Goal: Task Accomplishment & Management: Use online tool/utility

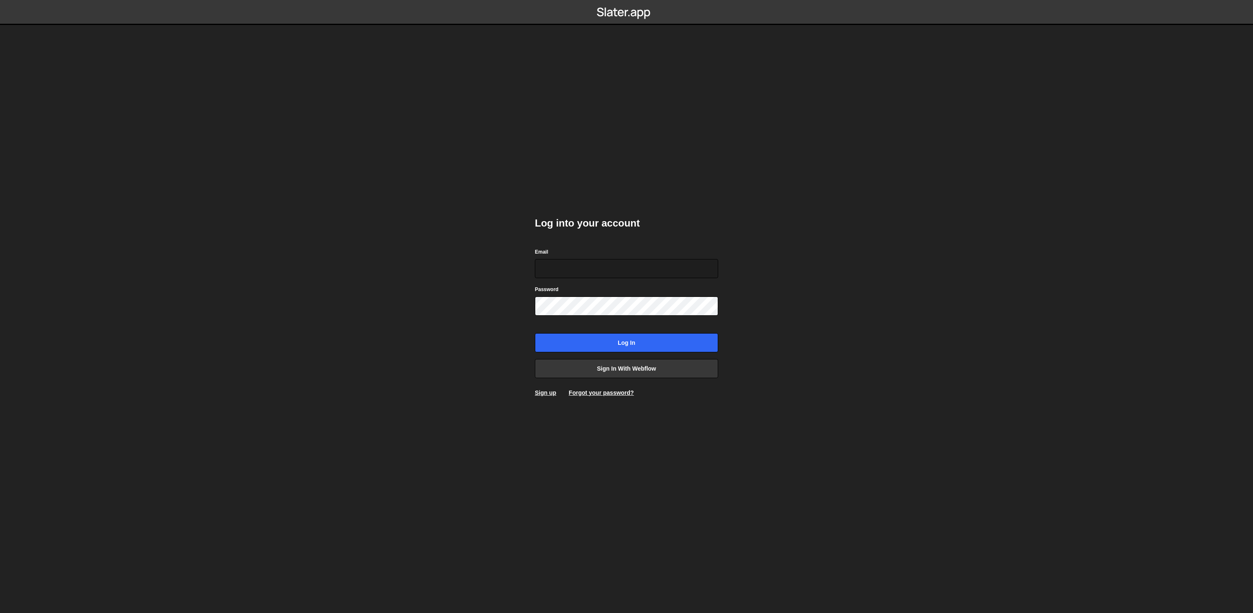
type input "beheerder@hiveservices.nl"
click at [629, 344] on input "Log in" at bounding box center [626, 342] width 183 height 19
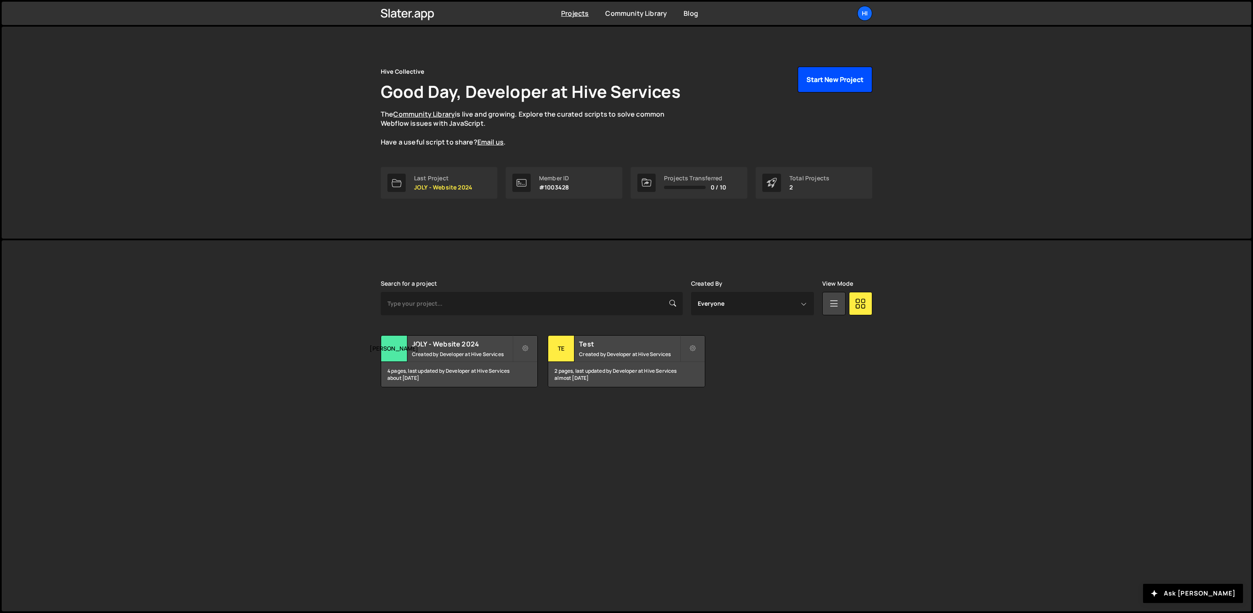
click at [836, 73] on button "Start New Project" at bounding box center [834, 80] width 75 height 26
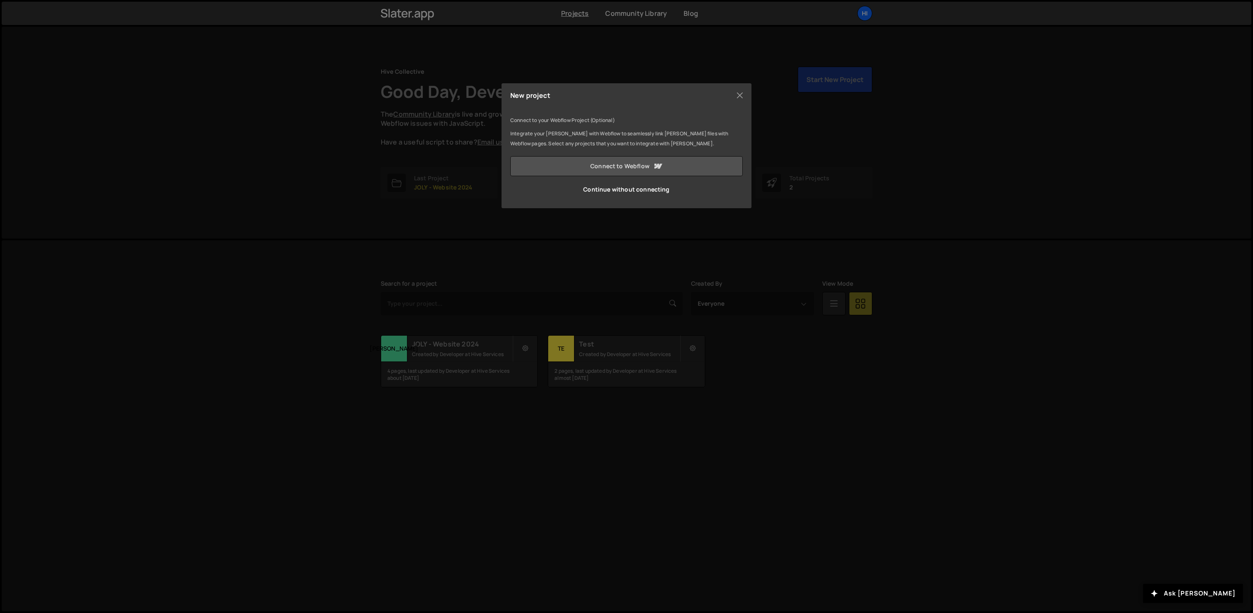
click at [638, 167] on link "Connect to Webflow" at bounding box center [626, 166] width 232 height 20
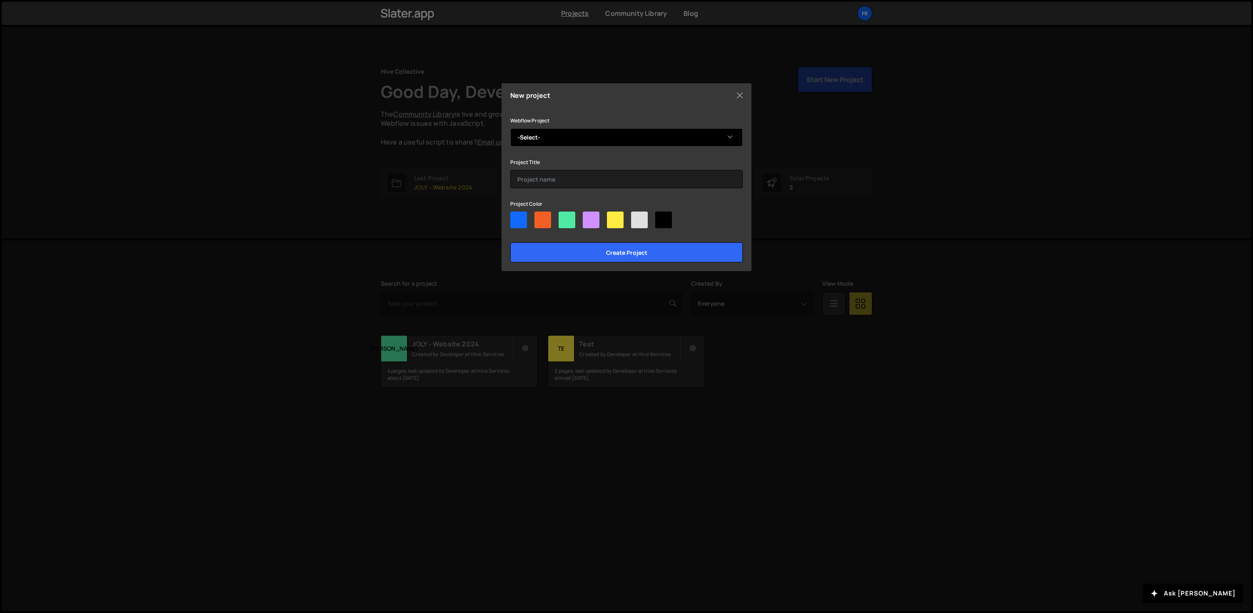
click at [559, 137] on select "-Select- PUNE-Website 2025" at bounding box center [626, 137] width 232 height 18
select select "68b6ba6260c9add12527e3d1"
click at [510, 128] on select "-Select- PUNE-Website 2025" at bounding box center [626, 137] width 232 height 18
click at [542, 180] on input "text" at bounding box center [626, 179] width 232 height 18
click at [565, 179] on input "PUNE Marketingwebsite" at bounding box center [626, 179] width 232 height 18
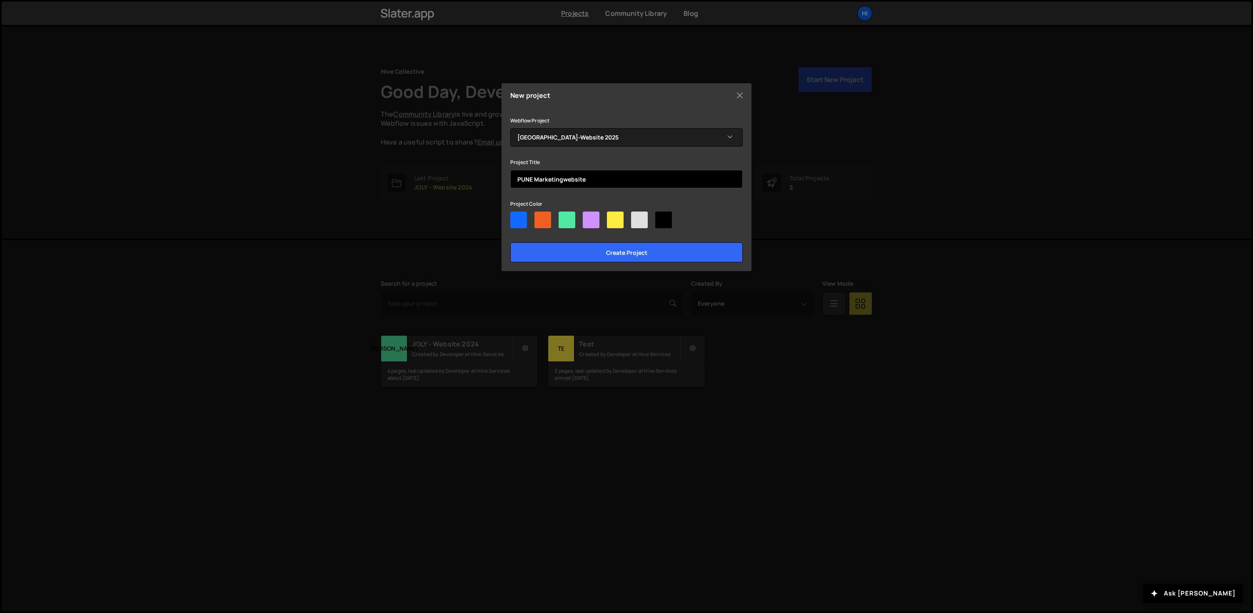
drag, startPoint x: 563, startPoint y: 180, endPoint x: 570, endPoint y: 183, distance: 6.9
click at [563, 180] on input "PUNE Marketingwebsite" at bounding box center [626, 179] width 232 height 18
click at [598, 181] on input "PUNE Marketing website" at bounding box center [626, 179] width 232 height 18
type input "PUNE Marketing website 2025"
click at [613, 221] on div at bounding box center [615, 220] width 17 height 17
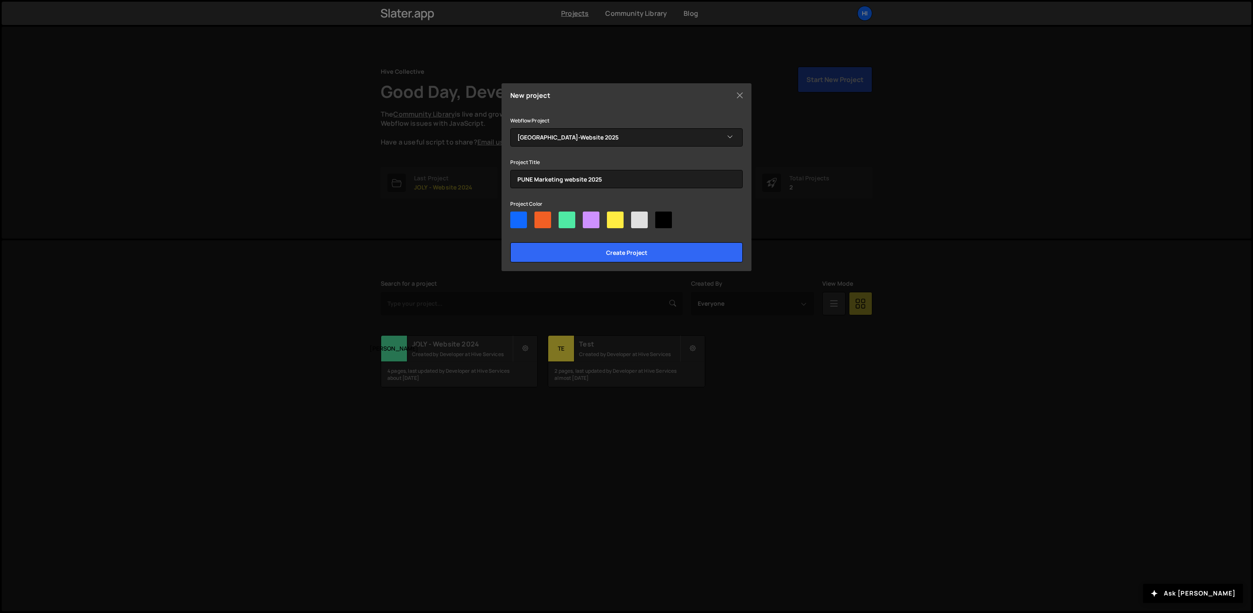
click at [612, 217] on input"] "radio" at bounding box center [609, 214] width 5 height 5
radio input"] "true"
click at [589, 223] on div at bounding box center [591, 220] width 17 height 17
click at [588, 217] on input"] "radio" at bounding box center [585, 214] width 5 height 5
radio input"] "true"
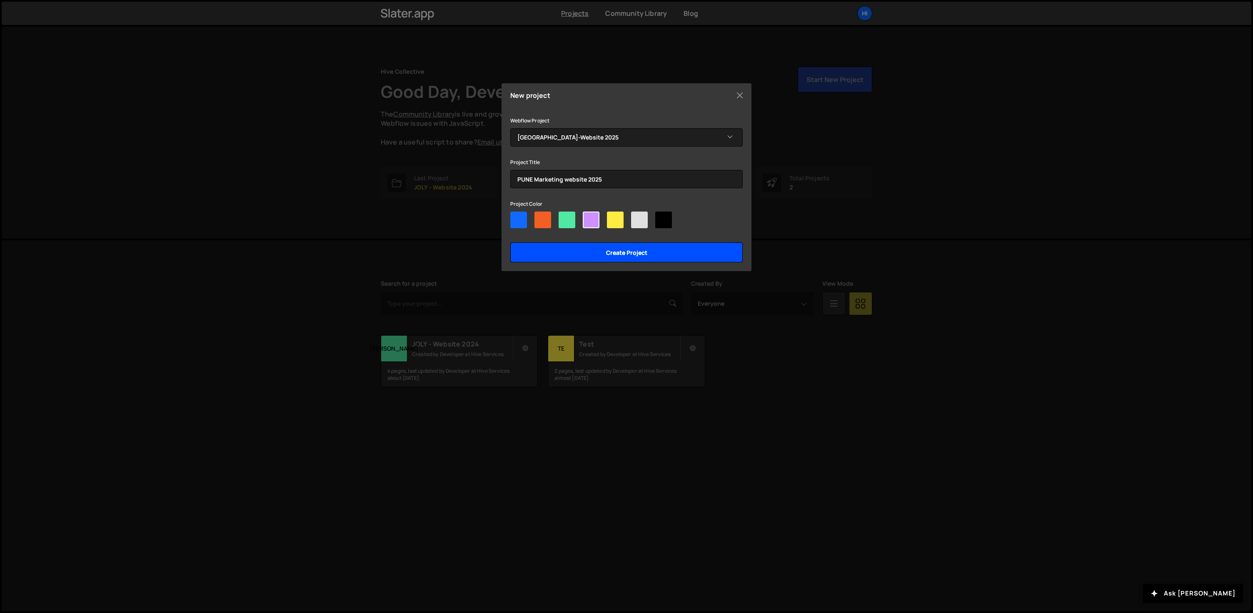
click at [620, 246] on input "Create project" at bounding box center [626, 252] width 232 height 20
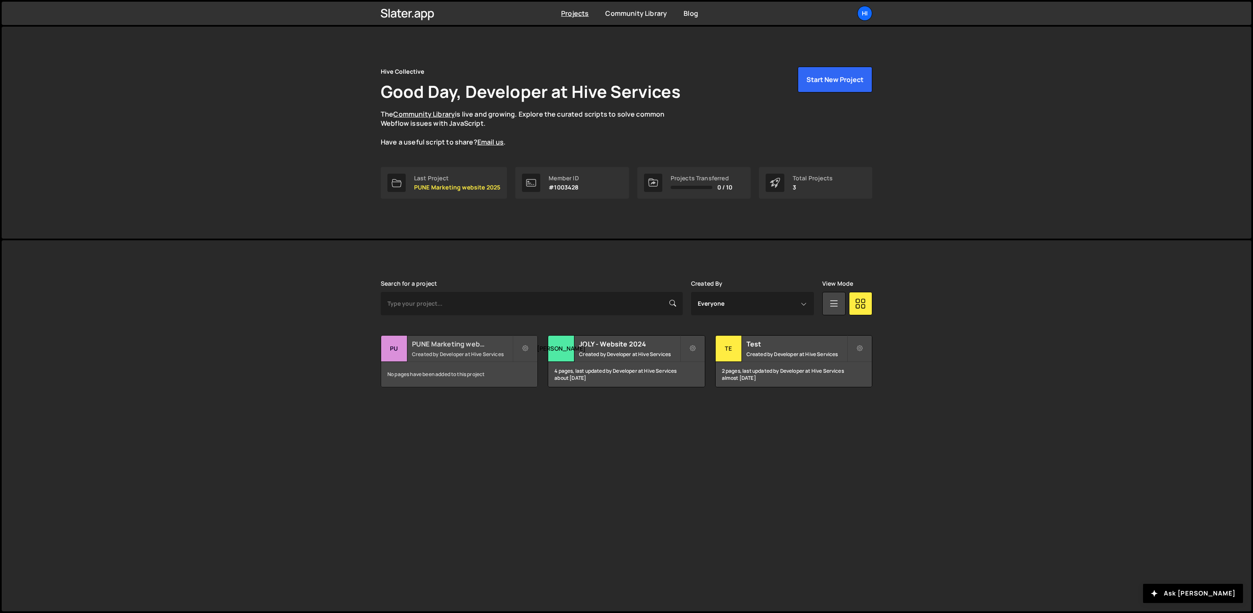
click at [491, 369] on div "No pages have been added to this project" at bounding box center [459, 374] width 156 height 25
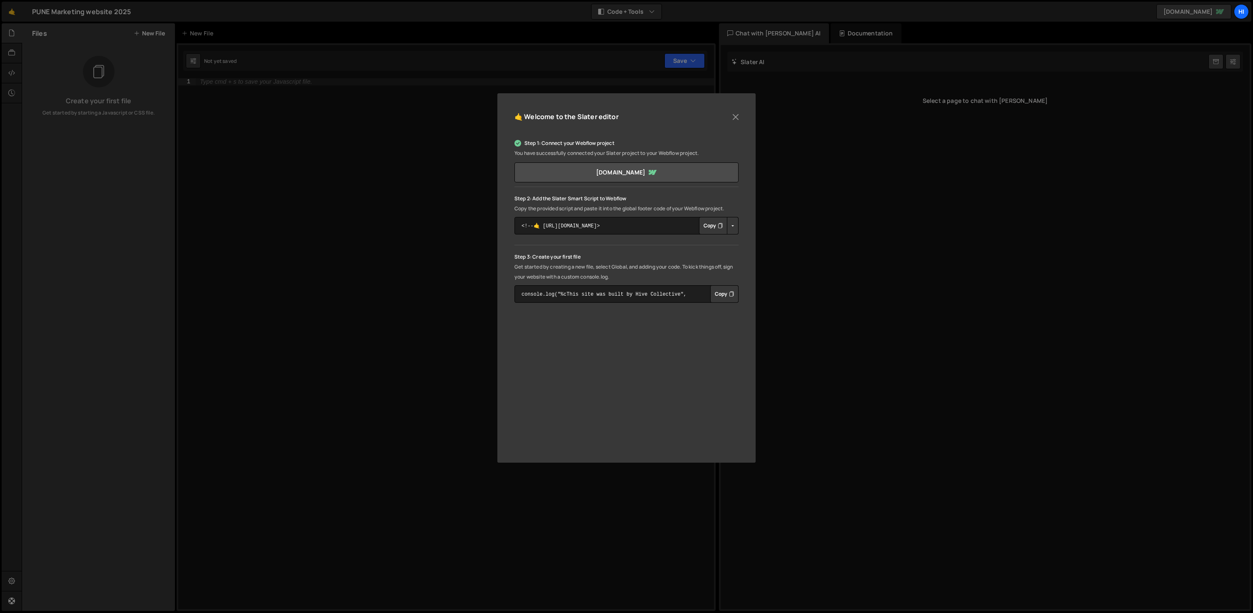
click at [710, 227] on button "Copy" at bounding box center [713, 225] width 28 height 17
click at [721, 292] on button "Copy" at bounding box center [724, 293] width 28 height 17
click at [738, 117] on button "Close" at bounding box center [735, 117] width 12 height 12
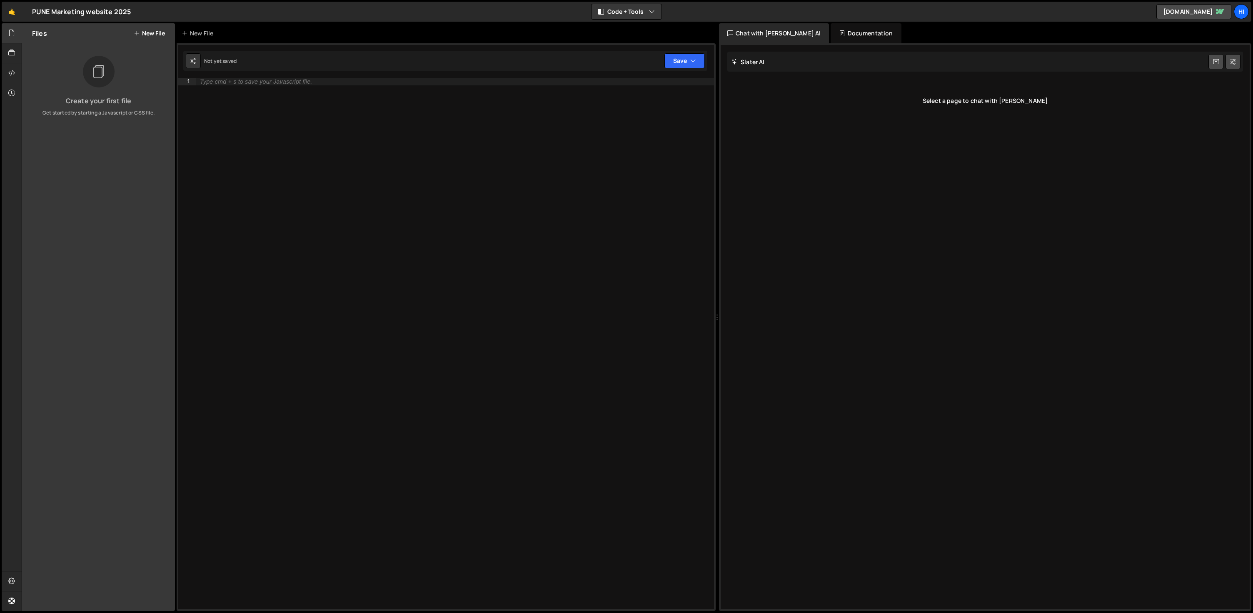
click at [110, 73] on div at bounding box center [99, 72] width 32 height 32
click at [99, 75] on icon at bounding box center [98, 71] width 13 height 19
click at [298, 106] on div "Type cmd + s to save your Javascript file." at bounding box center [455, 350] width 518 height 545
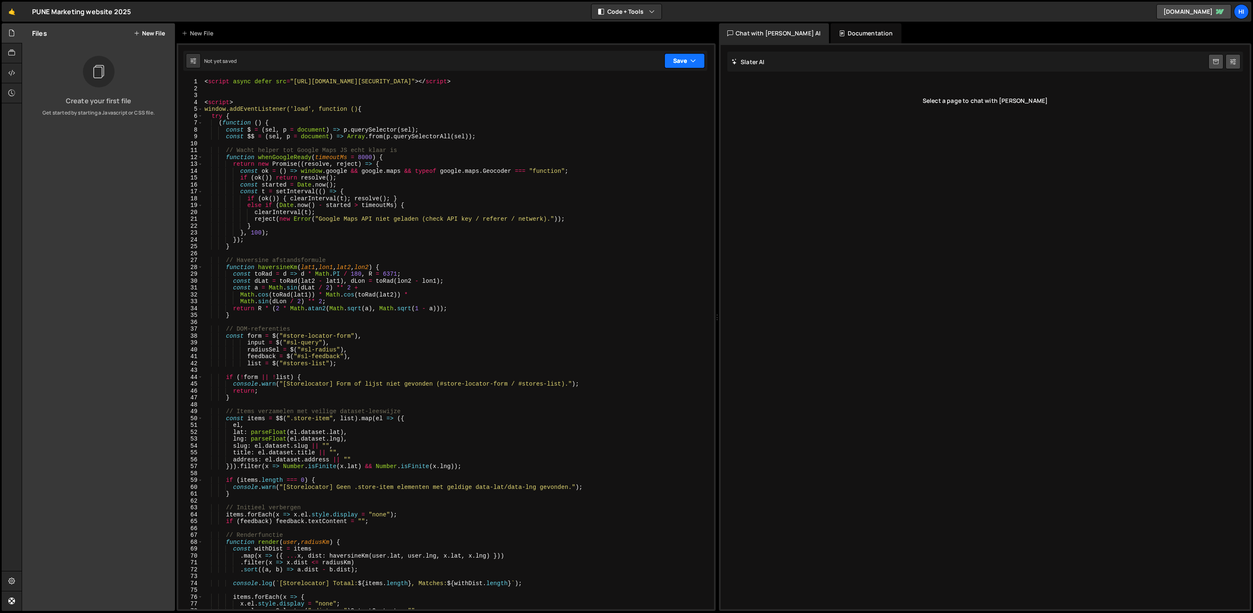
click at [679, 60] on button "Save" at bounding box center [684, 60] width 40 height 15
click at [648, 85] on div "Save to Staging S" at bounding box center [656, 81] width 87 height 8
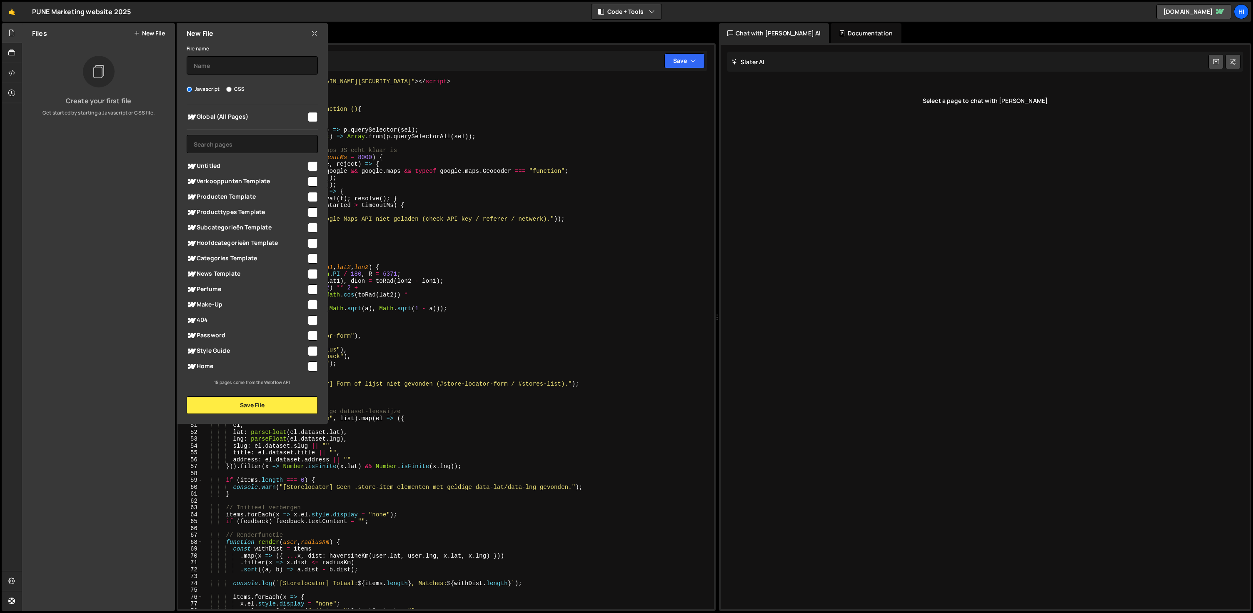
click at [312, 196] on input "checkbox" at bounding box center [313, 197] width 10 height 10
checkbox input "true"
click at [199, 65] on input "text" at bounding box center [252, 65] width 131 height 18
type input "StoreConnector"
drag, startPoint x: 267, startPoint y: 414, endPoint x: 269, endPoint y: 411, distance: 4.3
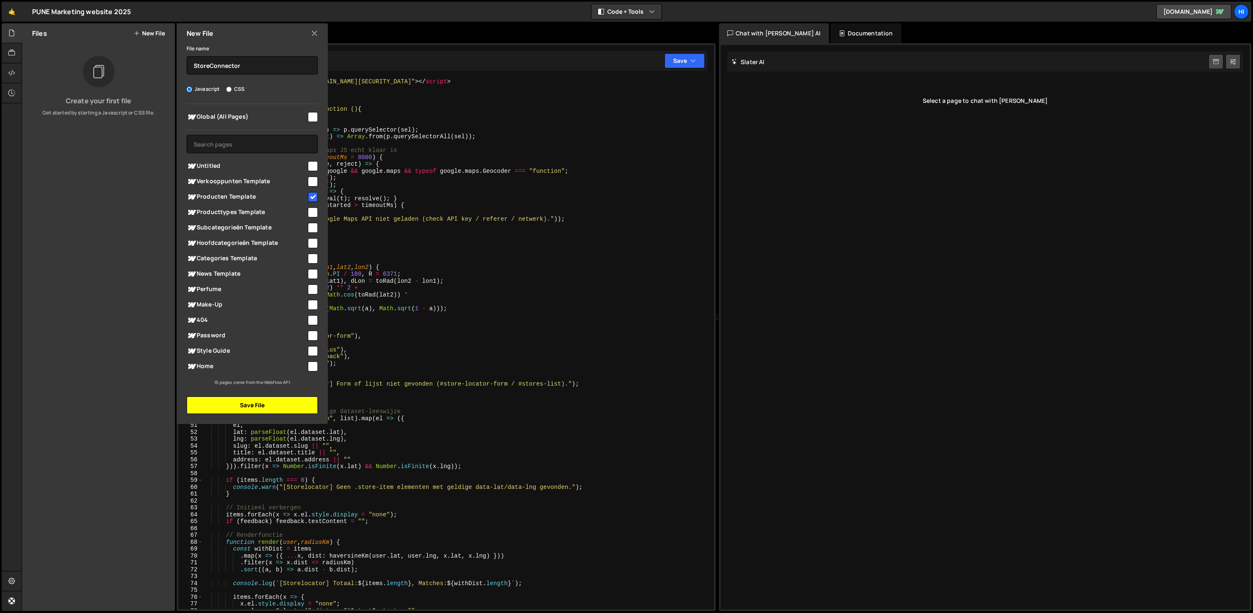
click at [267, 414] on div "New File File name StoreConnector Javascript CSS Global (All Pages)" at bounding box center [251, 223] width 153 height 401
click at [269, 406] on button "Save File" at bounding box center [252, 404] width 131 height 17
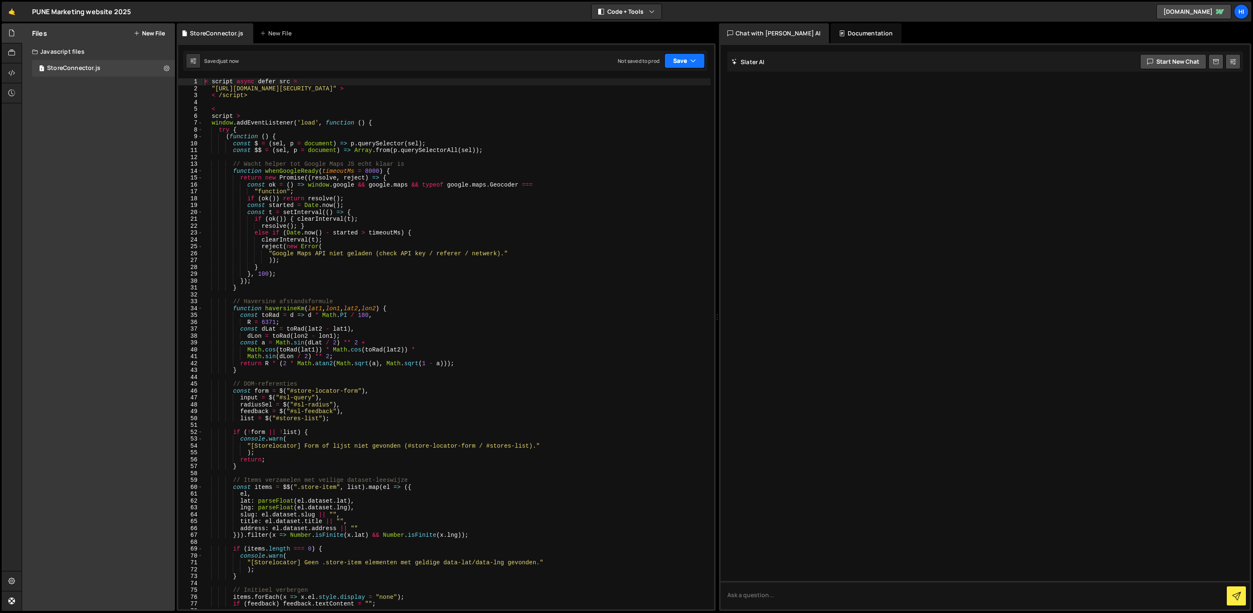
click at [699, 62] on button "Save" at bounding box center [684, 60] width 40 height 15
click at [652, 112] on div "Save to Production S" at bounding box center [656, 108] width 87 height 8
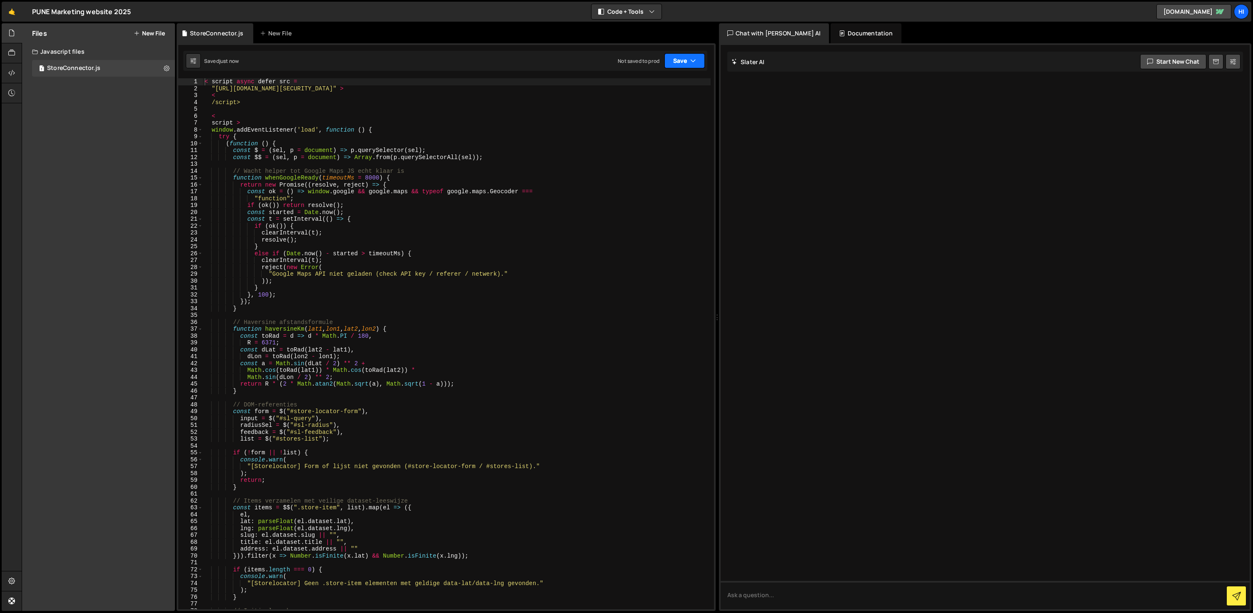
click at [693, 58] on icon "button" at bounding box center [693, 61] width 6 height 8
click at [641, 80] on div "Save to Staging S" at bounding box center [656, 81] width 87 height 8
click at [693, 62] on icon "button" at bounding box center [693, 61] width 6 height 8
click at [652, 108] on div "Save to Production S" at bounding box center [656, 108] width 87 height 8
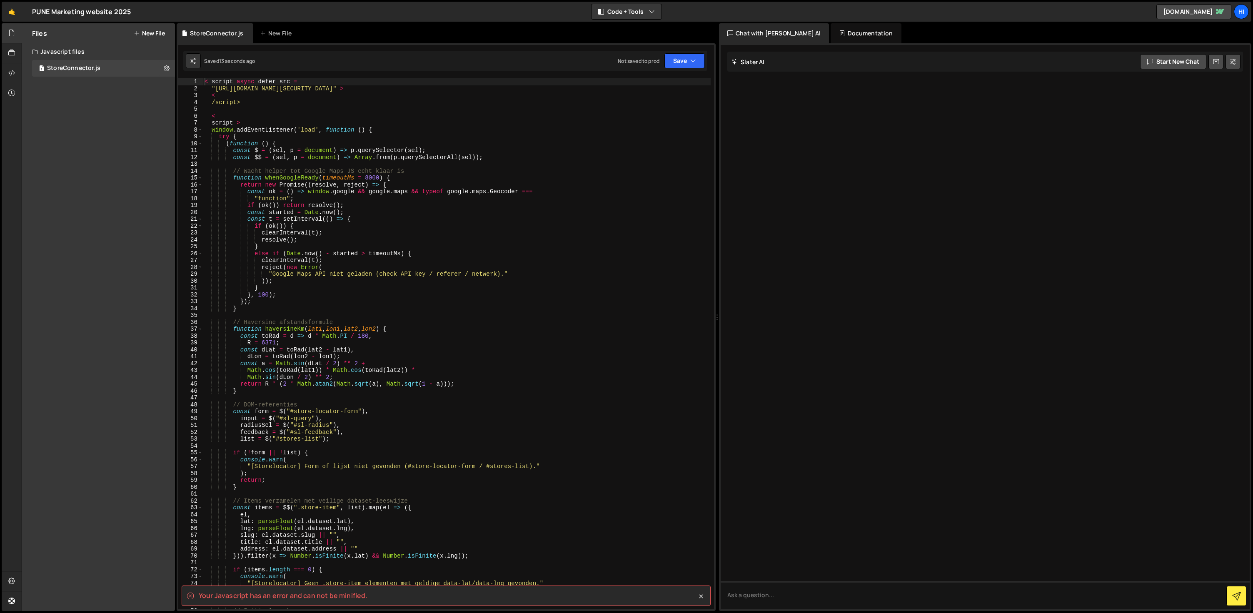
click at [336, 595] on spa "Your Javascript has an error and can not be minified." at bounding box center [283, 595] width 169 height 9
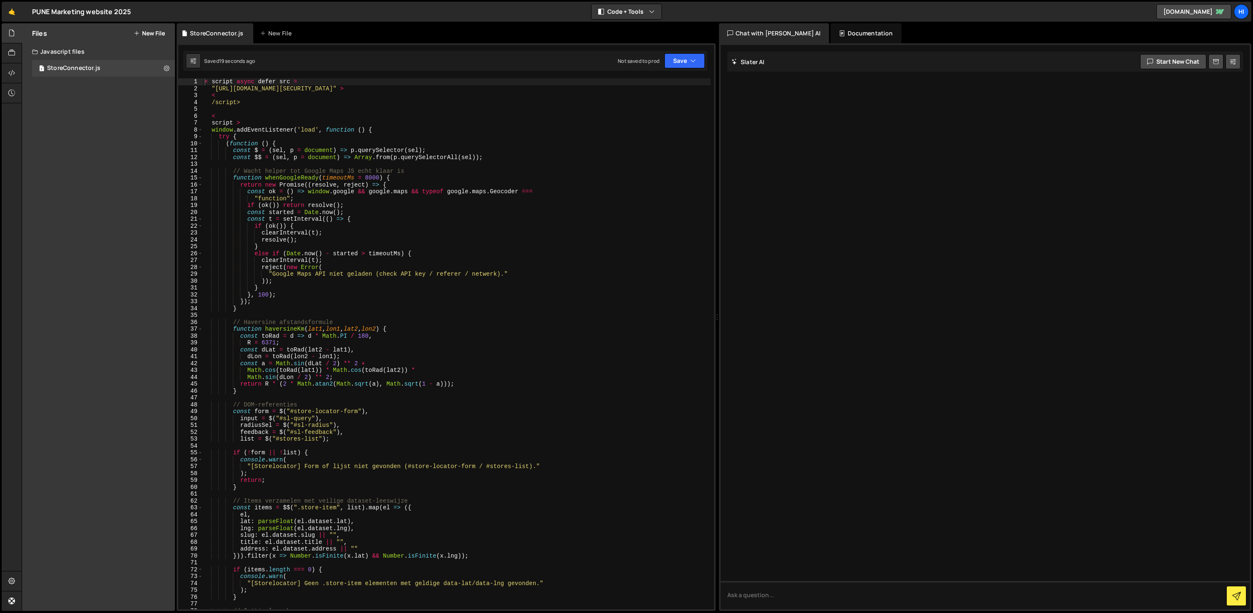
click at [212, 123] on div "< script async defer src = "[URL][DOMAIN_NAME][SECURITY_DATA]" > < /script> < s…" at bounding box center [457, 350] width 508 height 545
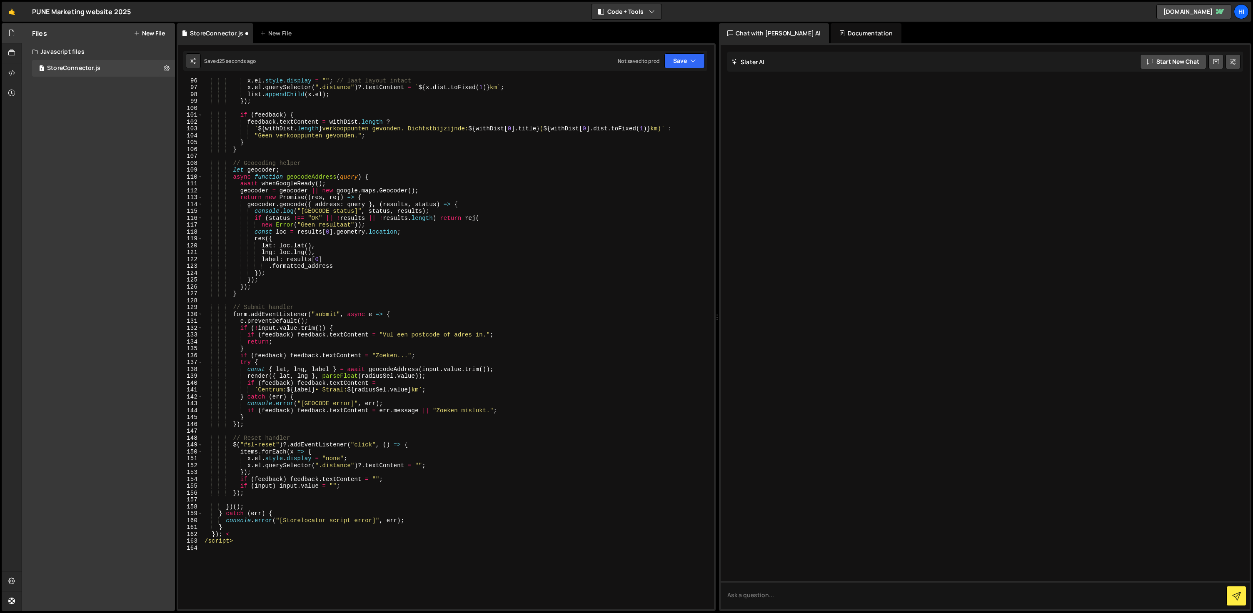
scroll to position [858, 0]
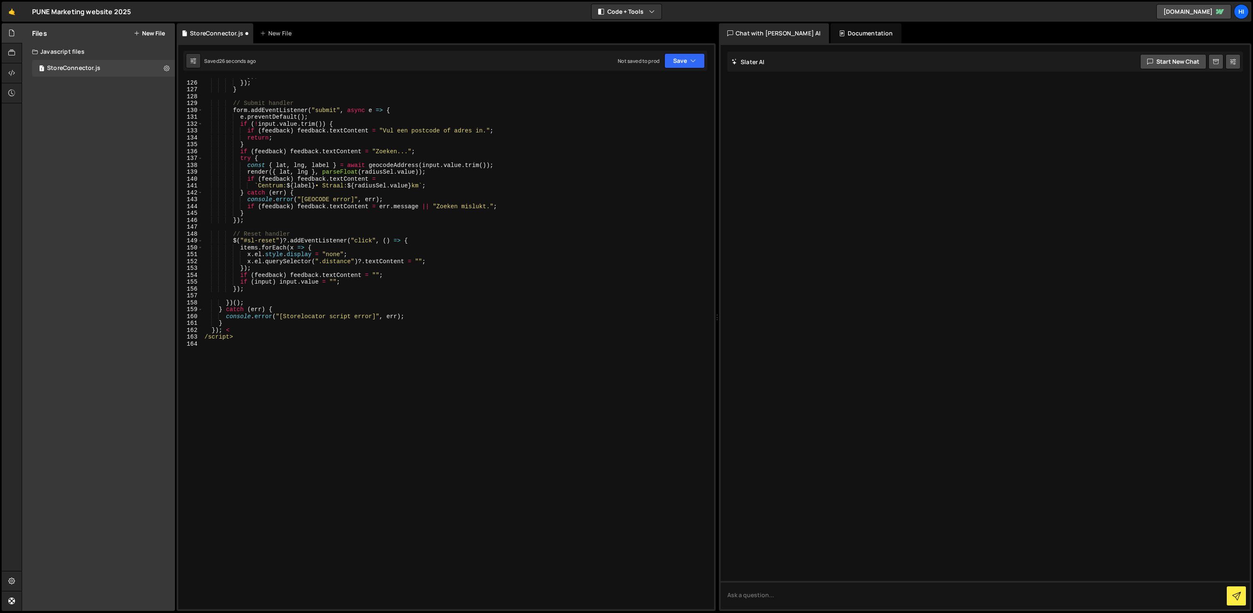
click at [206, 338] on div "}) ; }) ; } // Submit handler form . addEventListener ( "submit" , async e => {…" at bounding box center [457, 344] width 508 height 545
type textarea "}); </script>"
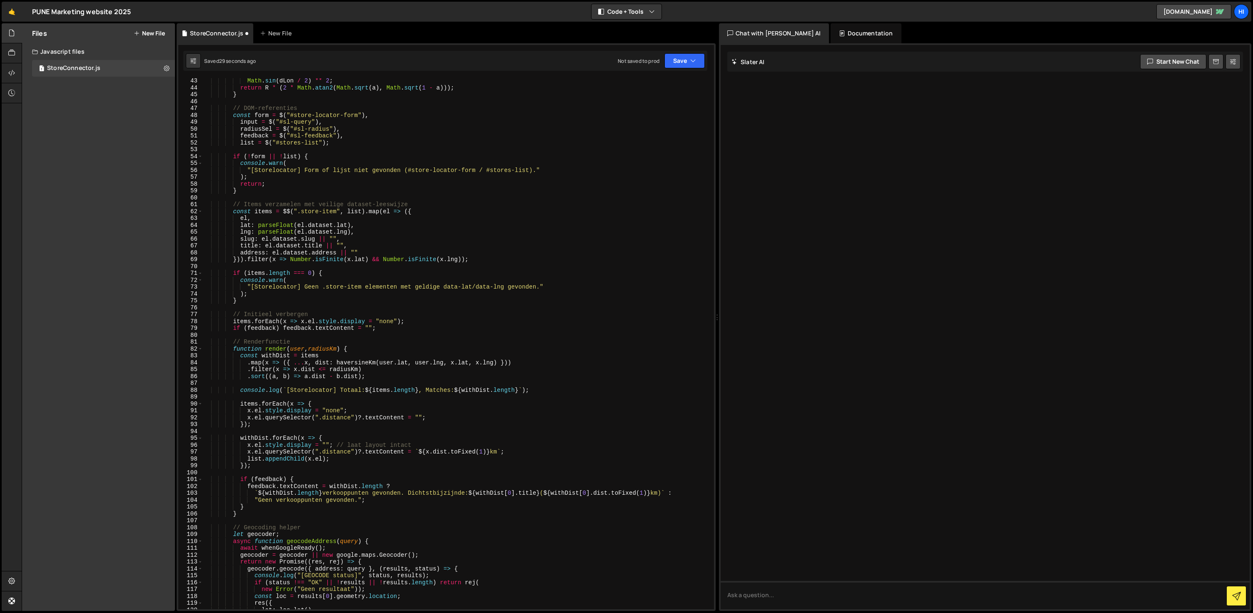
scroll to position [0, 0]
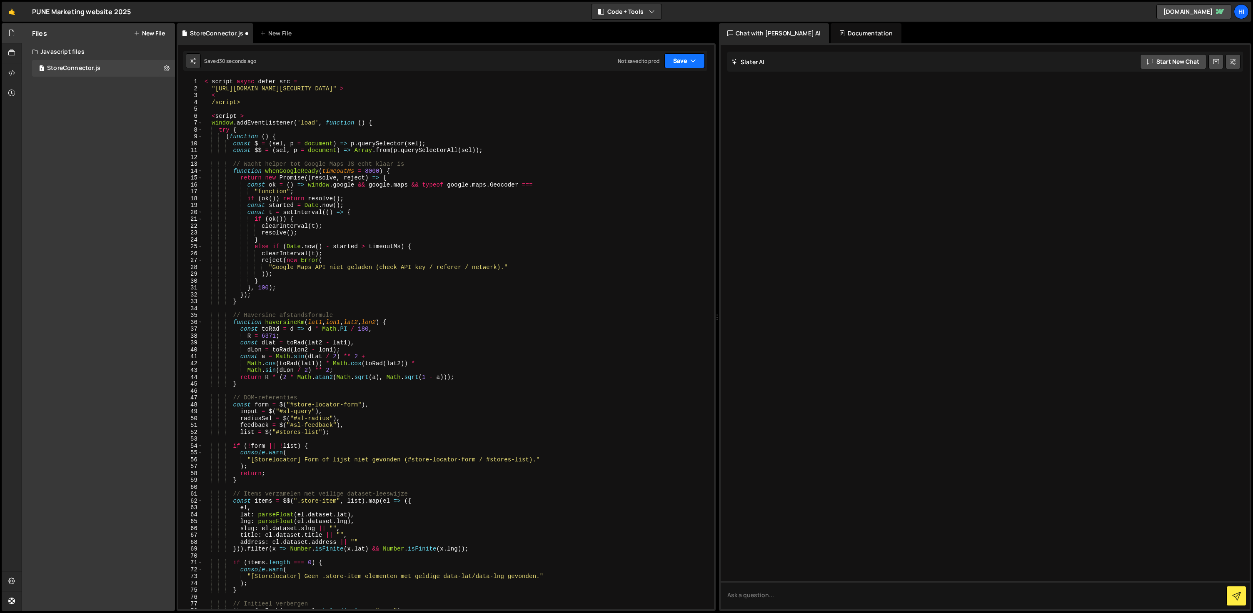
click at [685, 61] on button "Save" at bounding box center [684, 60] width 40 height 15
click at [667, 88] on div "Saved 30 seconds ago" at bounding box center [656, 90] width 87 height 10
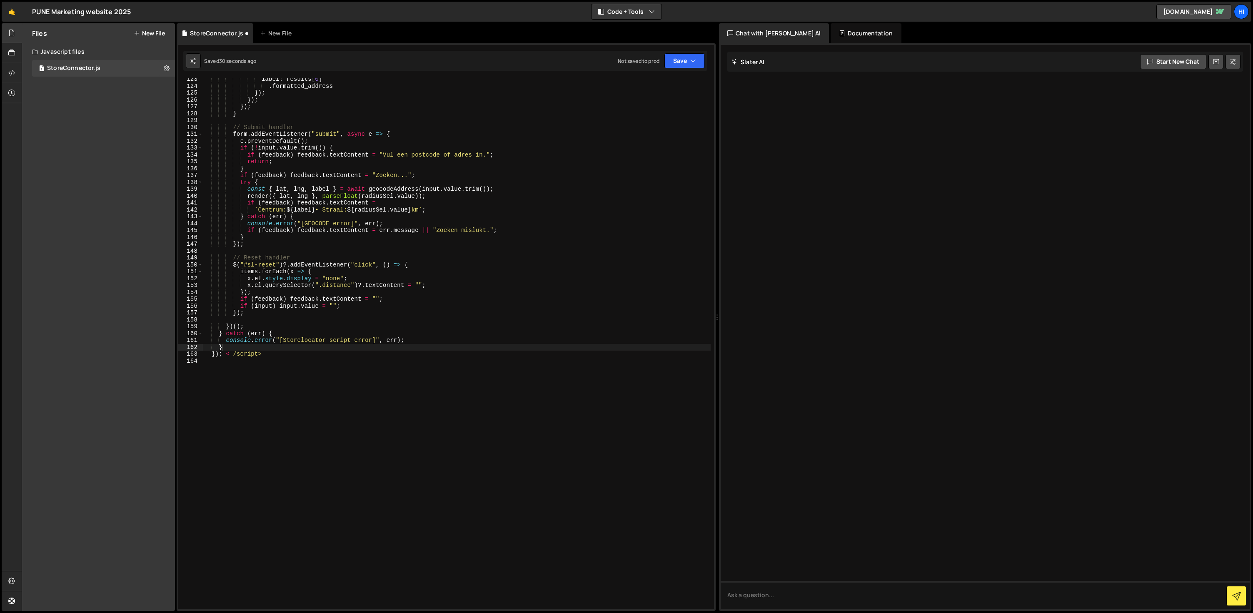
scroll to position [841, 0]
click at [693, 60] on icon "button" at bounding box center [693, 61] width 6 height 8
click at [648, 113] on div "Not saved to prod" at bounding box center [656, 117] width 87 height 10
click at [682, 57] on button "Save" at bounding box center [684, 60] width 40 height 15
click at [667, 114] on div "Not saved to prod" at bounding box center [656, 117] width 87 height 10
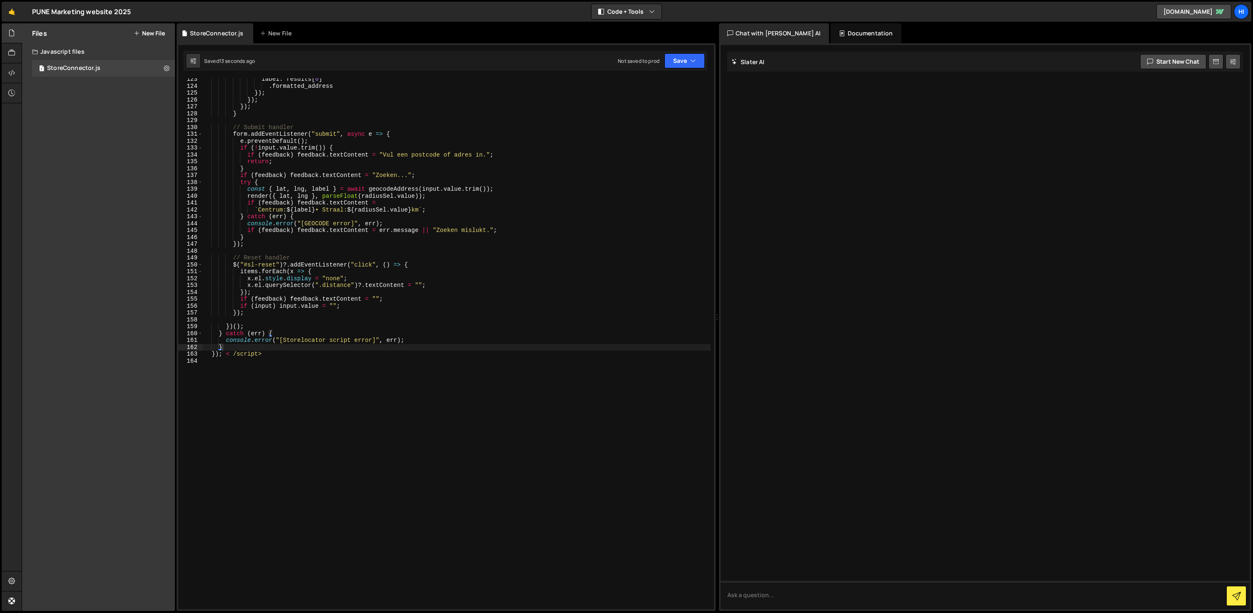
click at [371, 299] on div "label : results [ 0 ] . formatted_address }) ; }) ; }) ; } // Submit handler fo…" at bounding box center [457, 348] width 508 height 545
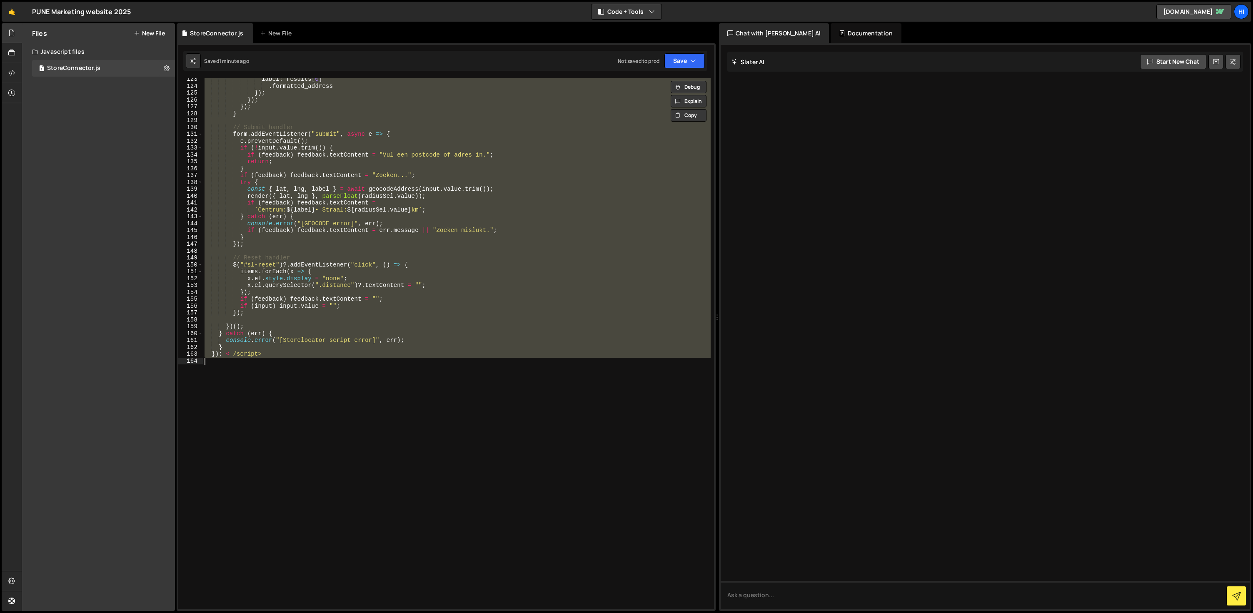
click at [417, 286] on div "label : results [ 0 ] . formatted_address }) ; }) ; }) ; } // Submit handler fo…" at bounding box center [457, 343] width 508 height 531
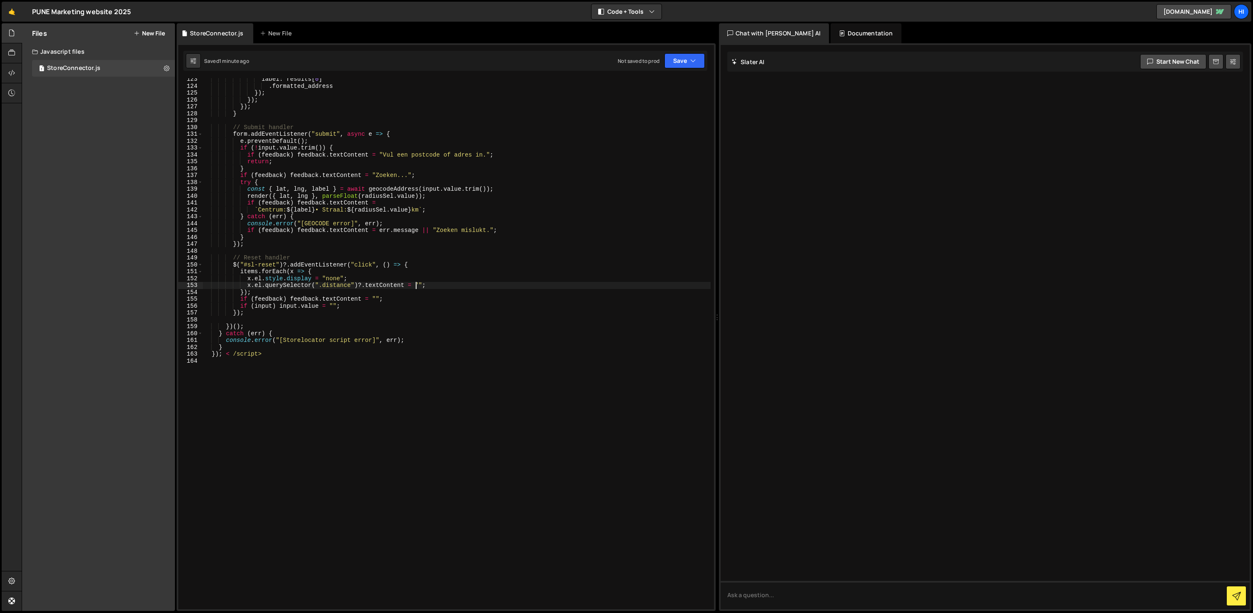
type textarea "}); < /script>"
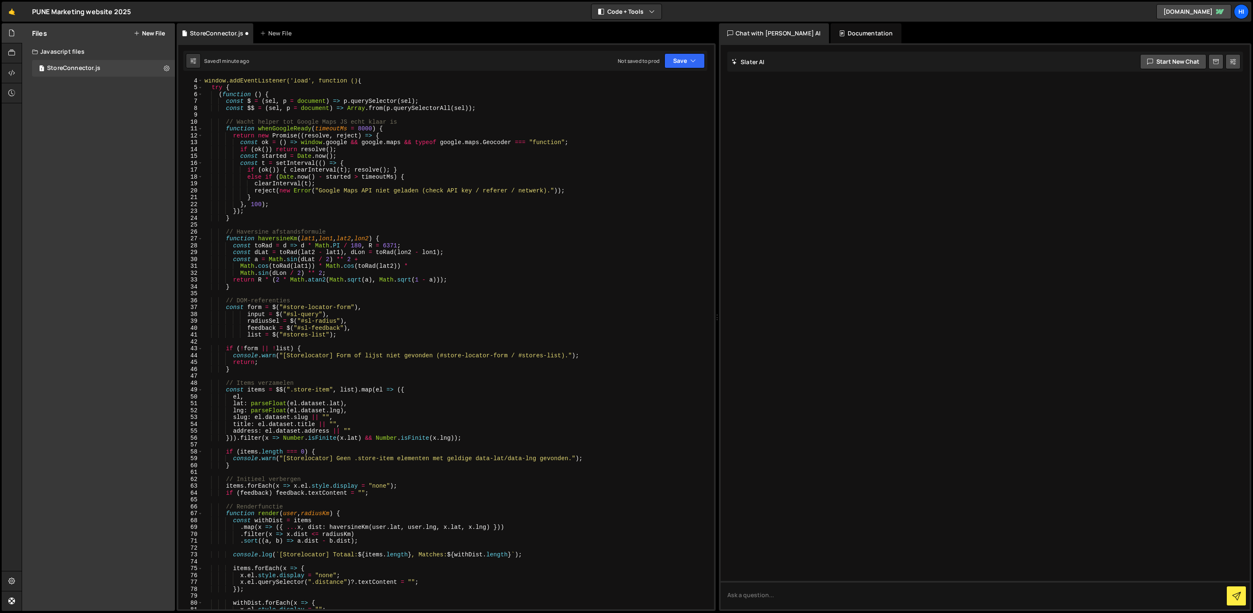
scroll to position [0, 0]
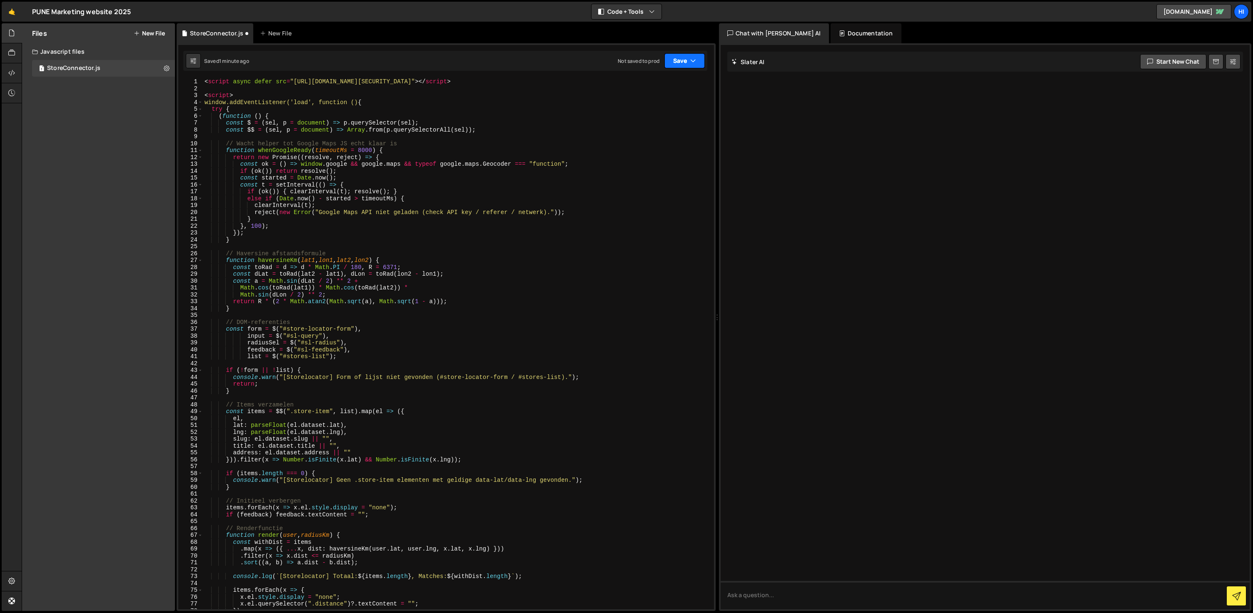
click at [682, 60] on button "Save" at bounding box center [684, 60] width 40 height 15
click at [655, 115] on div "Not saved to prod" at bounding box center [656, 117] width 87 height 10
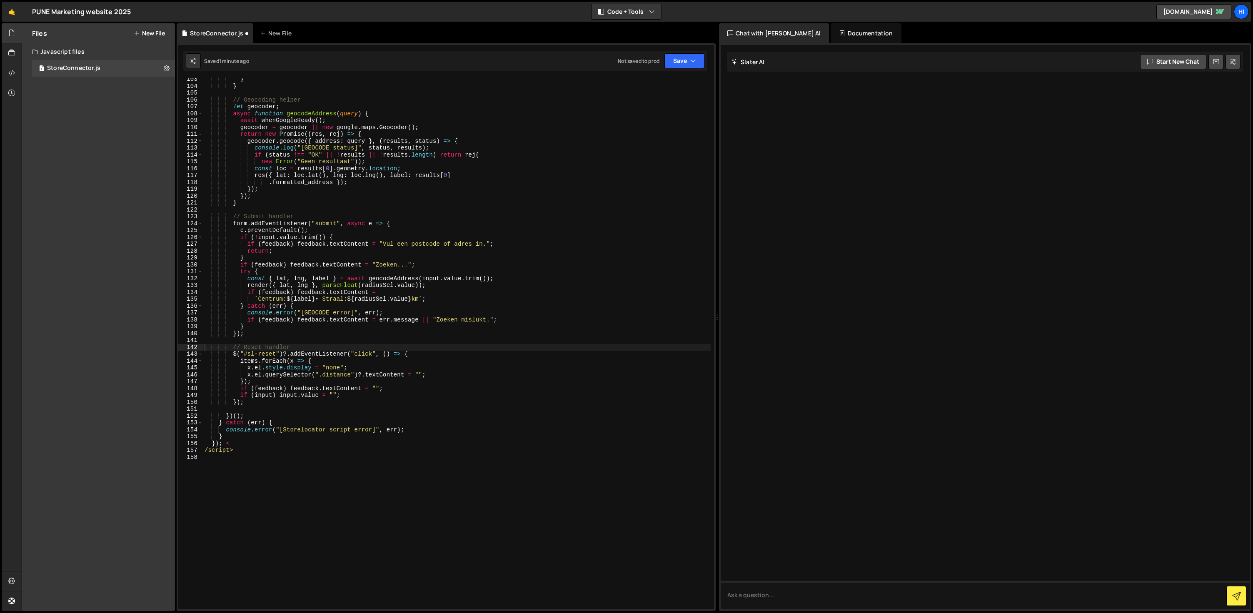
scroll to position [703, 0]
click at [680, 59] on button "Save" at bounding box center [684, 60] width 40 height 15
click at [650, 80] on div "Save to Staging S" at bounding box center [656, 81] width 87 height 8
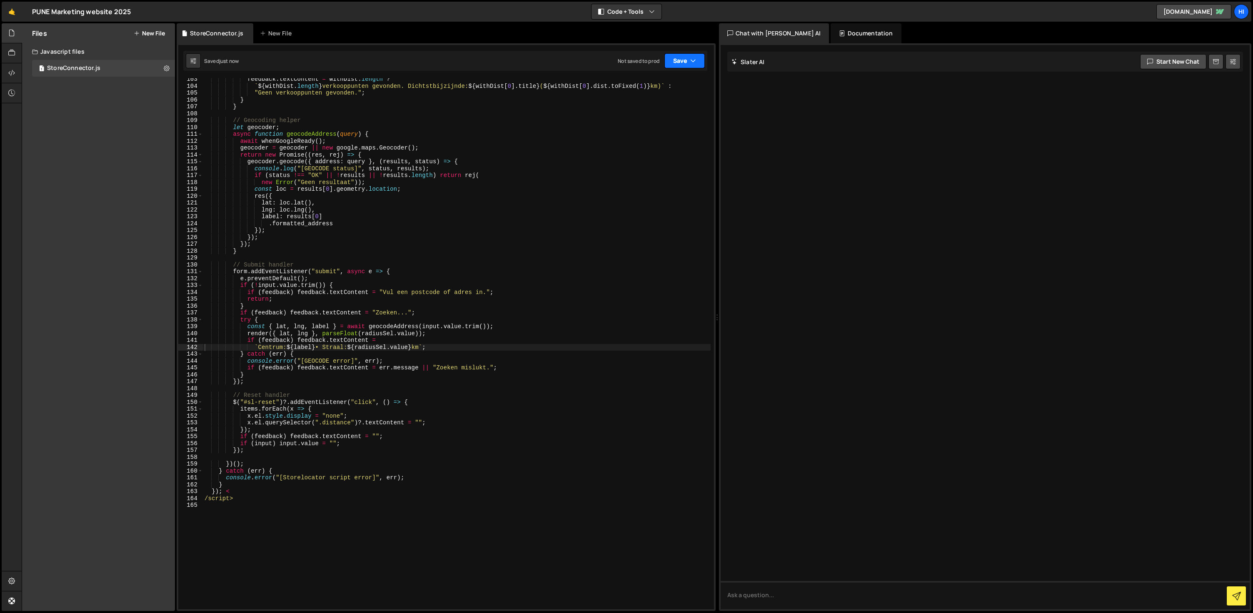
click at [685, 57] on button "Save" at bounding box center [684, 60] width 40 height 15
drag, startPoint x: 690, startPoint y: 116, endPoint x: 680, endPoint y: 116, distance: 9.2
click at [690, 116] on icon at bounding box center [692, 113] width 6 height 8
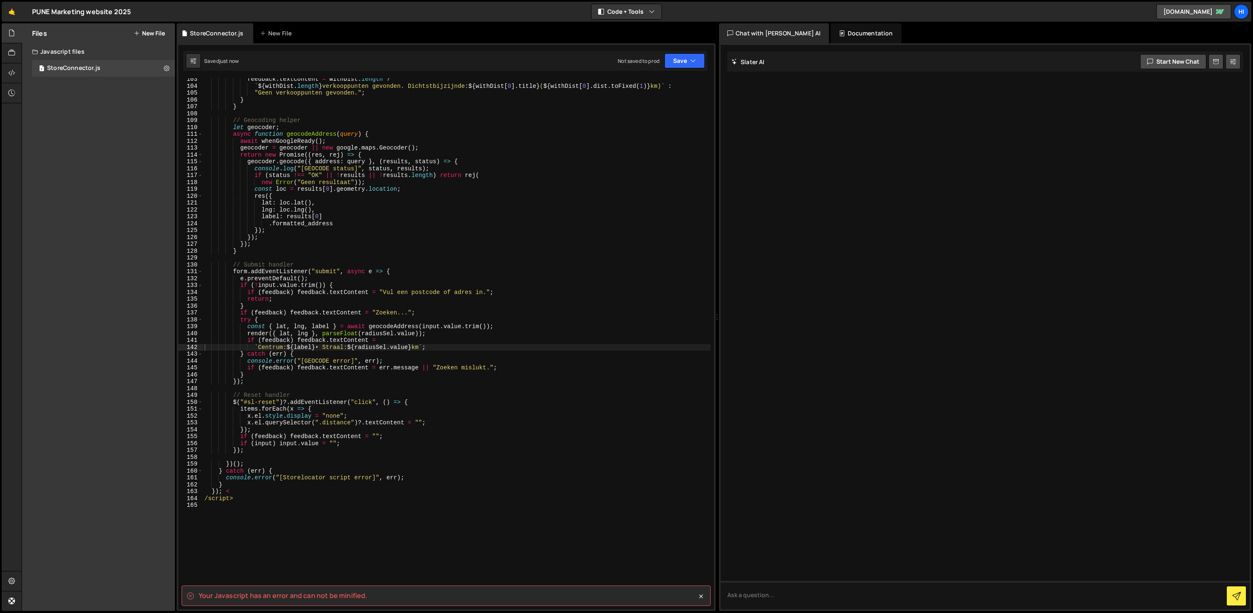
click at [683, 105] on div "feedback . textContent = withDist . length ? ` ${ withDist . length } verkooppu…" at bounding box center [457, 348] width 508 height 545
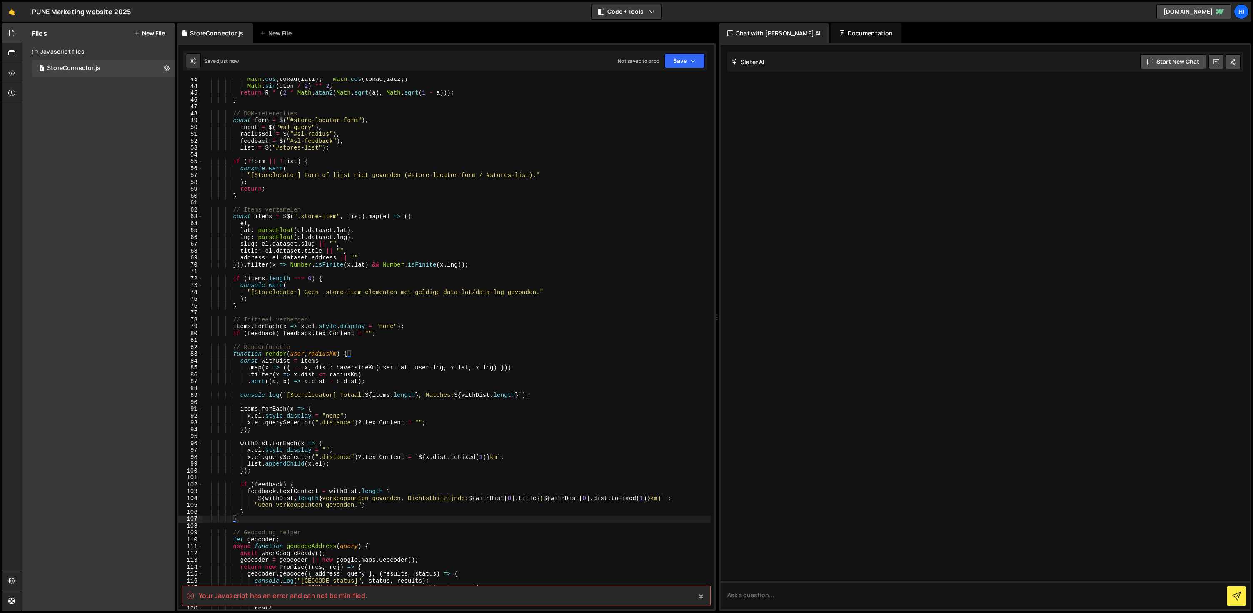
scroll to position [0, 0]
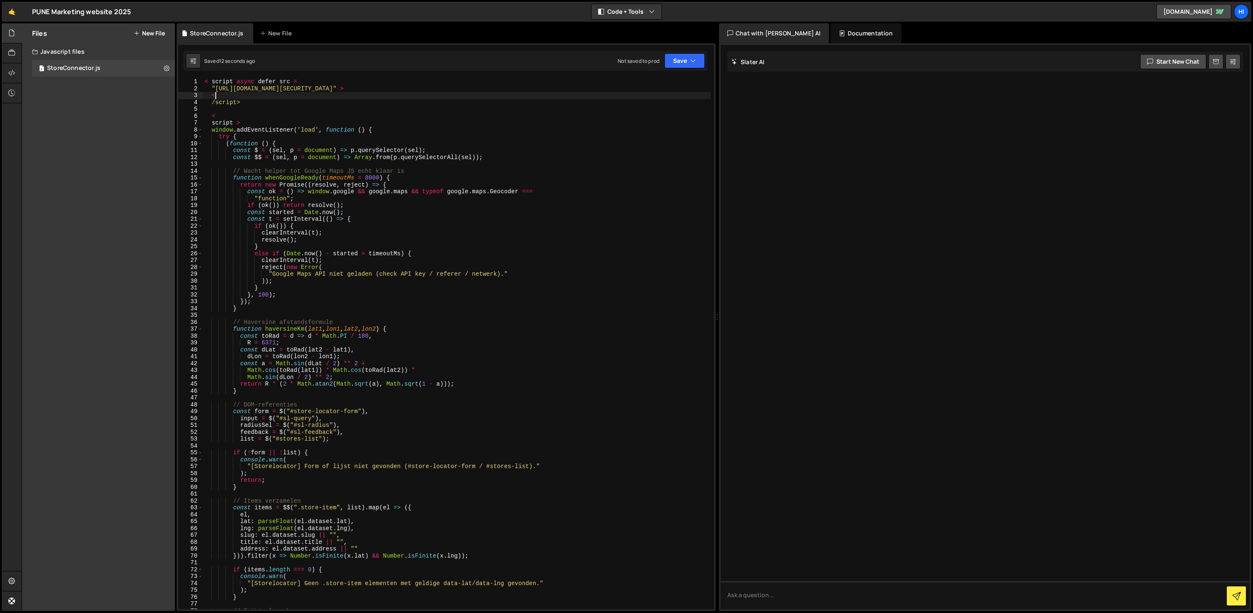
click at [688, 79] on div "< script async defer src = "[URL][DOMAIN_NAME][SECURITY_DATA]" > < /script> < s…" at bounding box center [457, 350] width 508 height 545
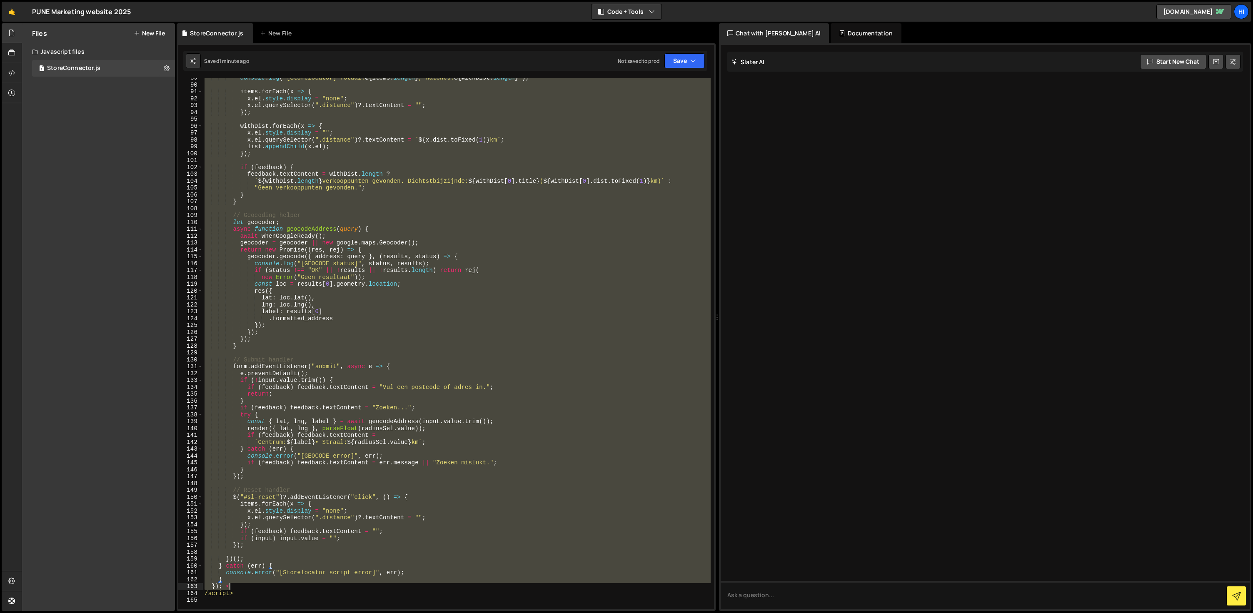
scroll to position [609, 0]
drag, startPoint x: 212, startPoint y: 129, endPoint x: 223, endPoint y: 585, distance: 455.7
click at [223, 585] on div "console . log ( ` [Storelocator] Totaal: ${ items . length } , Matches: ${ with…" at bounding box center [457, 346] width 508 height 545
paste textarea
type textarea "}); <"
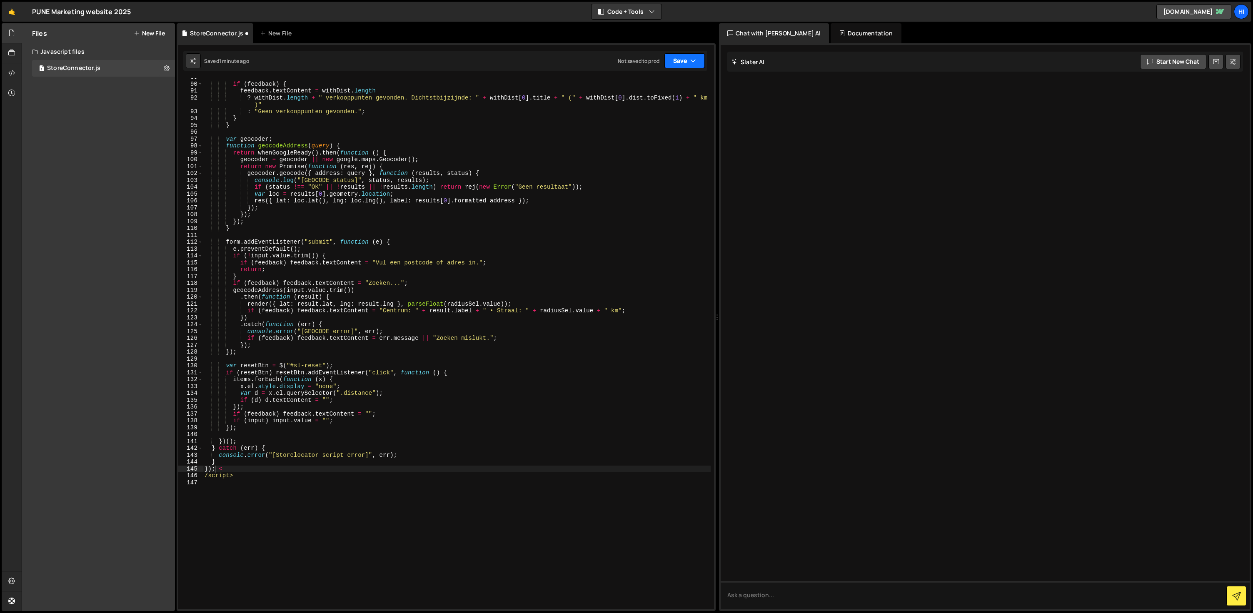
click at [690, 62] on button "Save" at bounding box center [684, 60] width 40 height 15
click at [663, 117] on div "Not saved to prod" at bounding box center [656, 117] width 87 height 10
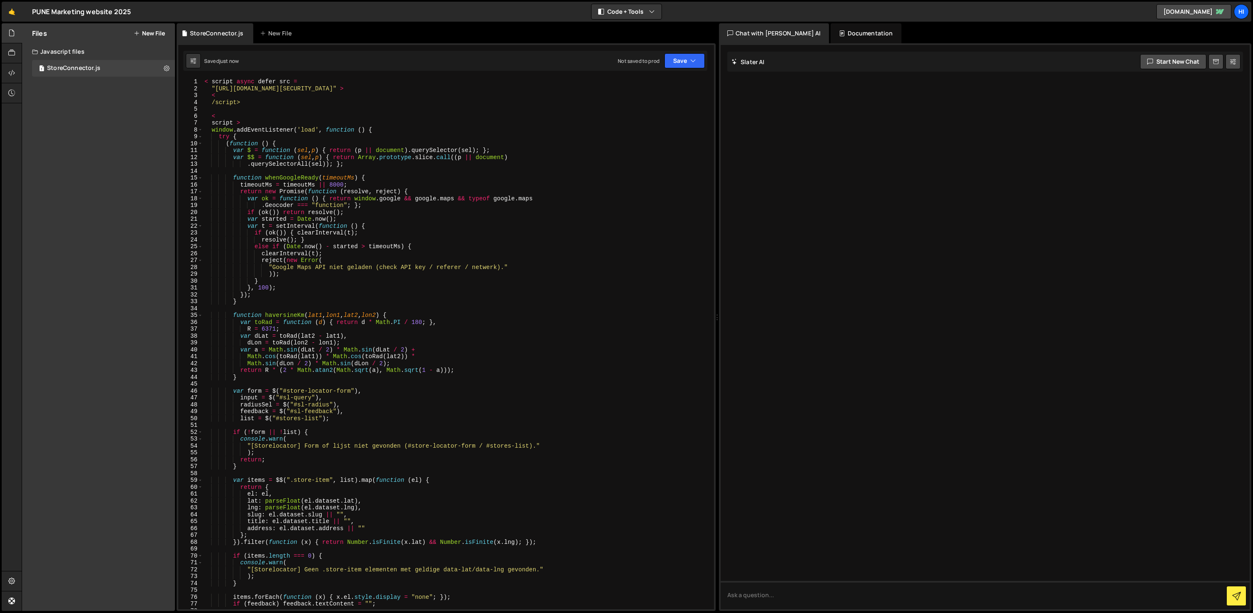
scroll to position [0, 0]
click at [819, 599] on textarea at bounding box center [984, 595] width 529 height 28
type textarea "wat is verkeerd aan mijn code?"
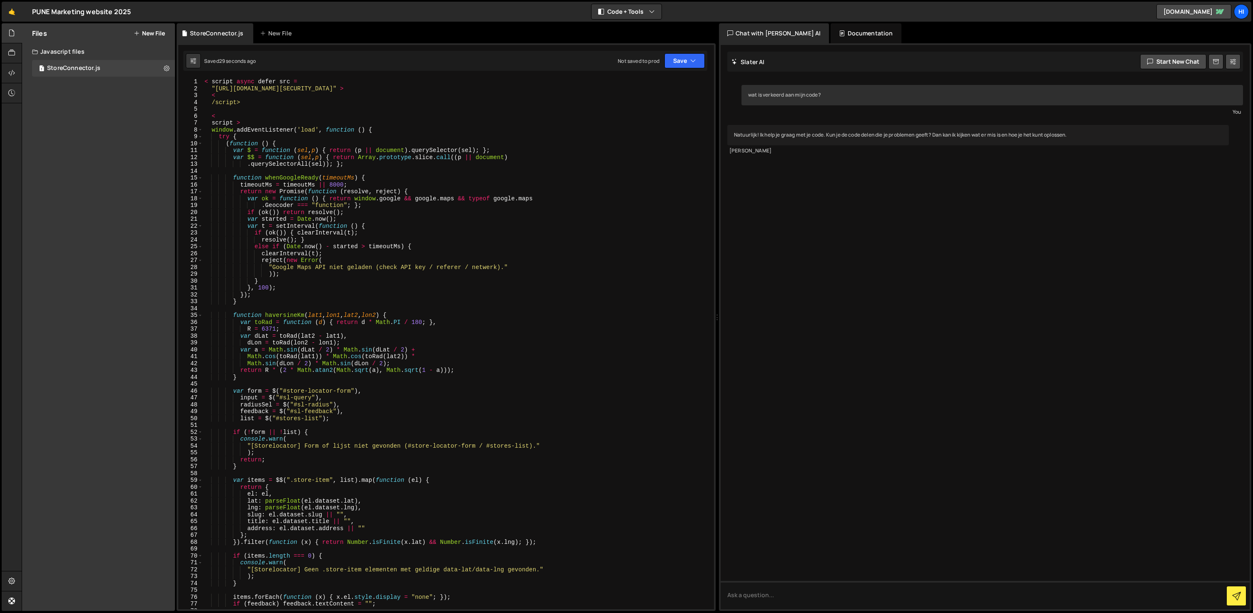
click at [288, 164] on div "< script async defer src = "[URL][DOMAIN_NAME][SECURITY_DATA]" > < /script> < s…" at bounding box center [457, 350] width 508 height 545
type textarea "/script>"
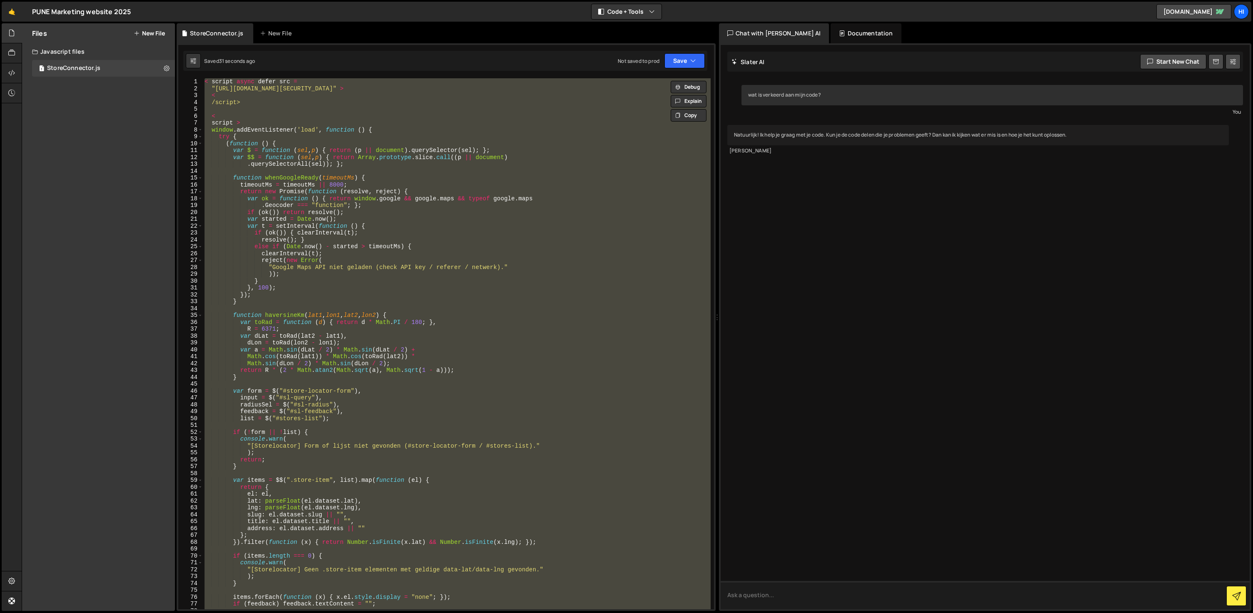
drag, startPoint x: 885, startPoint y: 591, endPoint x: 887, endPoint y: 598, distance: 7.7
click at [886, 594] on textarea at bounding box center [984, 595] width 529 height 28
paste textarea "< script async defer src = "[URL][DOMAIN_NAME][SECURITY_DATA]" > < /script> < s…"
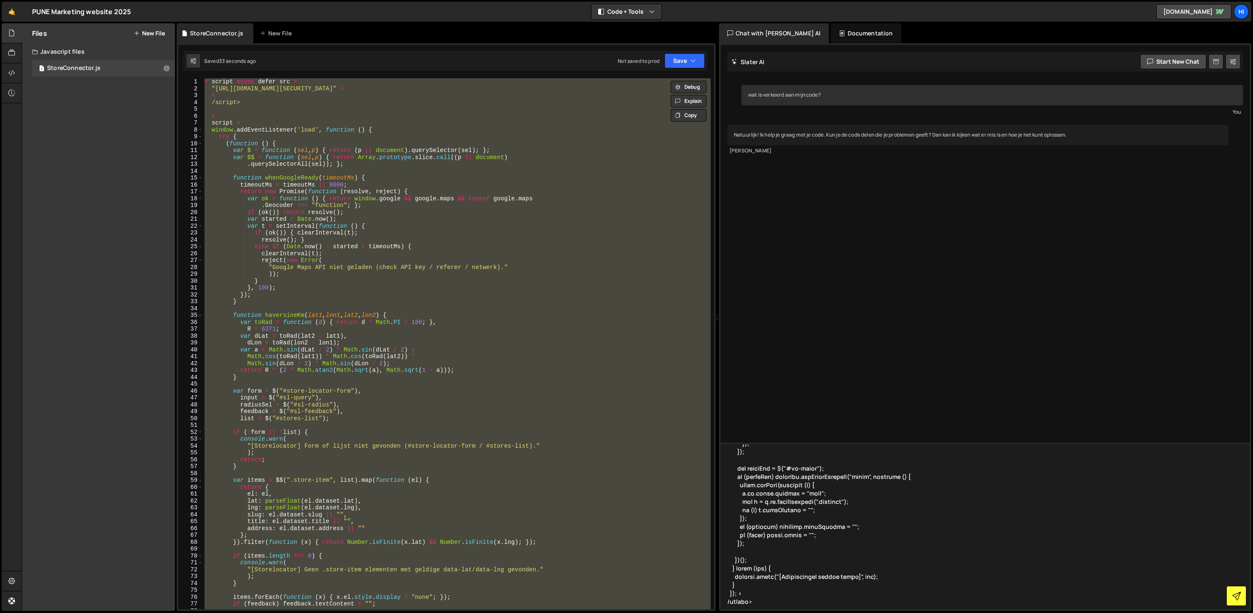
type textarea "< script async defer src = "[URL][DOMAIN_NAME][SECURITY_DATA]" > < /script> < s…"
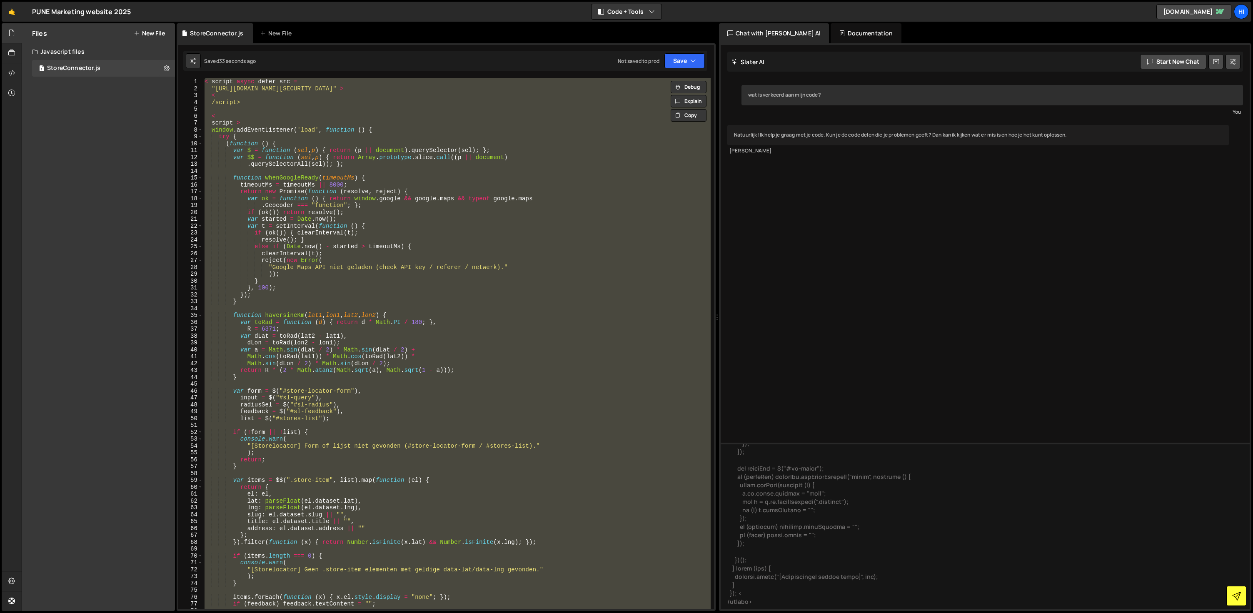
click at [1240, 599] on icon at bounding box center [1236, 596] width 9 height 9
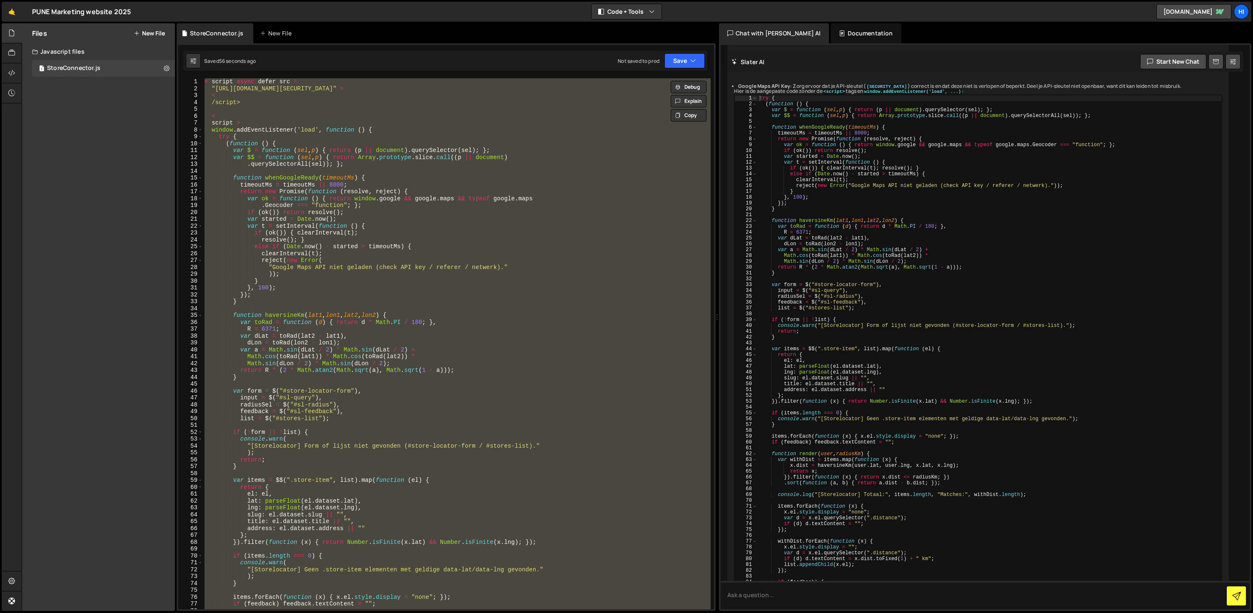
scroll to position [1202, 0]
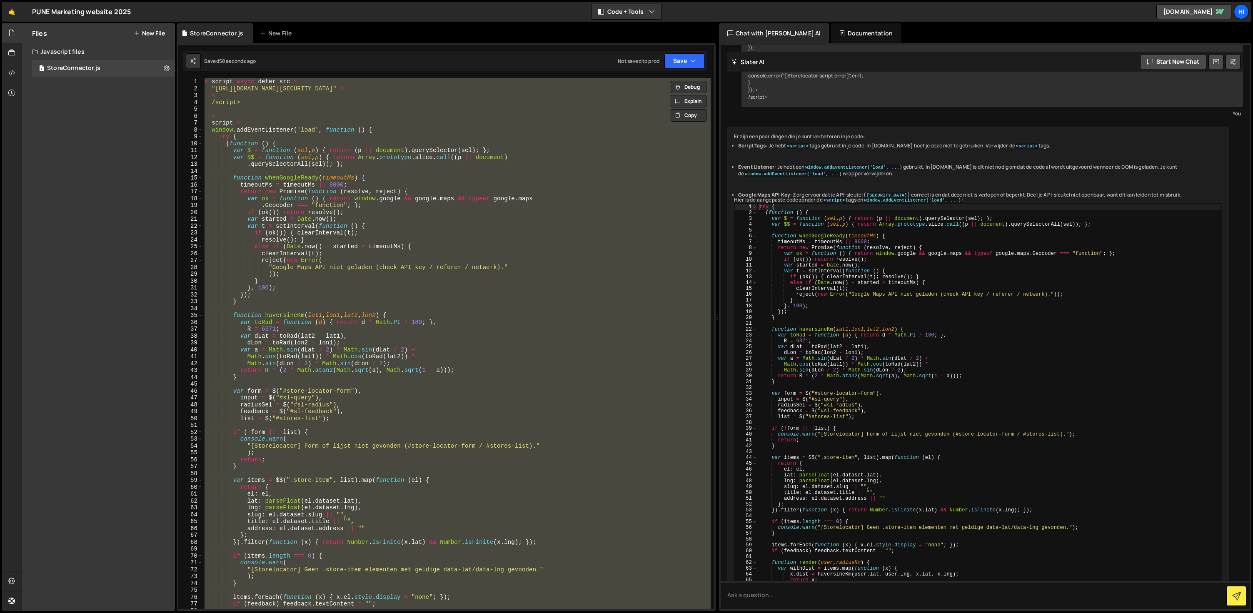
click at [877, 266] on div "try { ( function ( ) { var $ = function ( sel , p ) { return ( p || document ) …" at bounding box center [989, 615] width 464 height 822
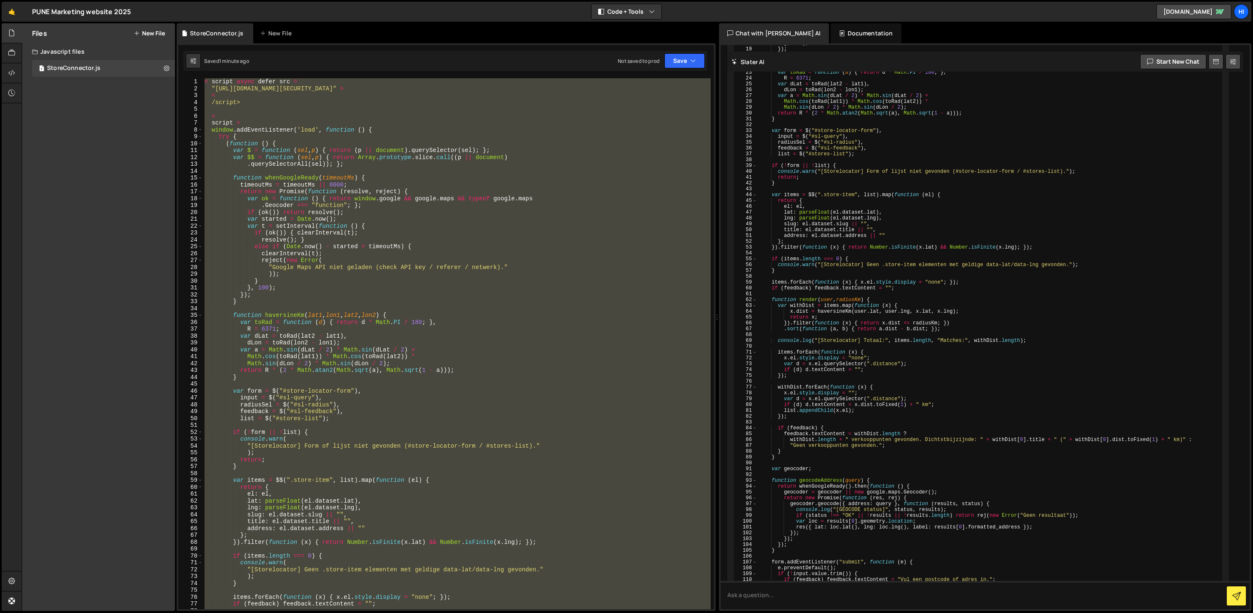
scroll to position [1728, 0]
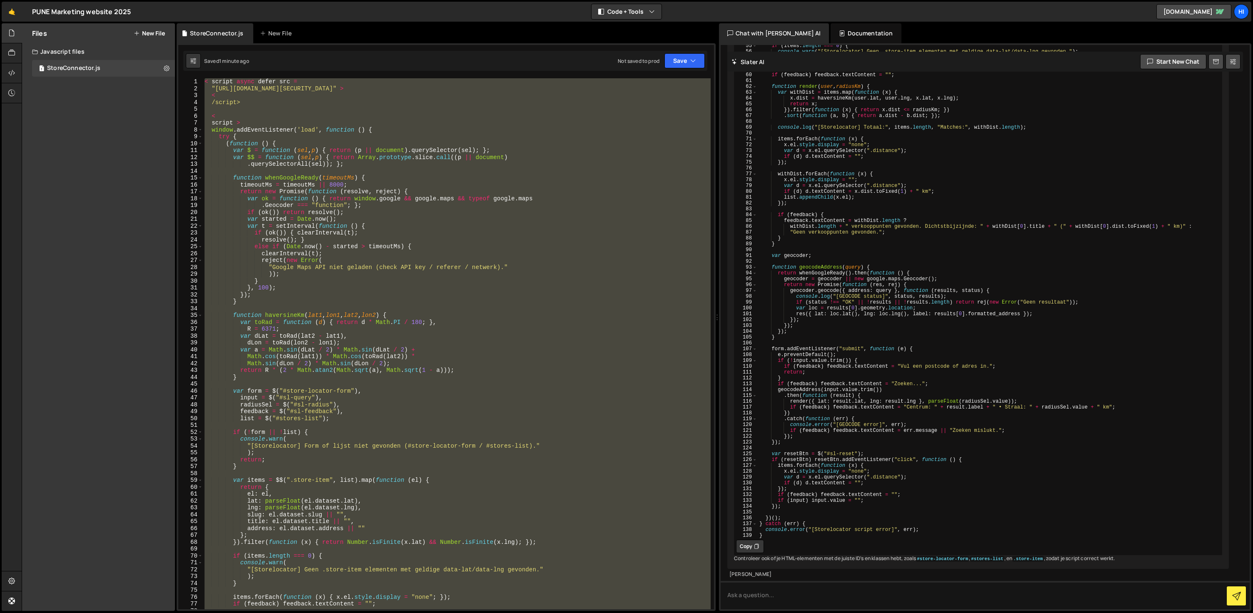
click at [754, 542] on icon at bounding box center [756, 546] width 5 height 8
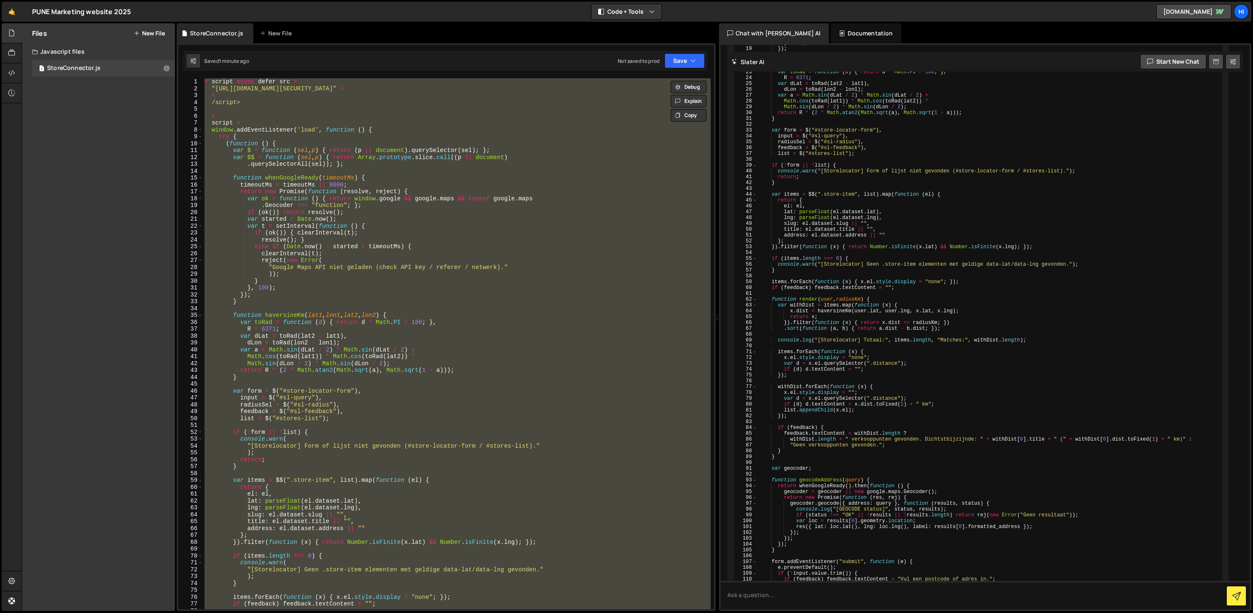
scroll to position [1070, 0]
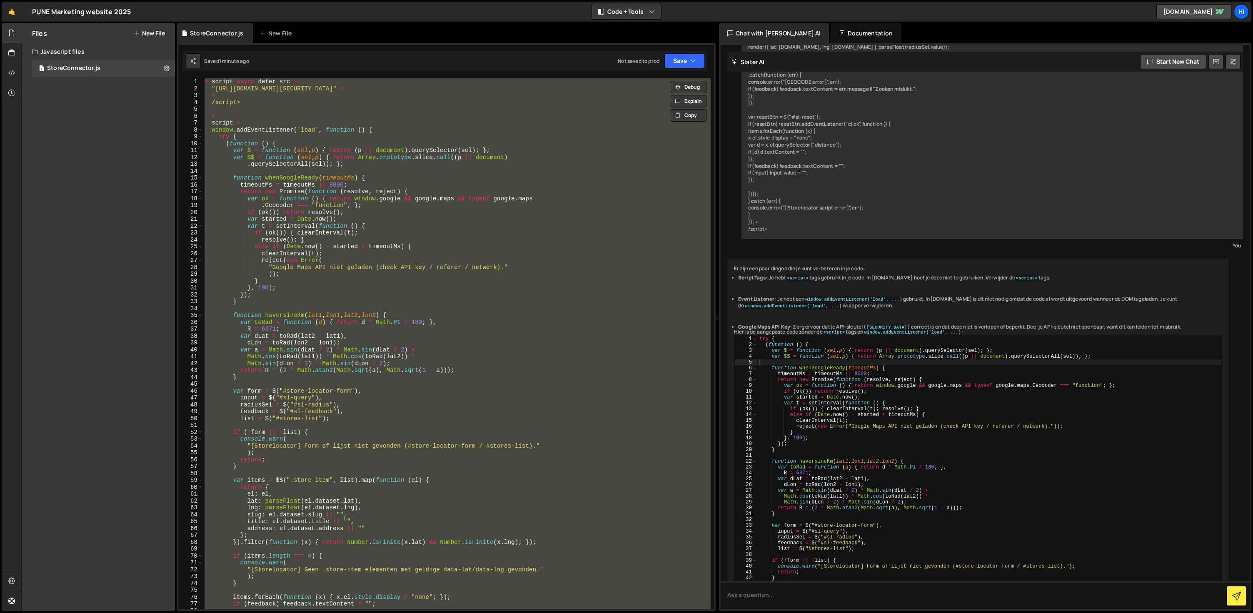
click at [220, 139] on div "< script async defer src = "[URL][DOMAIN_NAME][SECURITY_DATA]" > < /script> < s…" at bounding box center [457, 343] width 508 height 531
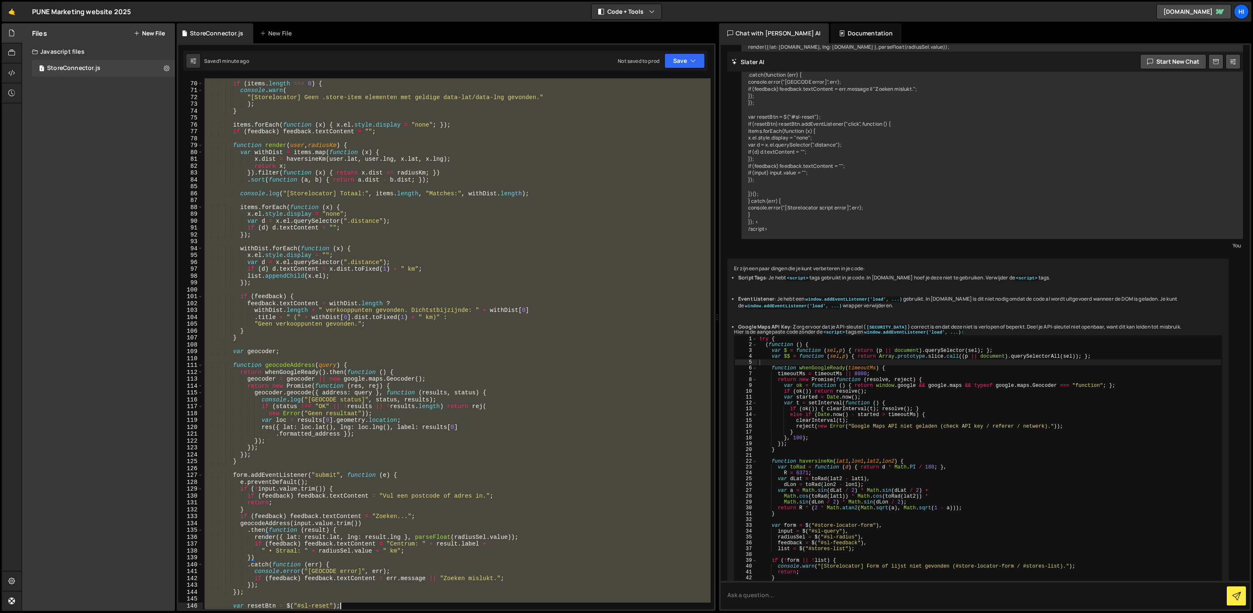
scroll to position [589, 0]
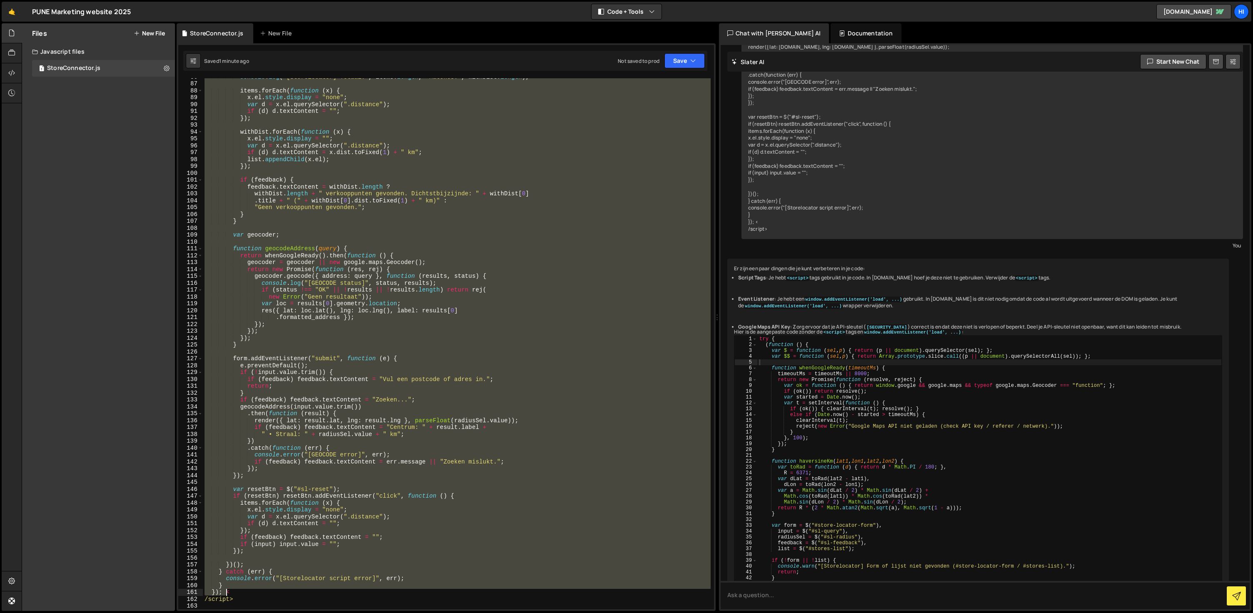
drag, startPoint x: 219, startPoint y: 138, endPoint x: 227, endPoint y: 593, distance: 455.2
click at [227, 593] on div "console . log ( "[Storelocator] Totaal:" , items . length , "Matches:" , withDi…" at bounding box center [457, 345] width 508 height 545
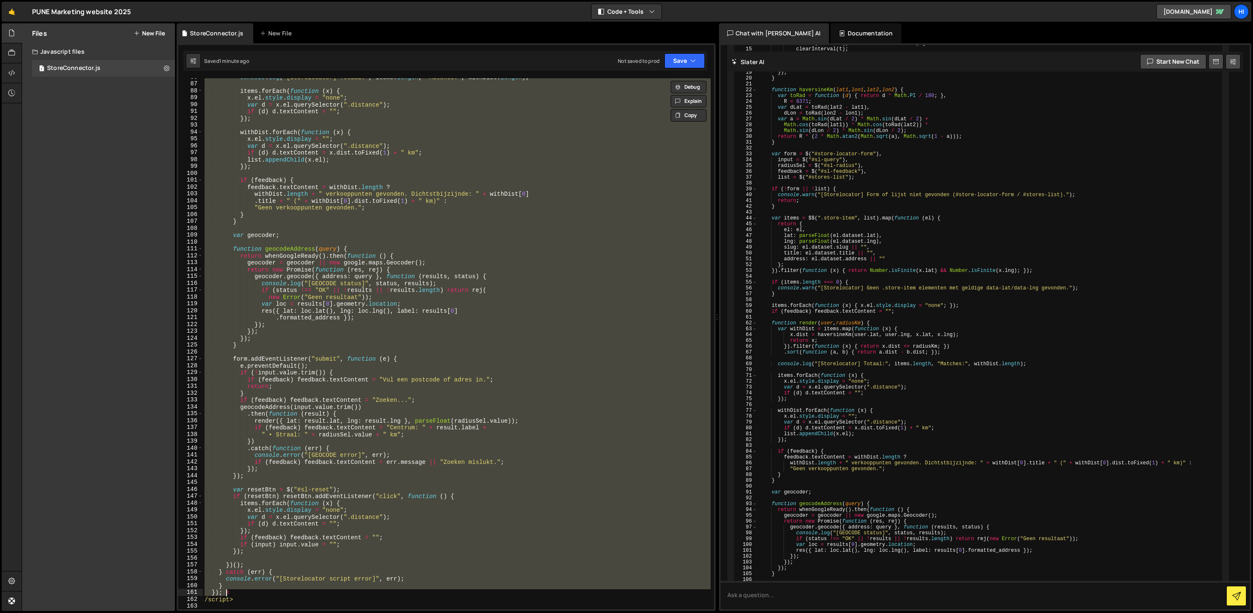
scroll to position [1728, 0]
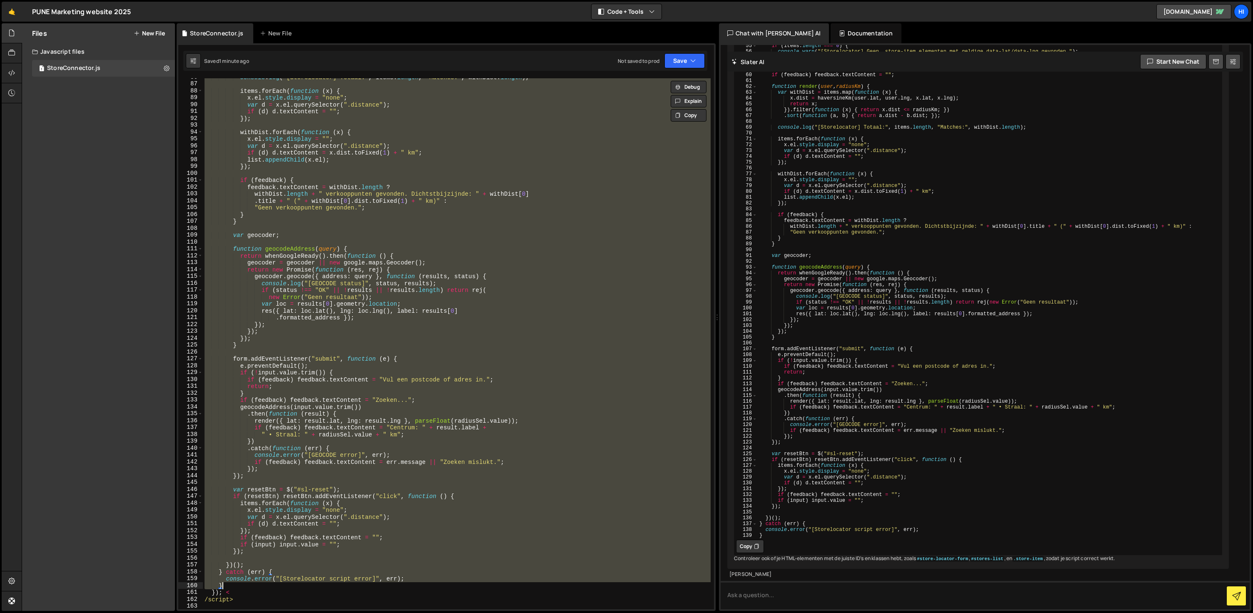
paste textarea
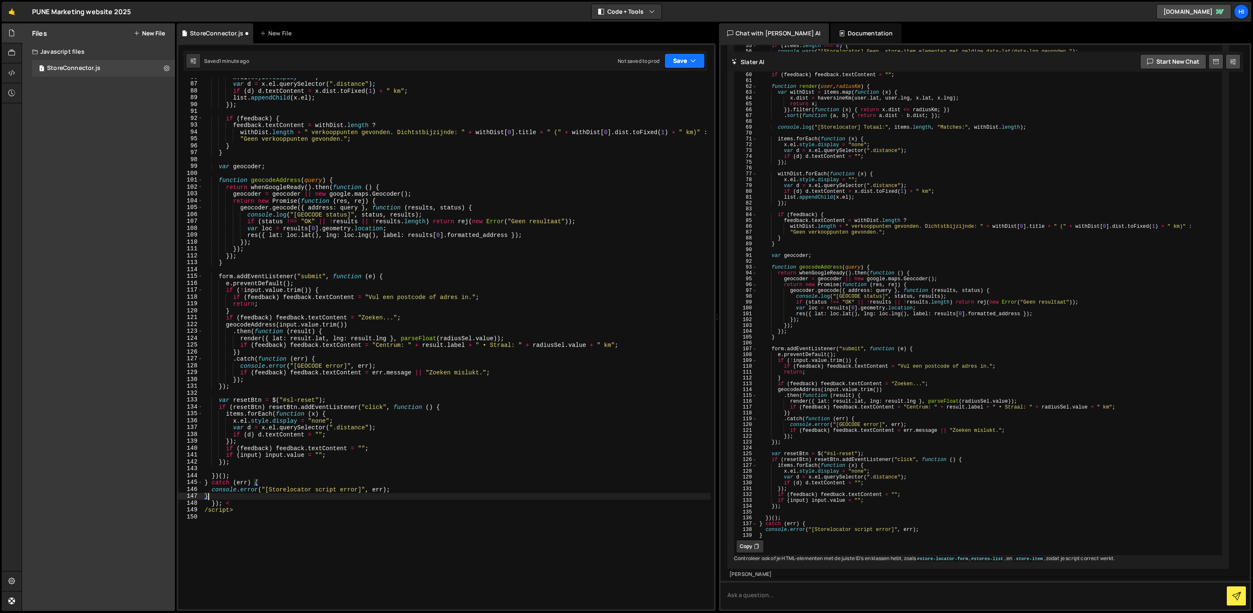
click at [693, 60] on icon "button" at bounding box center [693, 61] width 6 height 8
click at [675, 109] on div "Save to Production S" at bounding box center [656, 108] width 87 height 8
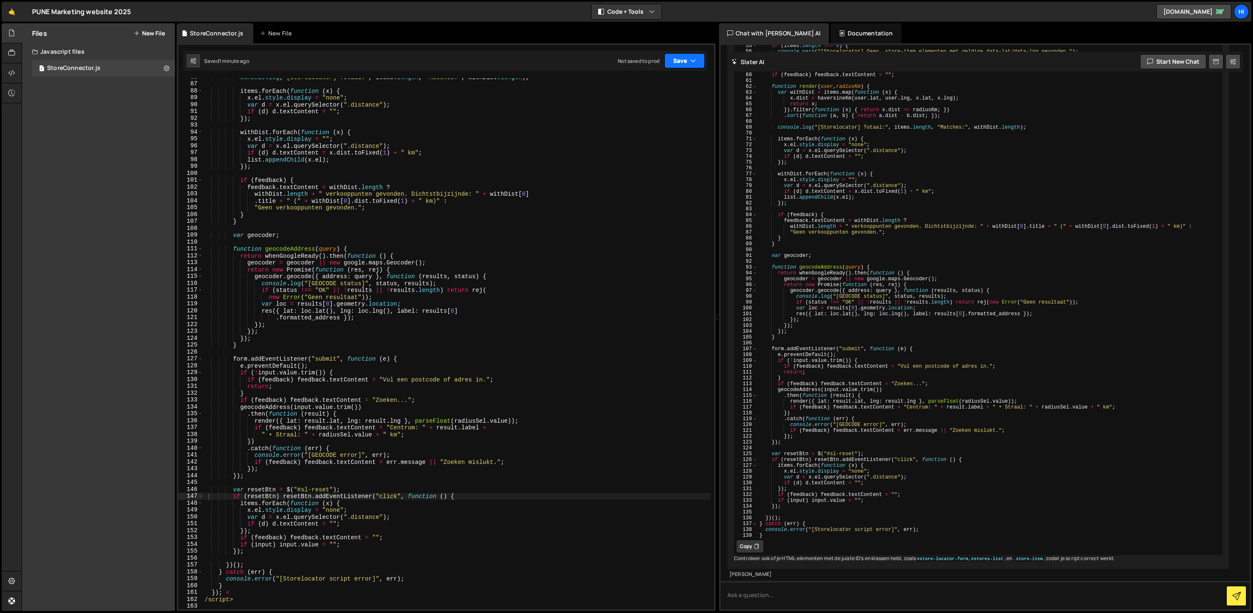
click at [681, 57] on button "Save" at bounding box center [684, 60] width 40 height 15
click at [671, 116] on div "Not saved to prod" at bounding box center [656, 117] width 87 height 10
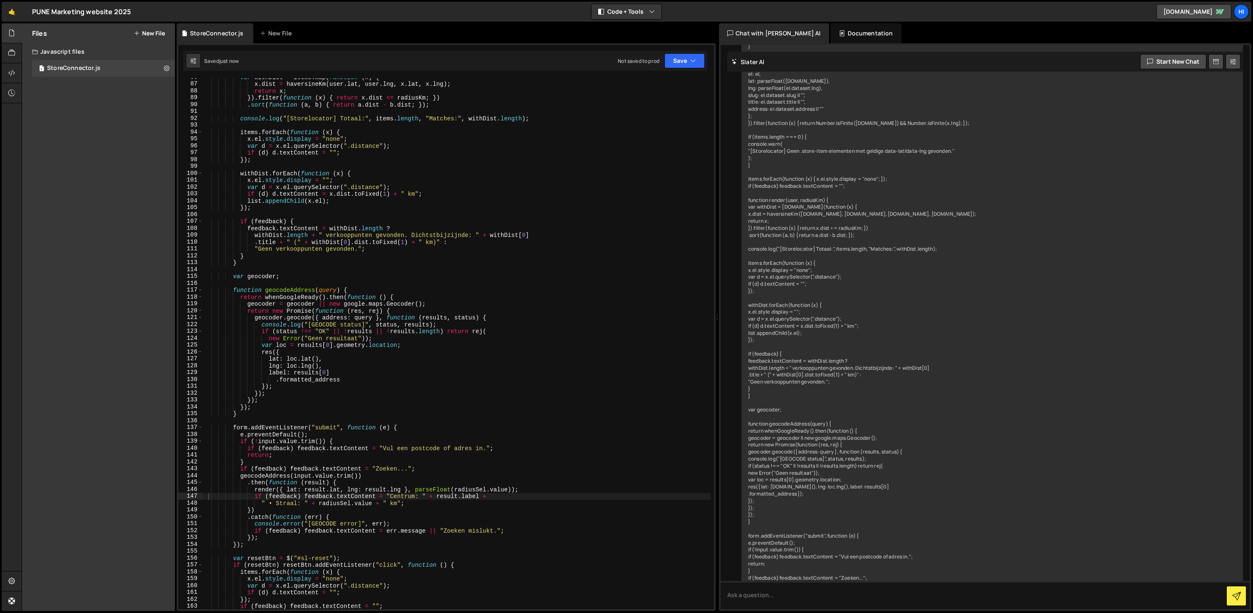
scroll to position [0, 0]
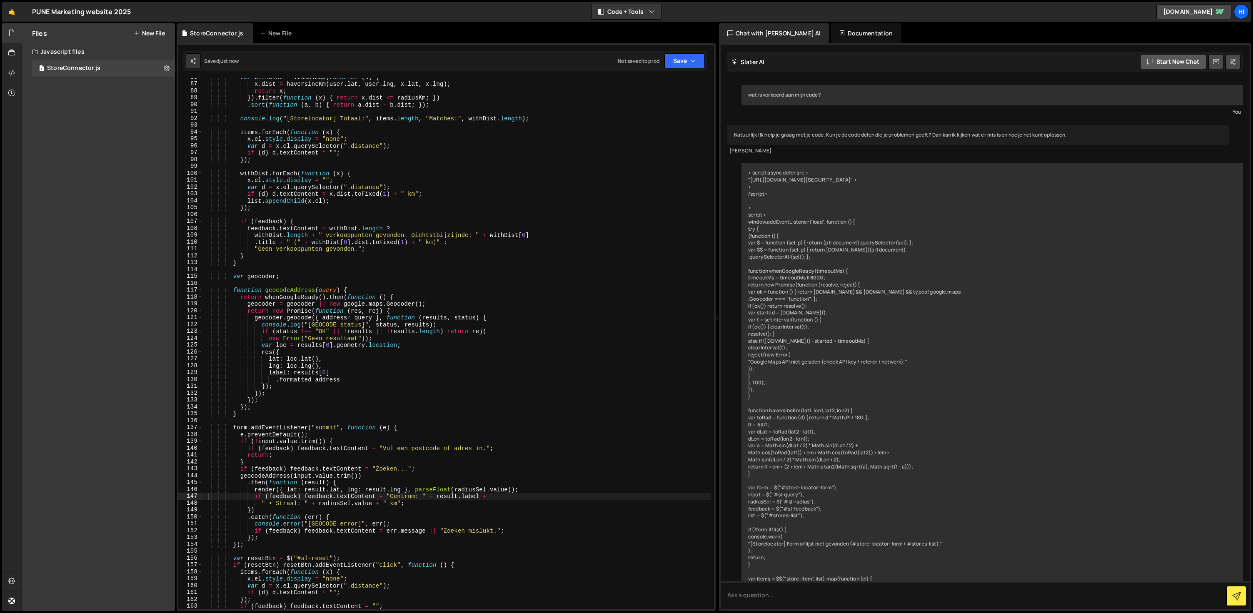
click at [1164, 61] on button "Start new chat" at bounding box center [1173, 61] width 66 height 15
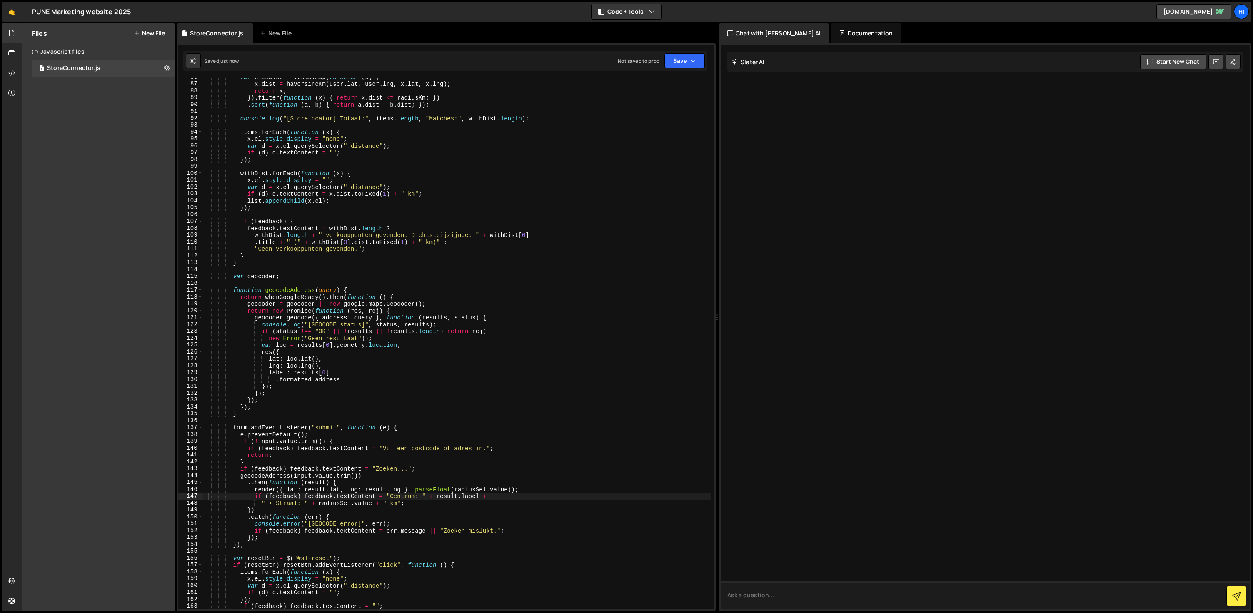
click at [797, 588] on textarea at bounding box center [984, 595] width 529 height 28
click at [502, 294] on div "var withDist = items . map ( function ( x ) { x . dist = haversineKm ( user . l…" at bounding box center [457, 346] width 508 height 545
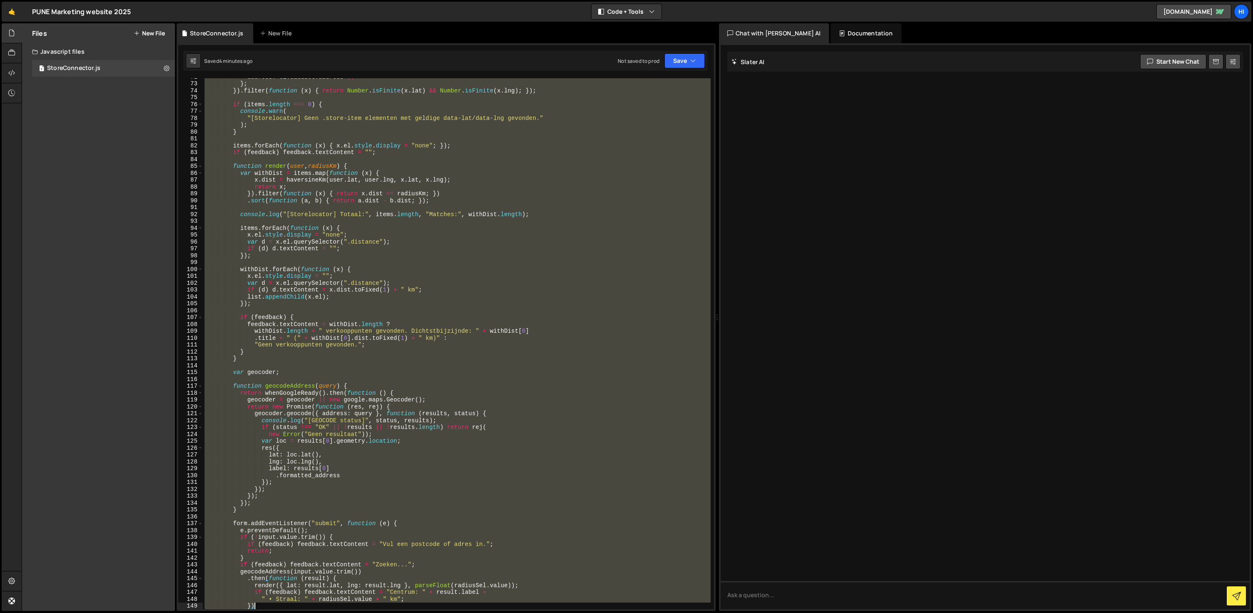
scroll to position [657, 0]
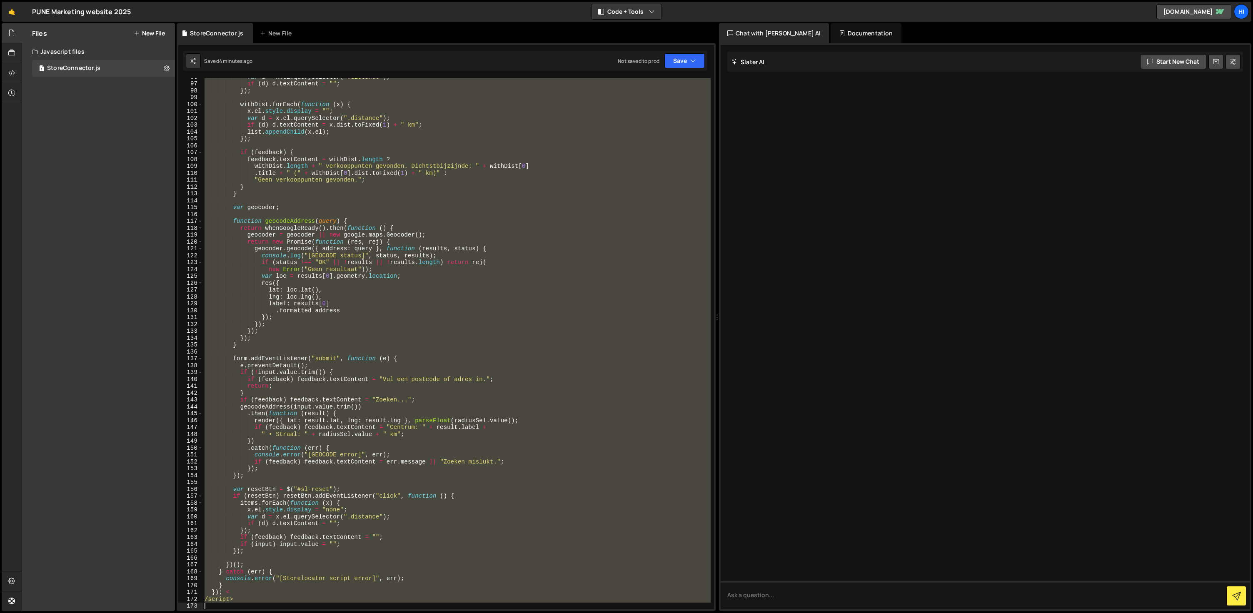
drag, startPoint x: 245, startPoint y: 105, endPoint x: 521, endPoint y: 655, distance: 615.1
type textarea "/script>"
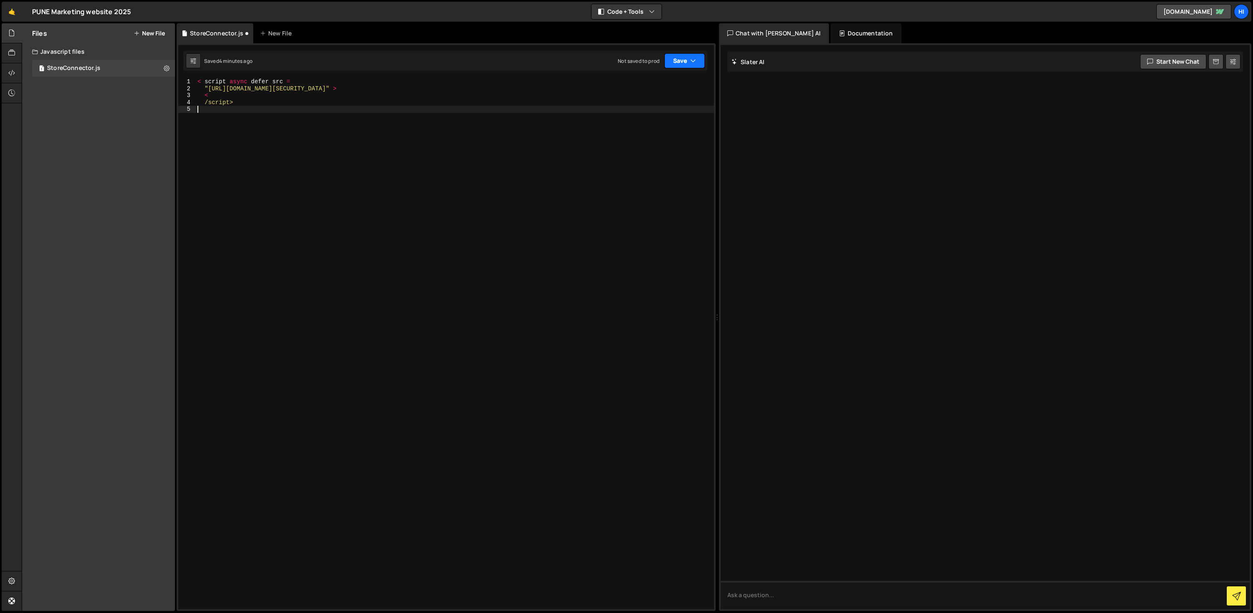
click at [695, 59] on icon "button" at bounding box center [693, 61] width 6 height 8
click at [666, 116] on div "Not saved to prod" at bounding box center [656, 117] width 87 height 10
click at [204, 102] on div "< script async defer src = "[URL][DOMAIN_NAME][SECURITY_DATA]" > < /script>" at bounding box center [455, 350] width 518 height 545
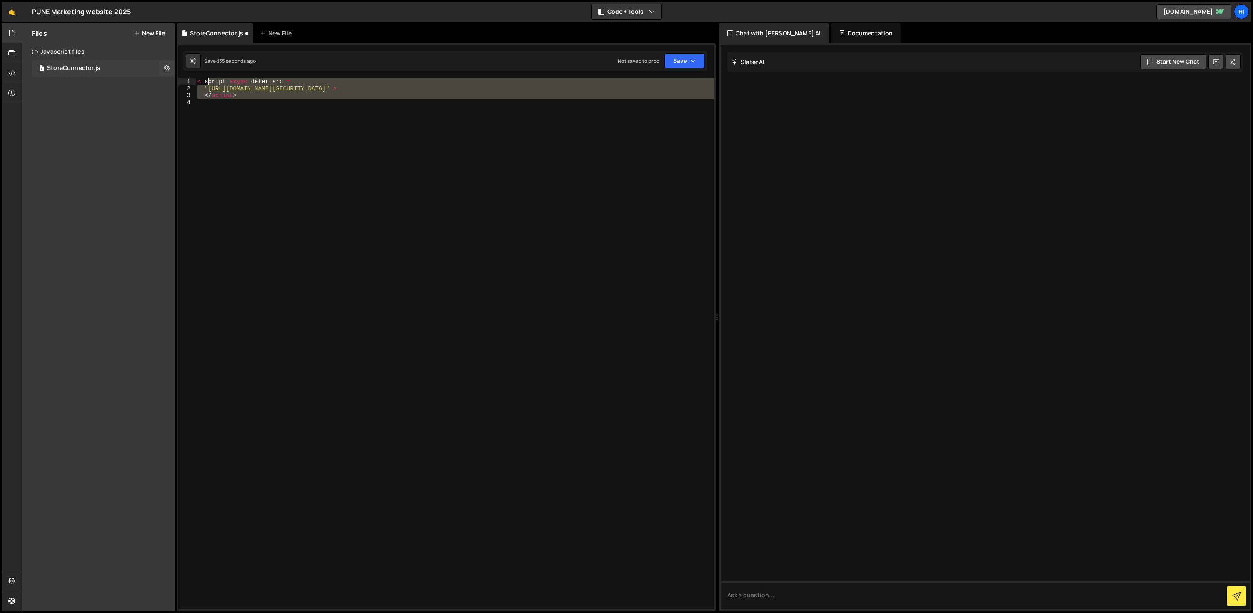
drag, startPoint x: 248, startPoint y: 95, endPoint x: 156, endPoint y: 66, distance: 96.4
click at [156, 66] on div "Files New File Create your first file Get started by starting a Javascript or C…" at bounding box center [637, 317] width 1231 height 588
type textarea "< script async defer src = "[URL][DOMAIN_NAME][SECURITY_DATA]" >"
paste textarea
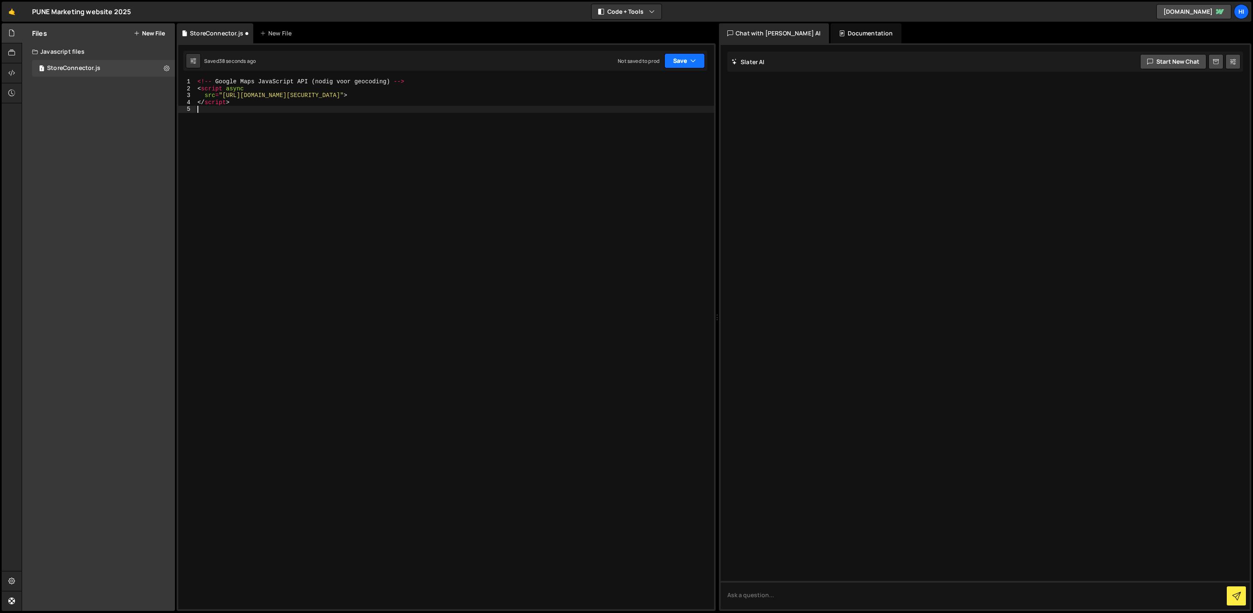
drag, startPoint x: 677, startPoint y: 57, endPoint x: 689, endPoint y: 70, distance: 17.7
click at [677, 57] on button "Save" at bounding box center [684, 60] width 40 height 15
click at [675, 114] on div "Not saved to prod" at bounding box center [656, 117] width 87 height 10
type textarea ""[URL][DOMAIN_NAME][SECURITY_DATA]" >"
drag, startPoint x: 699, startPoint y: 58, endPoint x: 695, endPoint y: 62, distance: 5.0
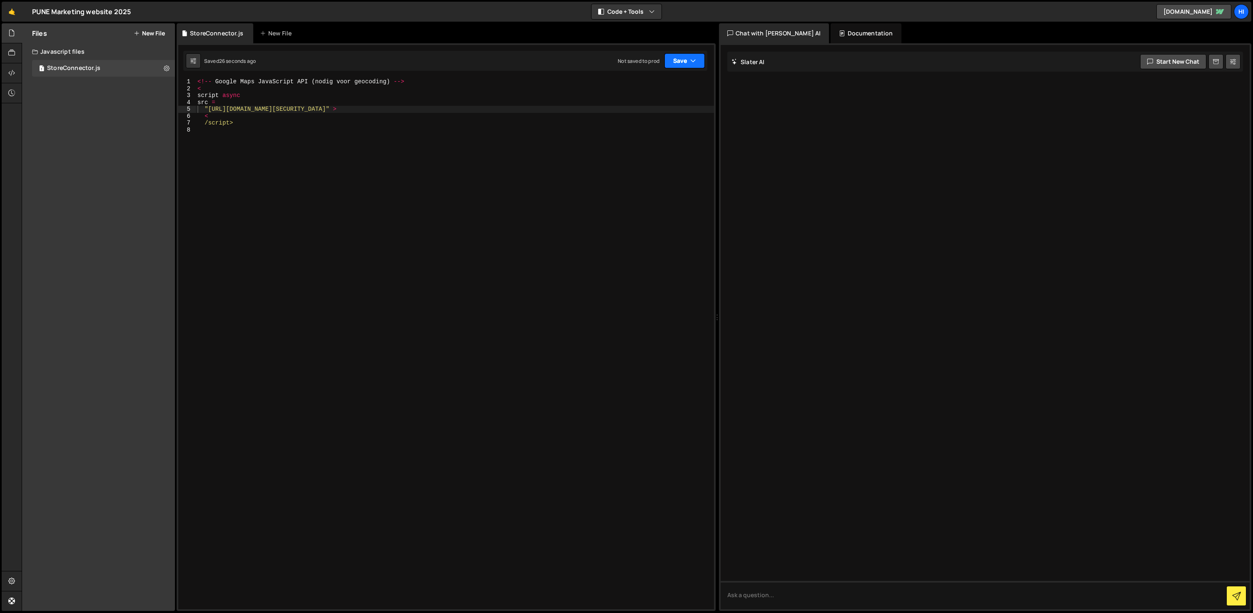
click at [699, 58] on button "Save" at bounding box center [684, 60] width 40 height 15
click at [672, 107] on div "Save to Production S" at bounding box center [656, 108] width 87 height 8
drag, startPoint x: 388, startPoint y: 361, endPoint x: 393, endPoint y: 338, distance: 23.8
click at [389, 360] on div "<!-- Google Maps JavaScript API ( nodig voor geocoding ) --> < script async src…" at bounding box center [455, 350] width 518 height 545
click at [476, 95] on div "<!-- Google Maps JavaScript API ( nodig voor geocoding ) --> < script async src…" at bounding box center [455, 350] width 518 height 545
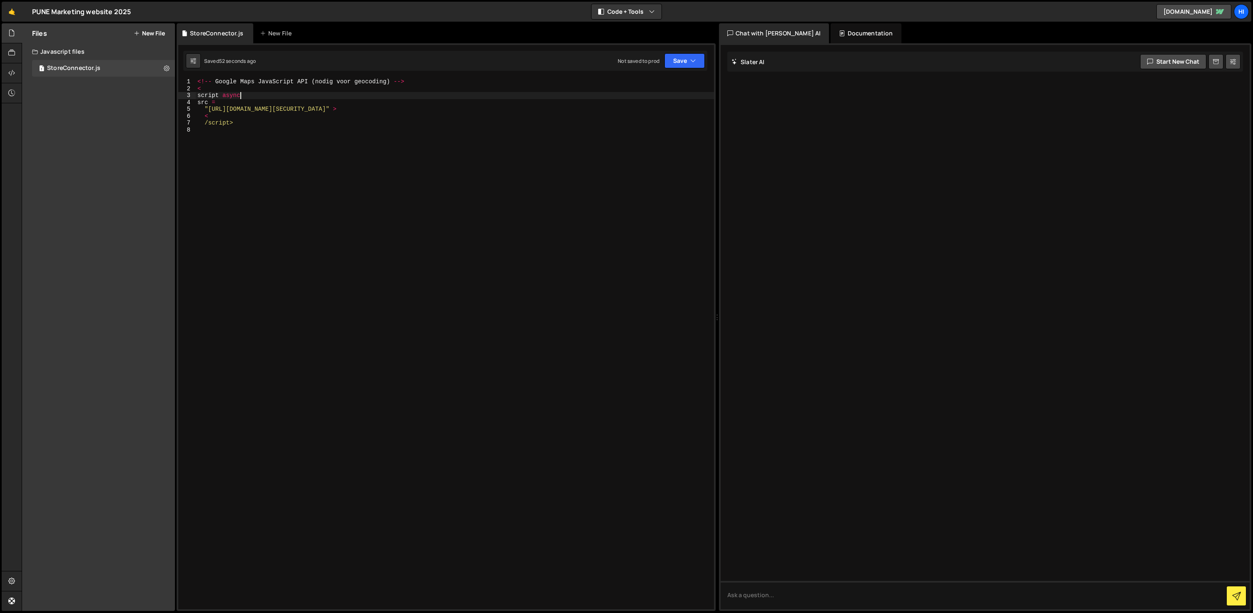
type textarea "/script>"
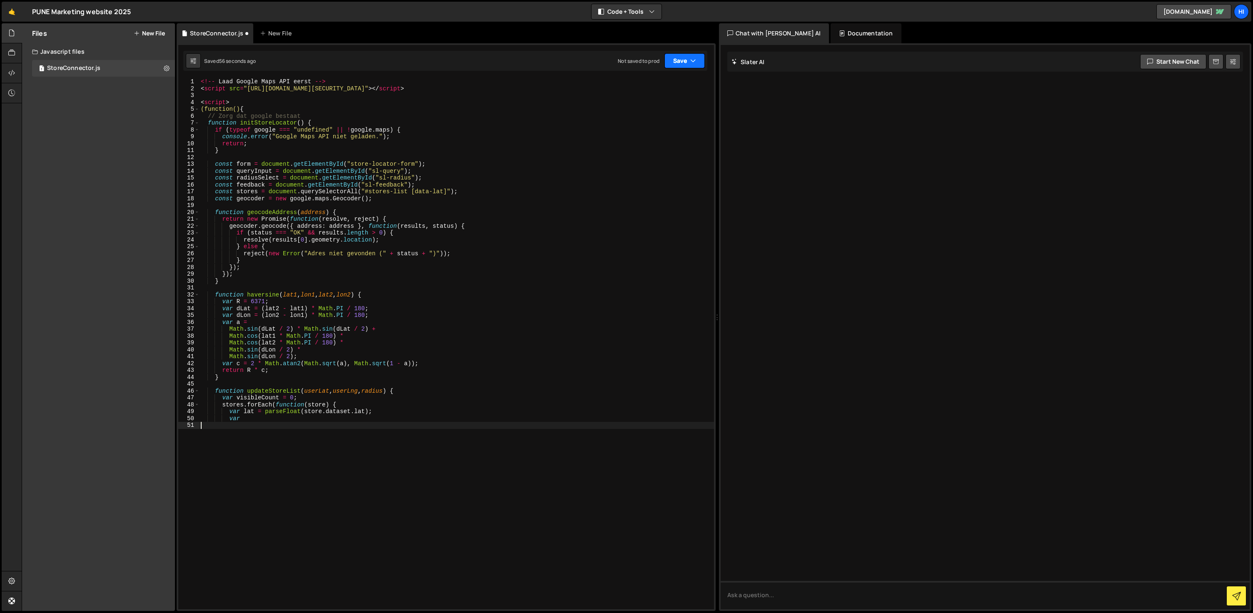
drag, startPoint x: 683, startPoint y: 63, endPoint x: 685, endPoint y: 67, distance: 4.9
click at [683, 63] on button "Save" at bounding box center [684, 60] width 40 height 15
click at [674, 114] on div "Not saved to prod" at bounding box center [656, 117] width 87 height 10
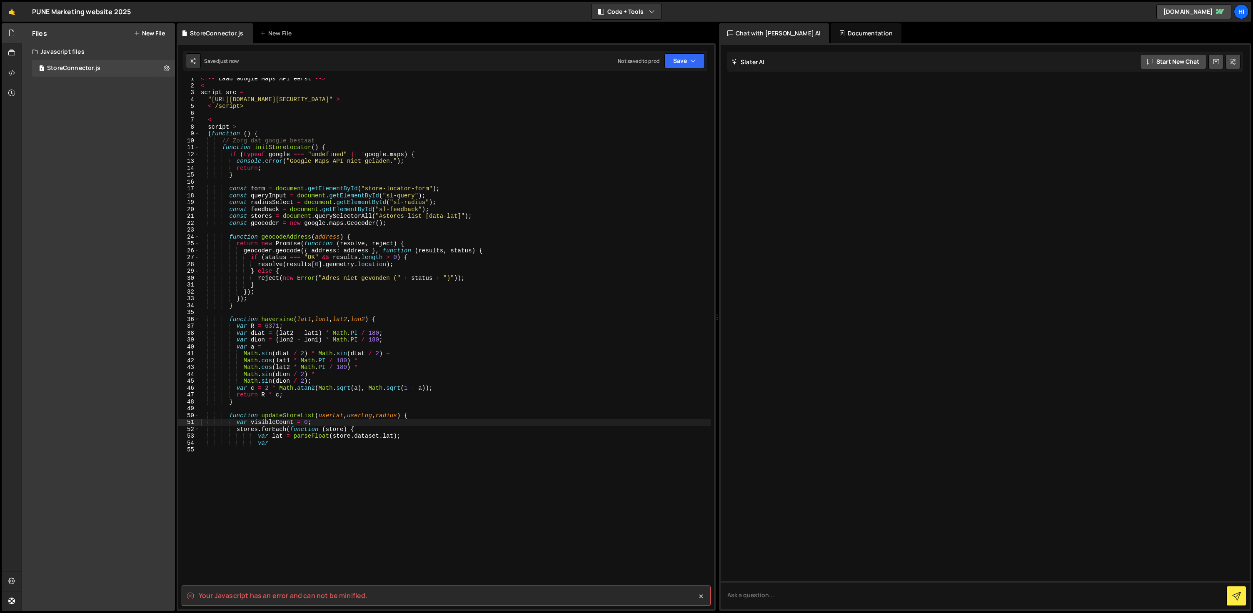
scroll to position [17, 0]
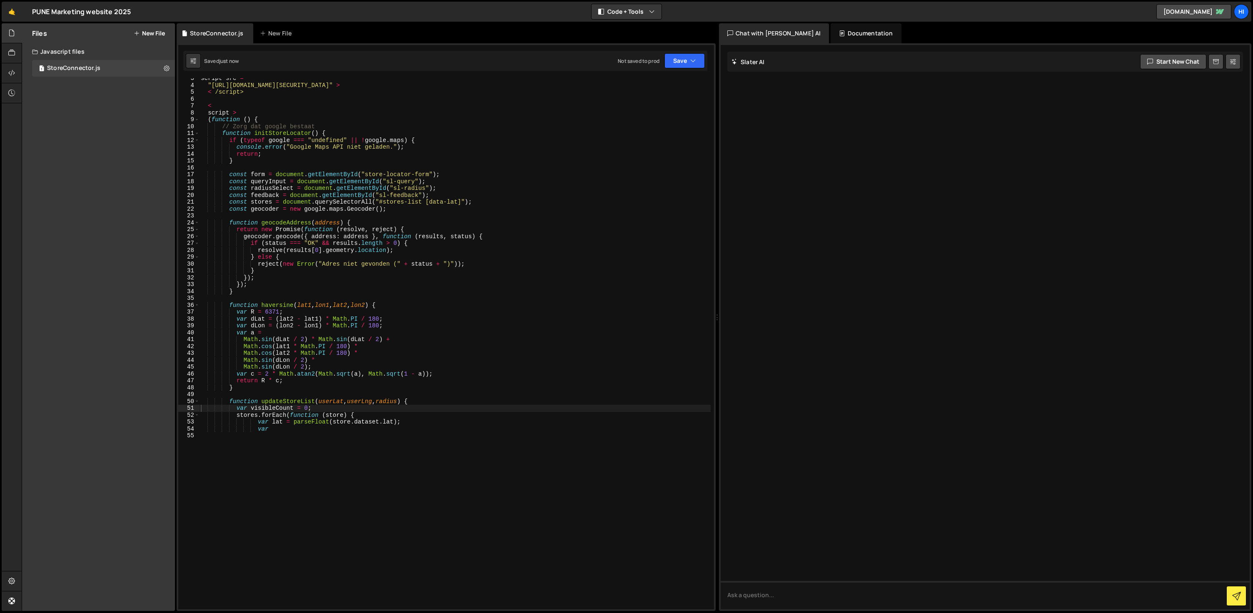
click at [397, 389] on div "script src = "[URL][DOMAIN_NAME][SECURITY_DATA]" > < /script> < script > ( func…" at bounding box center [454, 345] width 511 height 541
type textarea "var"
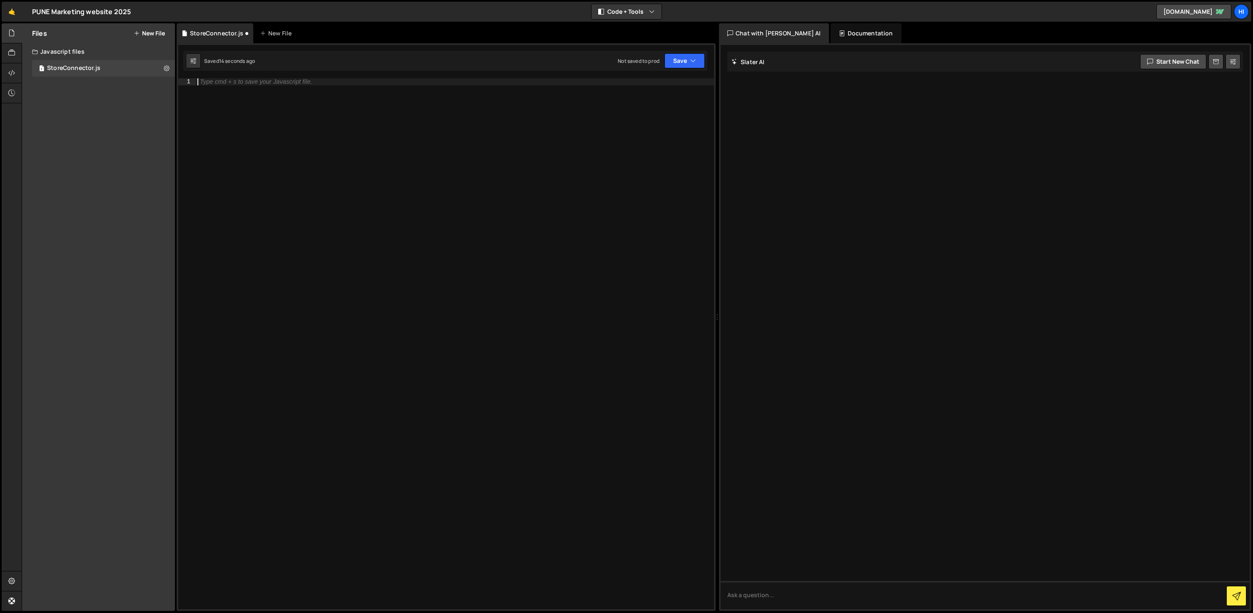
scroll to position [149, 0]
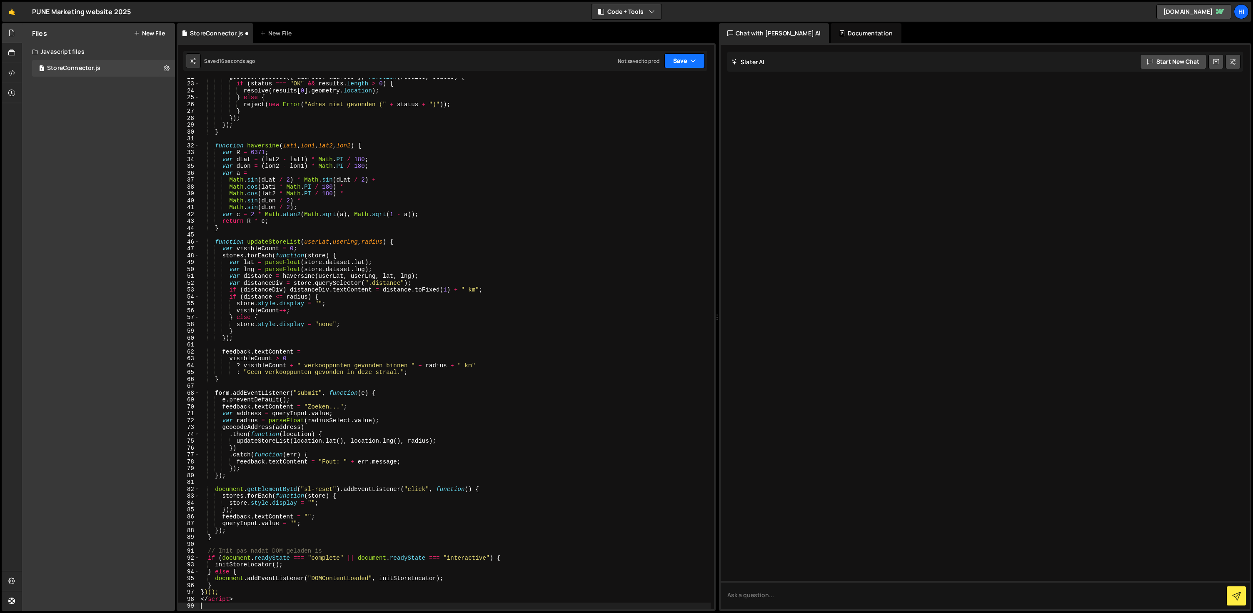
click at [685, 64] on button "Save" at bounding box center [684, 60] width 40 height 15
click at [669, 116] on div "Not saved to prod" at bounding box center [656, 117] width 87 height 10
type textarea "document.addEventListener("DOMContentLoaded", initStoreLocator);"
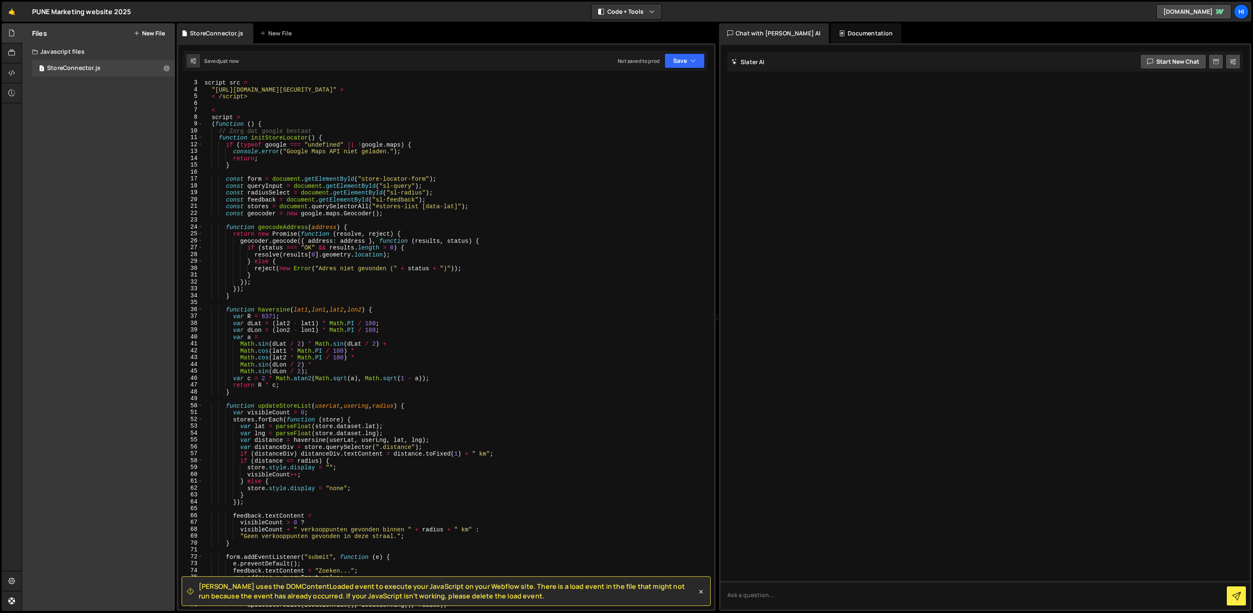
scroll to position [0, 0]
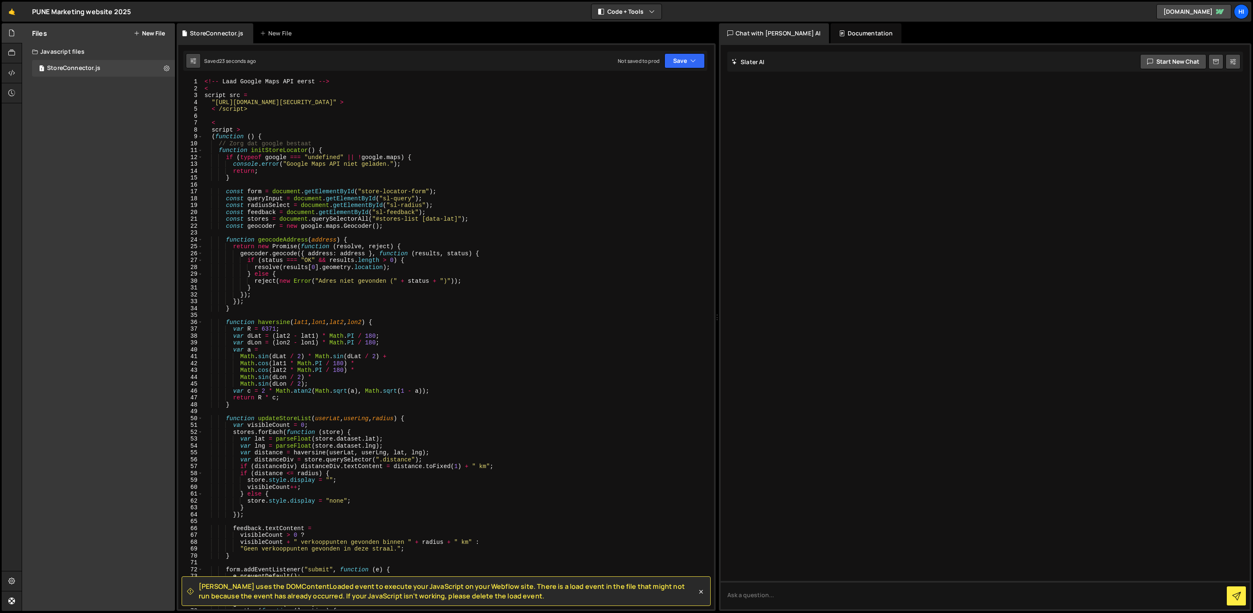
click at [192, 61] on icon at bounding box center [193, 61] width 6 height 8
select select "editor"
select select "ace/theme/monokai"
type input "14"
checkbox input "true"
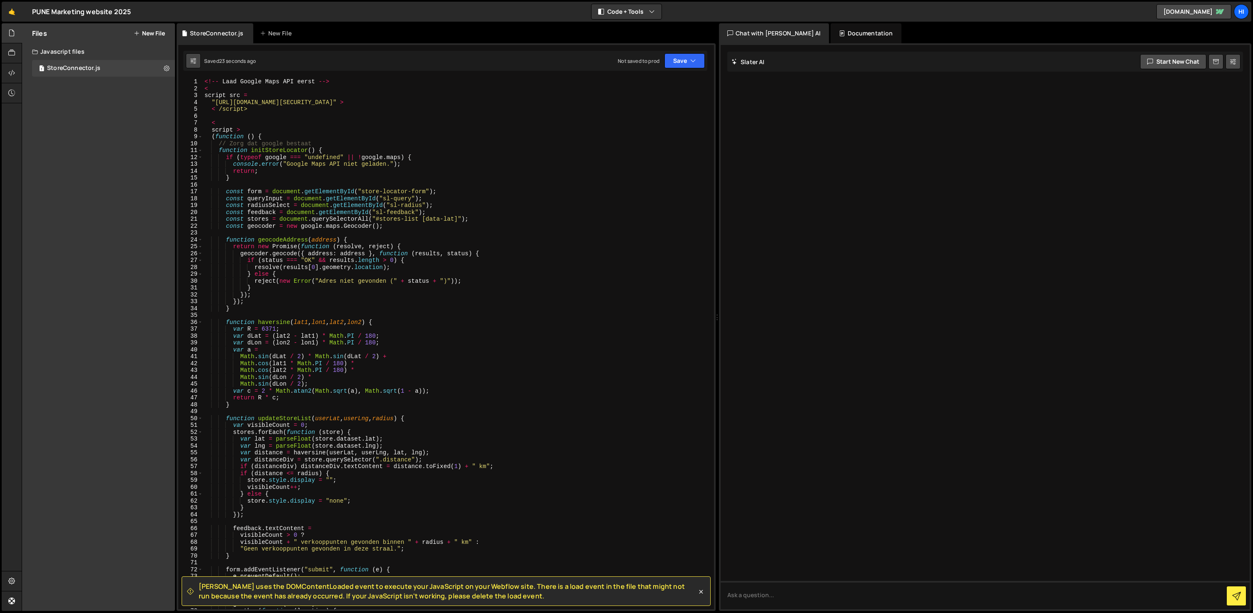
checkbox input "true"
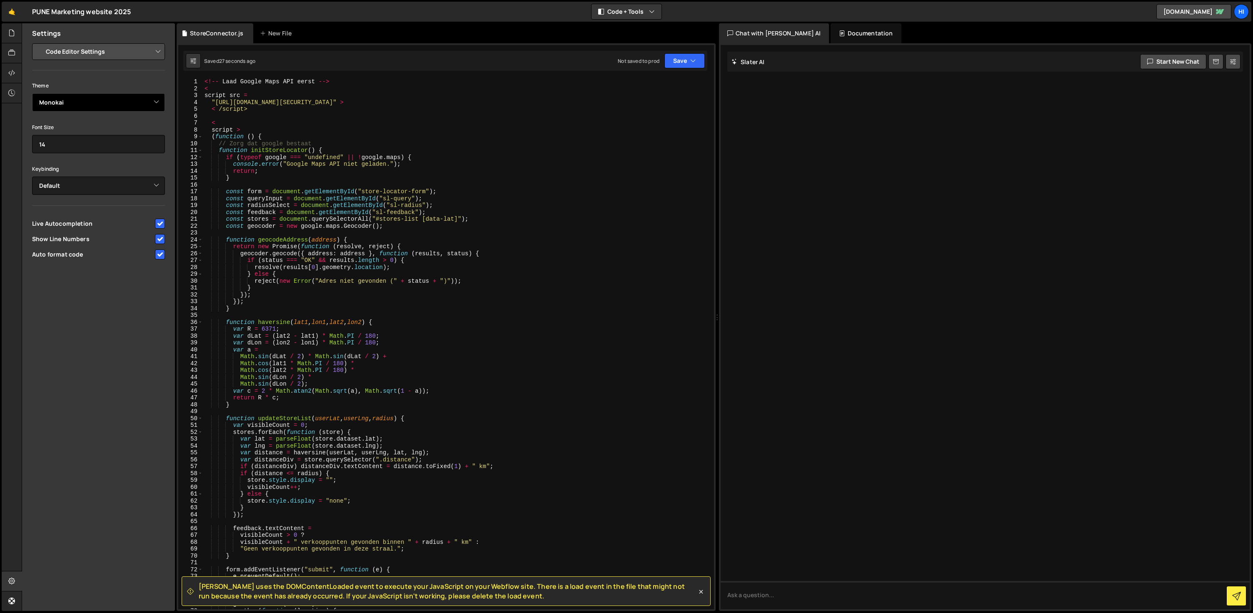
click at [149, 106] on select "Ambiance Chaos Clouds Midnight Dracula Cobalt Gruvbox Green on Black idle Finge…" at bounding box center [98, 102] width 133 height 18
drag, startPoint x: 113, startPoint y: 287, endPoint x: 163, endPoint y: 204, distance: 96.8
click at [113, 287] on div "Settings Project Settings Code Editor Settings Chat Settings Project Title PUNE…" at bounding box center [98, 317] width 153 height 588
click at [390, 390] on div "<!-- Laad Google Maps API eerst --> < script src = "[URL][DOMAIN_NAME][SECURITY…" at bounding box center [457, 350] width 508 height 545
type textarea "/script>"
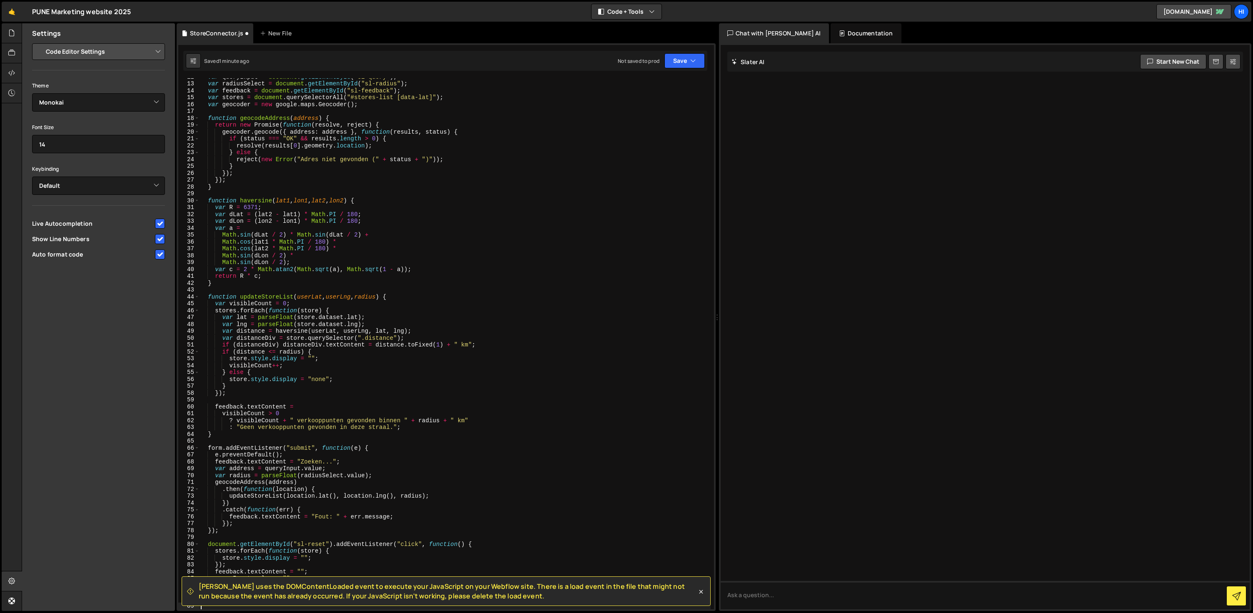
scroll to position [80, 0]
click at [692, 60] on icon "button" at bounding box center [693, 61] width 6 height 8
click at [657, 113] on div "Not saved to prod" at bounding box center [656, 117] width 87 height 10
type textarea "queryInput.value = "";"
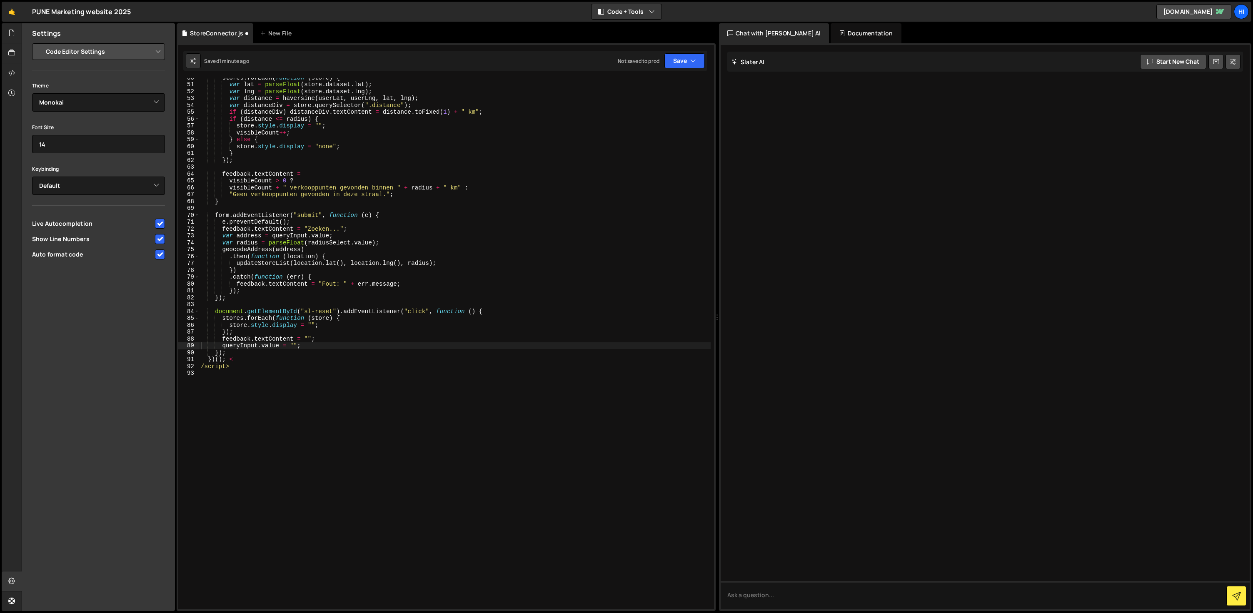
scroll to position [341, 0]
click at [86, 52] on select "Project Settings Code Editor Settings Chat Settings" at bounding box center [100, 51] width 122 height 18
select select "project"
click at [39, 42] on select "Project Settings Code Editor Settings Chat Settings" at bounding box center [100, 51] width 122 height 18
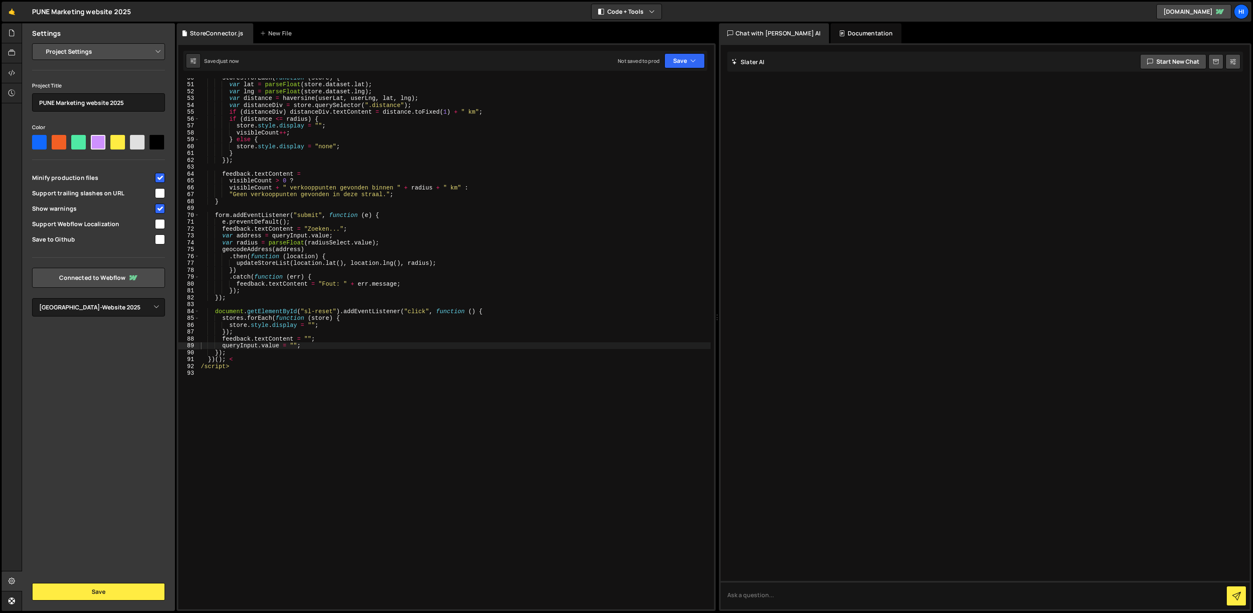
click at [162, 173] on input "checkbox" at bounding box center [160, 178] width 10 height 10
checkbox input "false"
click at [689, 61] on button "Save" at bounding box center [684, 60] width 40 height 15
click at [660, 114] on div "Not saved to prod" at bounding box center [656, 117] width 87 height 10
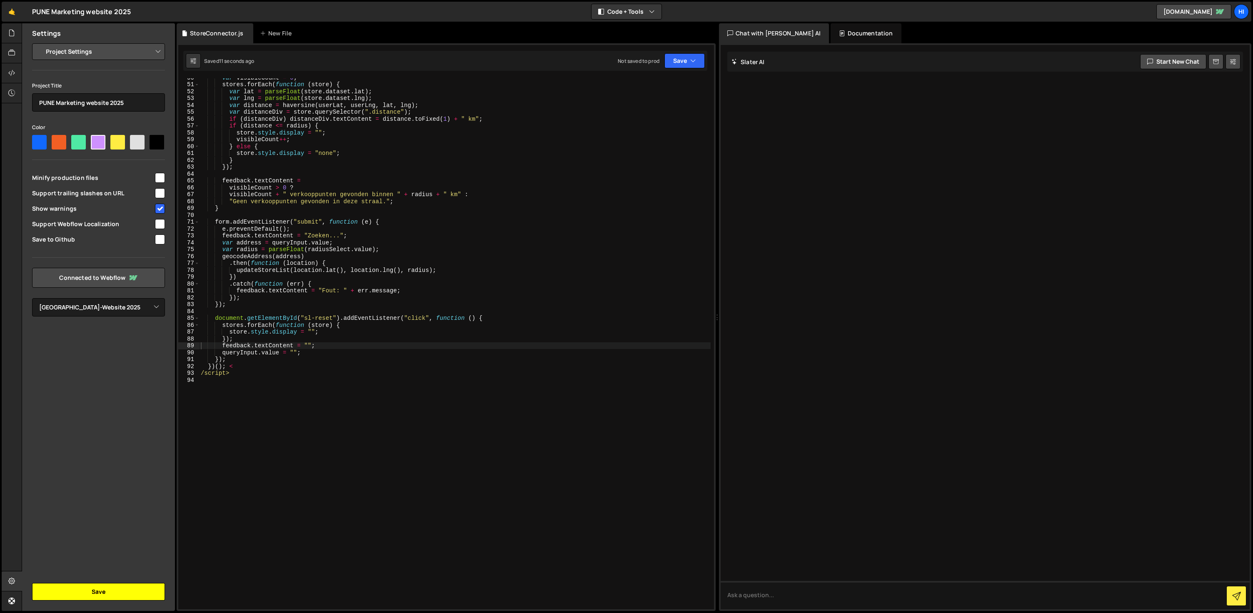
click at [126, 590] on button "Save" at bounding box center [98, 591] width 133 height 17
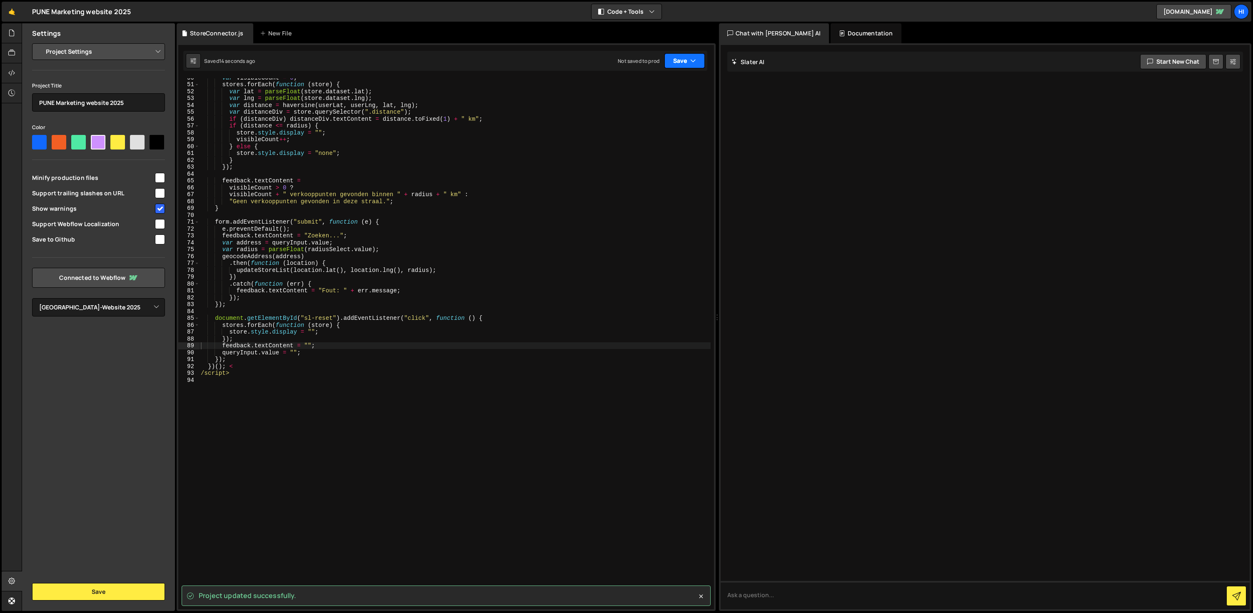
drag, startPoint x: 682, startPoint y: 56, endPoint x: 683, endPoint y: 64, distance: 8.0
click at [682, 56] on button "Save" at bounding box center [684, 60] width 40 height 15
click at [670, 114] on div "Not saved to prod" at bounding box center [656, 117] width 87 height 10
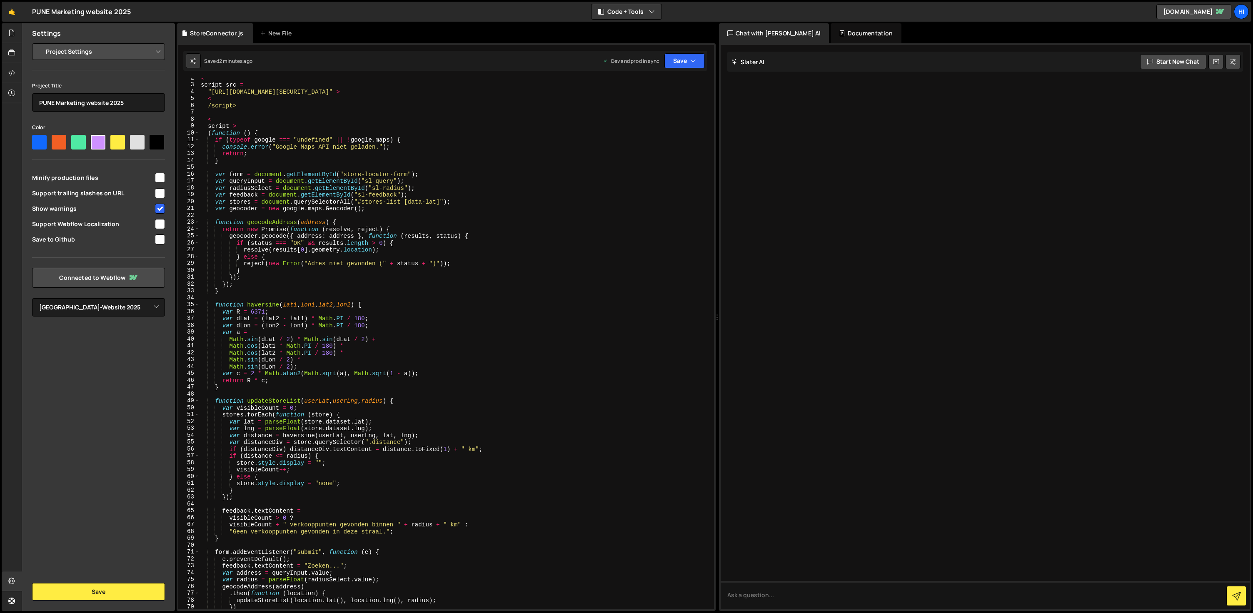
scroll to position [0, 0]
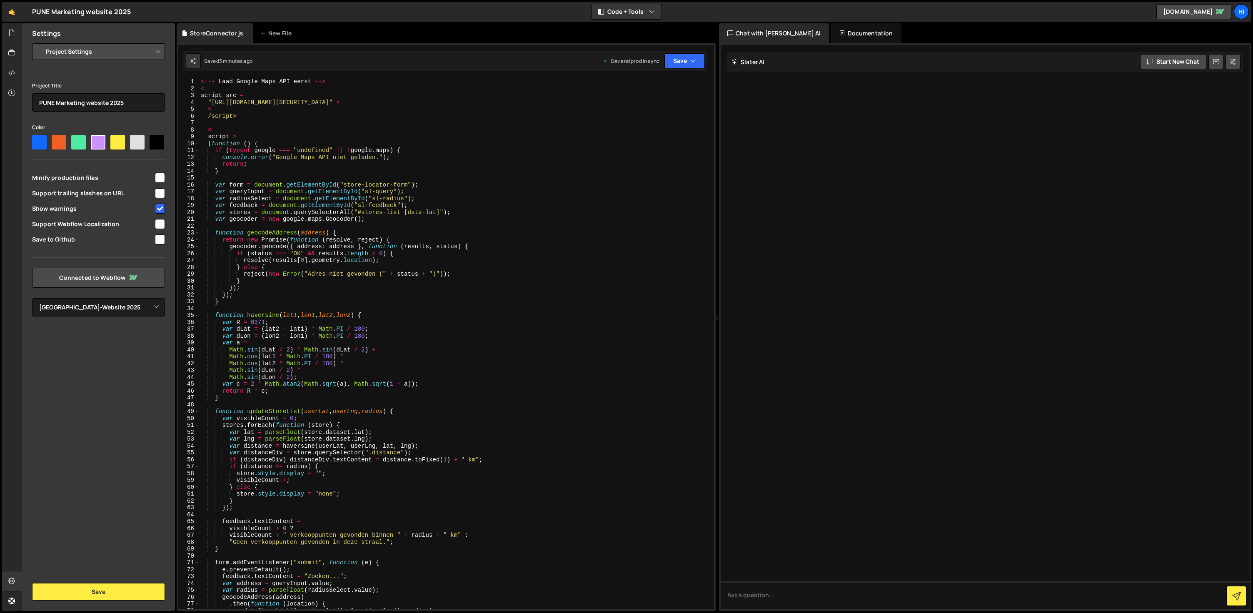
type textarea "<!-- Laad Google Maps API eerst -->"
drag, startPoint x: 287, startPoint y: 83, endPoint x: 198, endPoint y: 82, distance: 89.1
click at [198, 82] on div "<!-- Laad Google Maps API eerst --> 1 2 3 4 5 6 7 8 9 10 11 12 13 14 15 16 17 1…" at bounding box center [445, 343] width 535 height 531
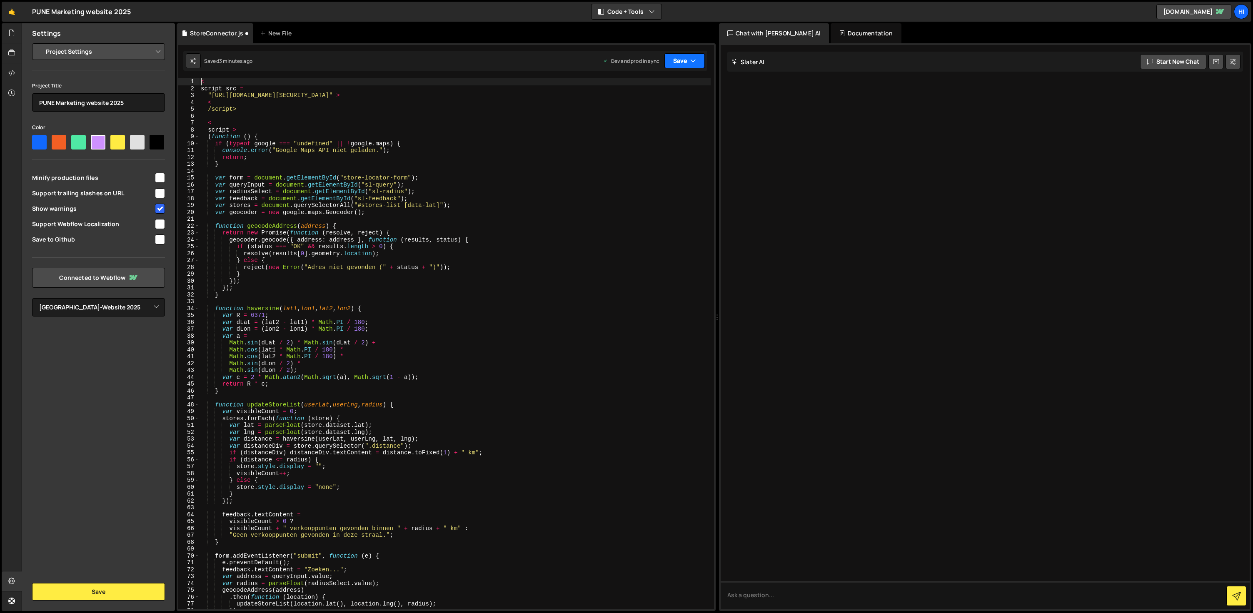
click at [692, 62] on icon "button" at bounding box center [693, 61] width 6 height 8
click at [654, 112] on div "Saved 2 minutes ago" at bounding box center [656, 117] width 87 height 10
click at [456, 249] on div "< script src = "[URL][DOMAIN_NAME][SECURITY_DATA]" > < /script> < script > ( fu…" at bounding box center [454, 348] width 511 height 541
type textarea "/script>"
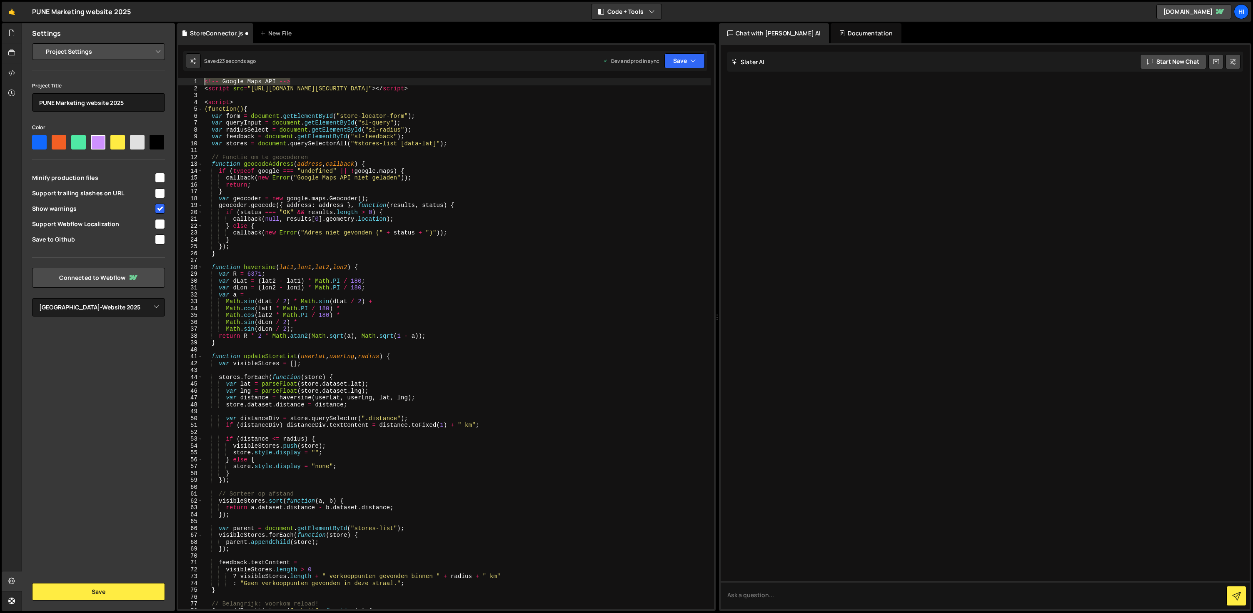
drag, startPoint x: 299, startPoint y: 84, endPoint x: 193, endPoint y: 84, distance: 106.6
click at [193, 84] on div "1 2 3 4 5 6 7 8 9 10 11 12 13 14 15 16 17 18 19 20 21 22 23 24 25 26 27 28 29 3…" at bounding box center [445, 343] width 535 height 531
type textarea "<!-- Google Maps API -->"
click at [686, 62] on button "Save" at bounding box center [684, 60] width 40 height 15
click at [665, 116] on div "25 seconds ago" at bounding box center [646, 117] width 37 height 7
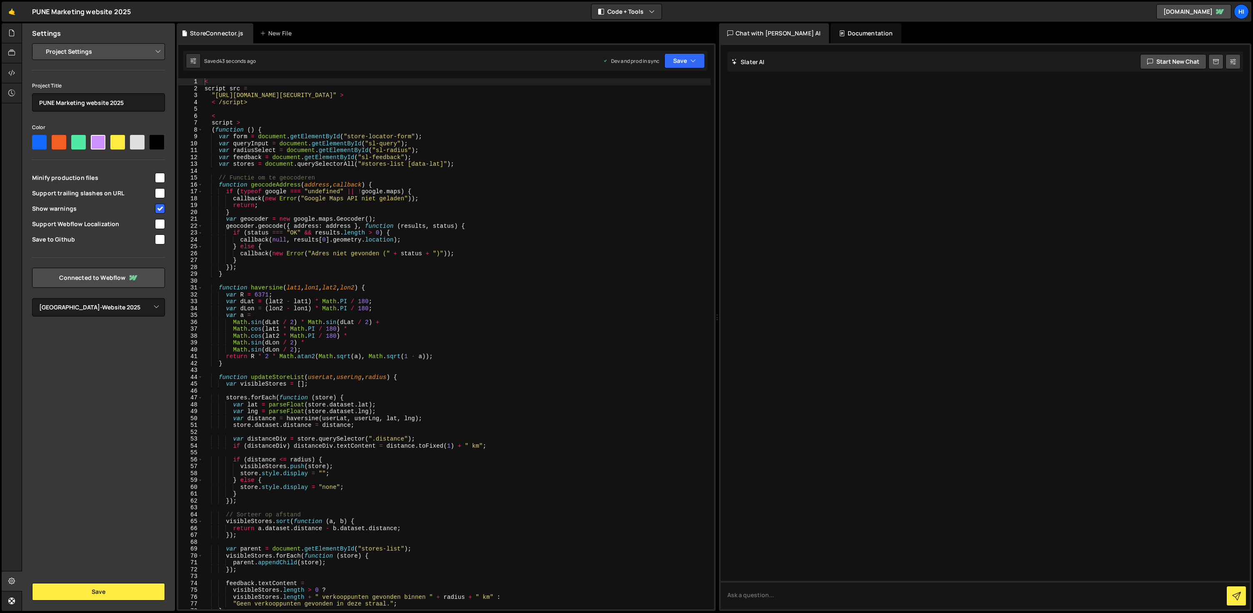
click at [298, 115] on div "< script src = "[URL][DOMAIN_NAME][SECURITY_DATA]" > < /script> < script > ( fu…" at bounding box center [457, 350] width 508 height 545
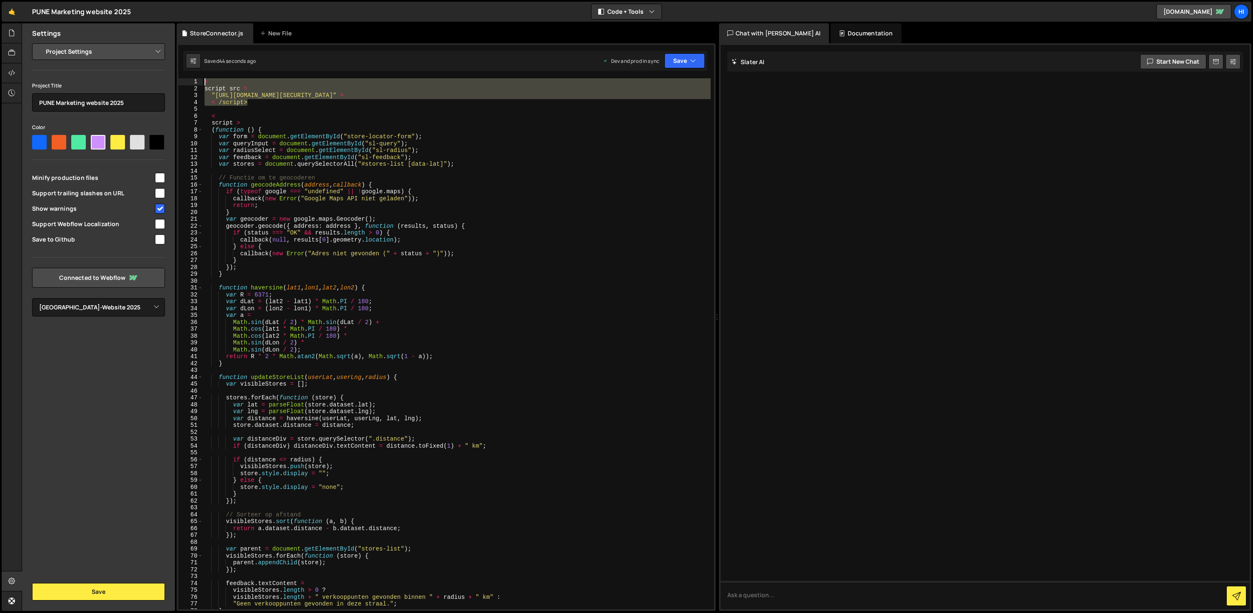
drag, startPoint x: 257, startPoint y: 104, endPoint x: 197, endPoint y: 84, distance: 62.7
click at [197, 84] on div "< 1 2 3 4 5 6 7 8 9 10 11 12 13 14 15 16 17 18 19 20 21 22 23 24 25 26 27 28 29…" at bounding box center [445, 343] width 535 height 531
type textarea "< script src ="
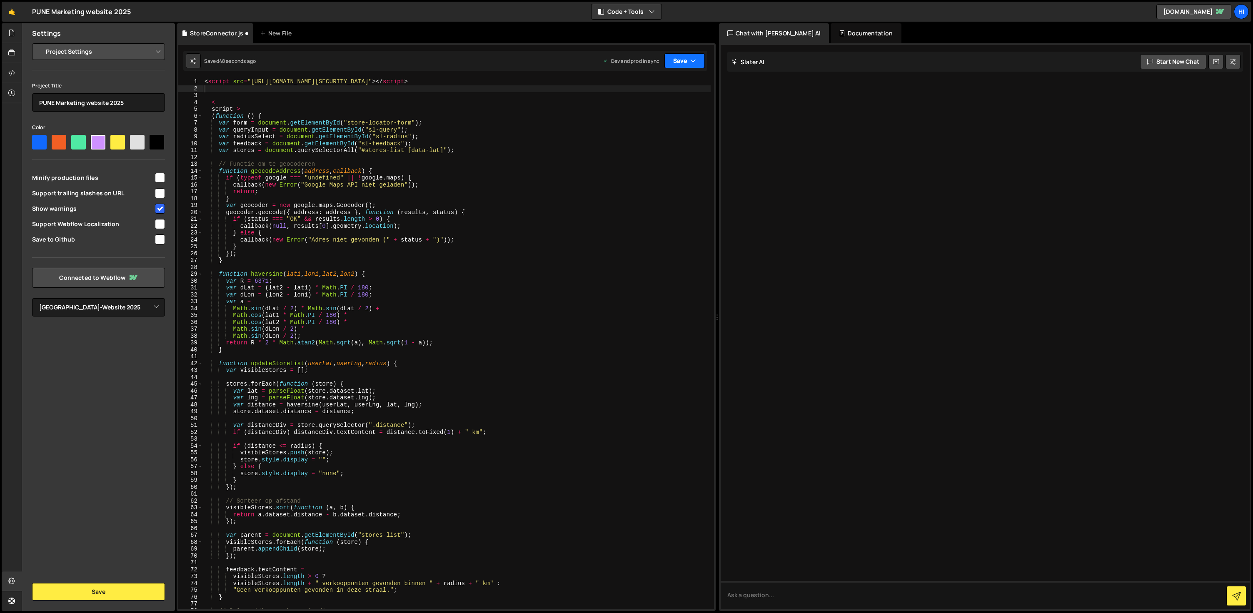
click at [691, 58] on icon "button" at bounding box center [693, 61] width 6 height 8
click at [659, 109] on div "Save to Production S" at bounding box center [656, 108] width 87 height 8
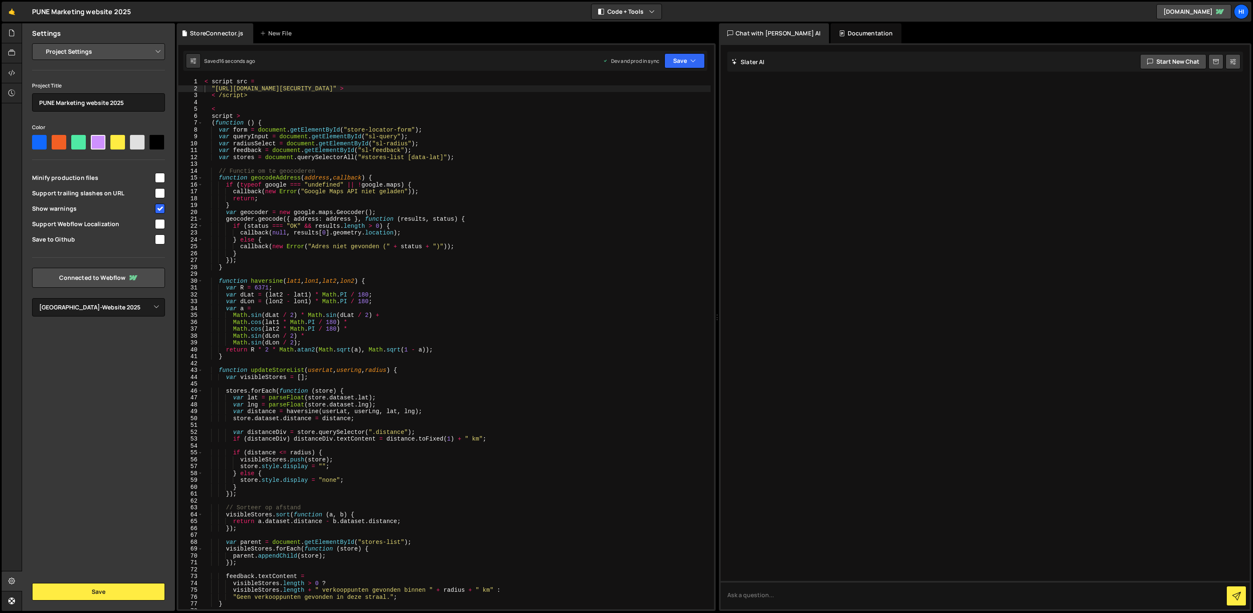
click at [511, 82] on div "< script src = "[URL][DOMAIN_NAME][SECURITY_DATA]" > < /script> < script > ( fu…" at bounding box center [457, 350] width 508 height 545
drag, startPoint x: 512, startPoint y: 89, endPoint x: 374, endPoint y: 89, distance: 138.7
click at [374, 89] on div "< script src = "[URL][DOMAIN_NAME][SECURITY_DATA]" > < /script> < script > ( fu…" at bounding box center [457, 350] width 508 height 545
click at [690, 64] on icon "button" at bounding box center [693, 61] width 6 height 8
click at [680, 115] on div "Saved 22 seconds ago" at bounding box center [656, 117] width 87 height 10
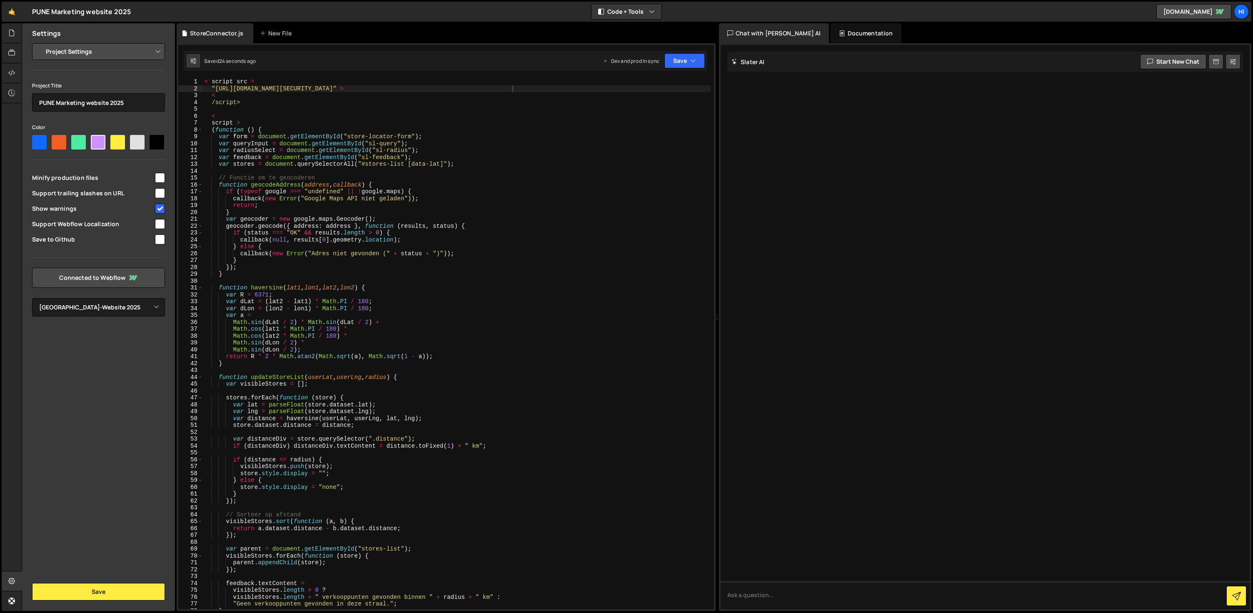
click at [211, 88] on div "< script src = "[URL][DOMAIN_NAME][SECURITY_DATA]" > < /script> < script > ( fu…" at bounding box center [457, 350] width 508 height 545
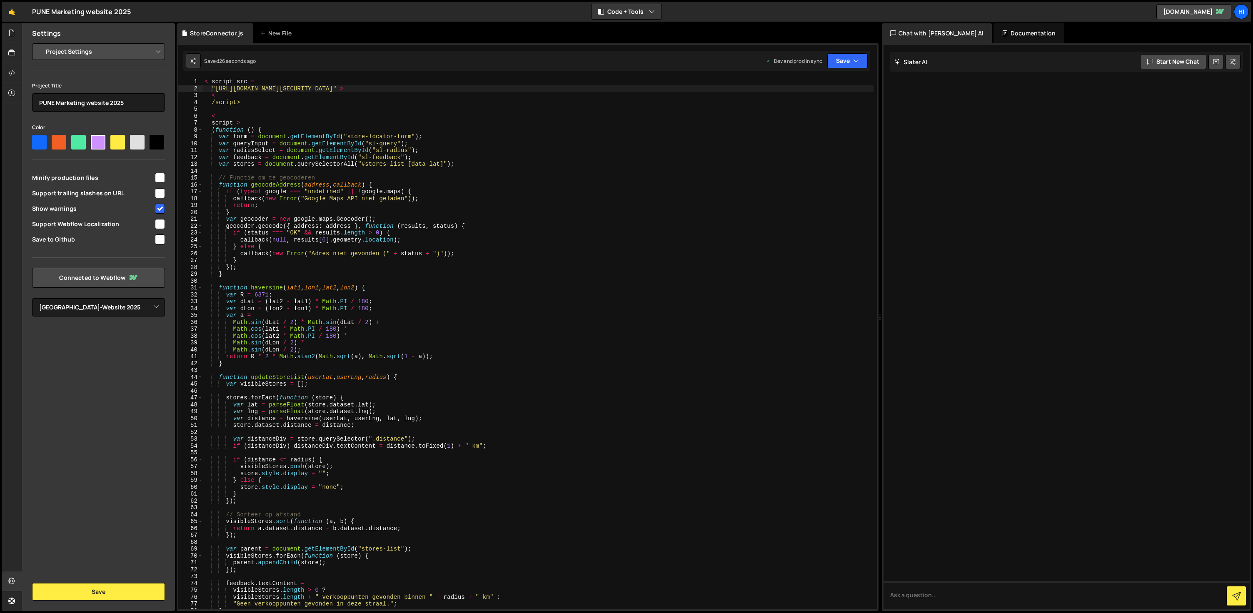
drag, startPoint x: 717, startPoint y: 147, endPoint x: 871, endPoint y: 142, distance: 154.2
click at [875, 142] on div "Files New File Create your first file Get started by starting a Javascript or C…" at bounding box center [637, 317] width 1231 height 588
drag, startPoint x: 212, startPoint y: 94, endPoint x: 217, endPoint y: 102, distance: 10.1
click at [212, 94] on div "< script src = "[URL][DOMAIN_NAME][SECURITY_DATA]" > < /script> < script > ( fu…" at bounding box center [538, 350] width 670 height 545
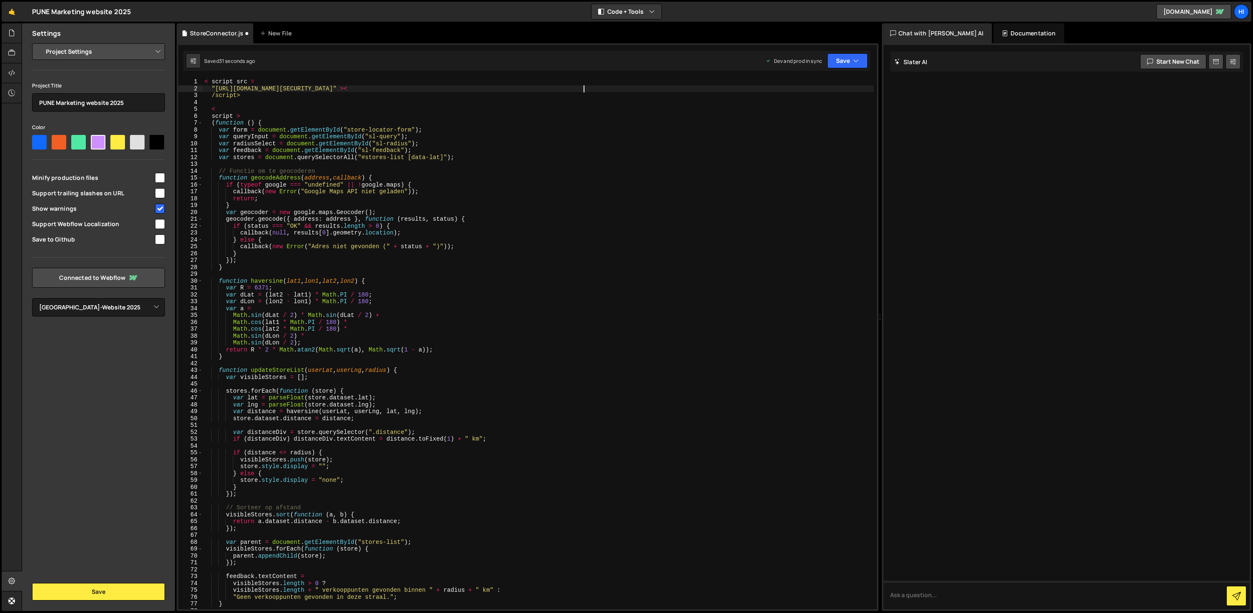
drag, startPoint x: 211, startPoint y: 95, endPoint x: 211, endPoint y: 107, distance: 11.7
click at [211, 95] on div "< script src = "[URL][DOMAIN_NAME][SECURITY_DATA]" >< /script> < script > ( fun…" at bounding box center [538, 350] width 670 height 545
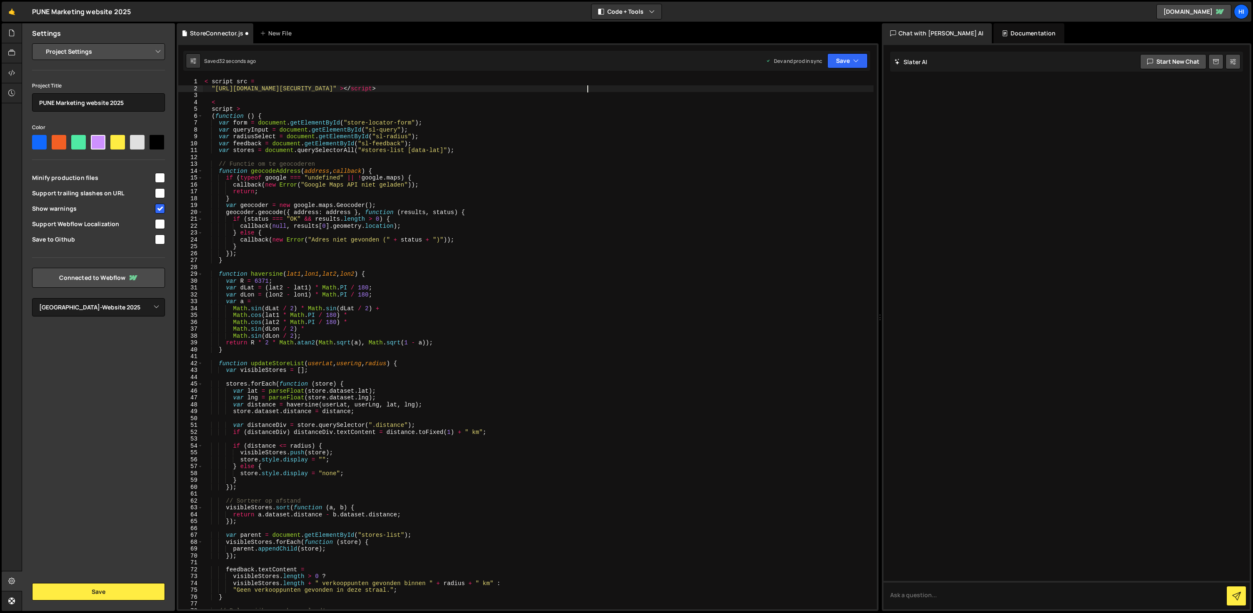
click at [212, 103] on div "< script src = "[URL][DOMAIN_NAME][SECURITY_DATA]" > </ script > < script > ( f…" at bounding box center [538, 350] width 670 height 545
click at [212, 109] on div "< script src = "[URL][DOMAIN_NAME][SECURITY_DATA]" > </ script > < script > ( f…" at bounding box center [538, 350] width 670 height 545
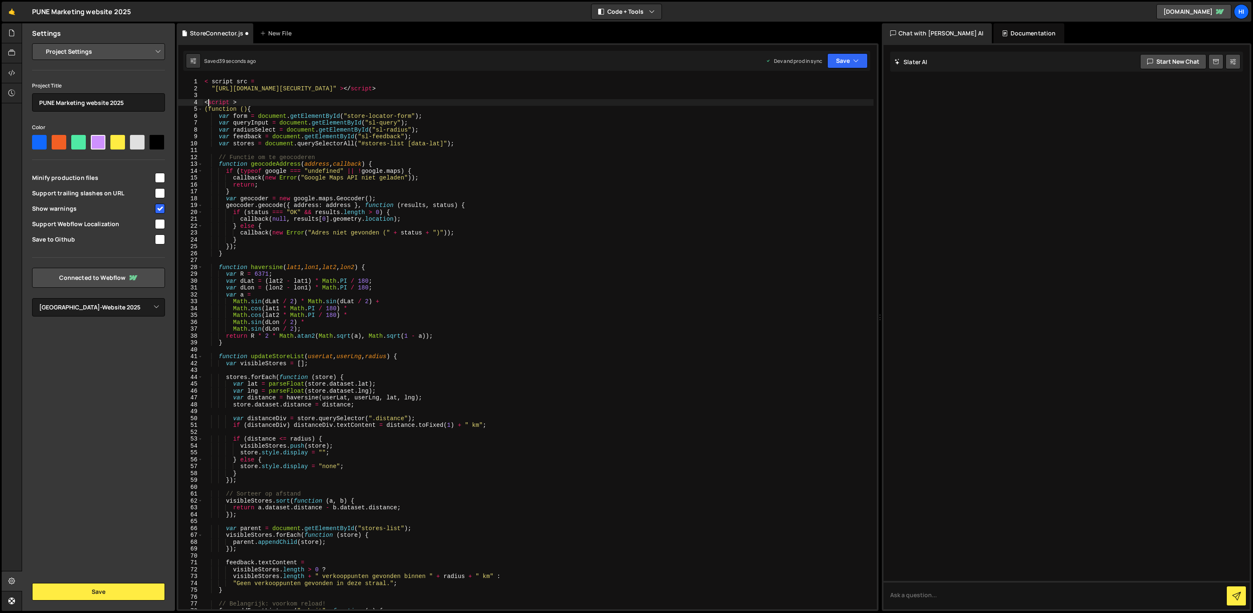
click at [212, 88] on div "< script src = "[URL][DOMAIN_NAME][SECURITY_DATA]" > </ script > < script > (fu…" at bounding box center [538, 350] width 670 height 545
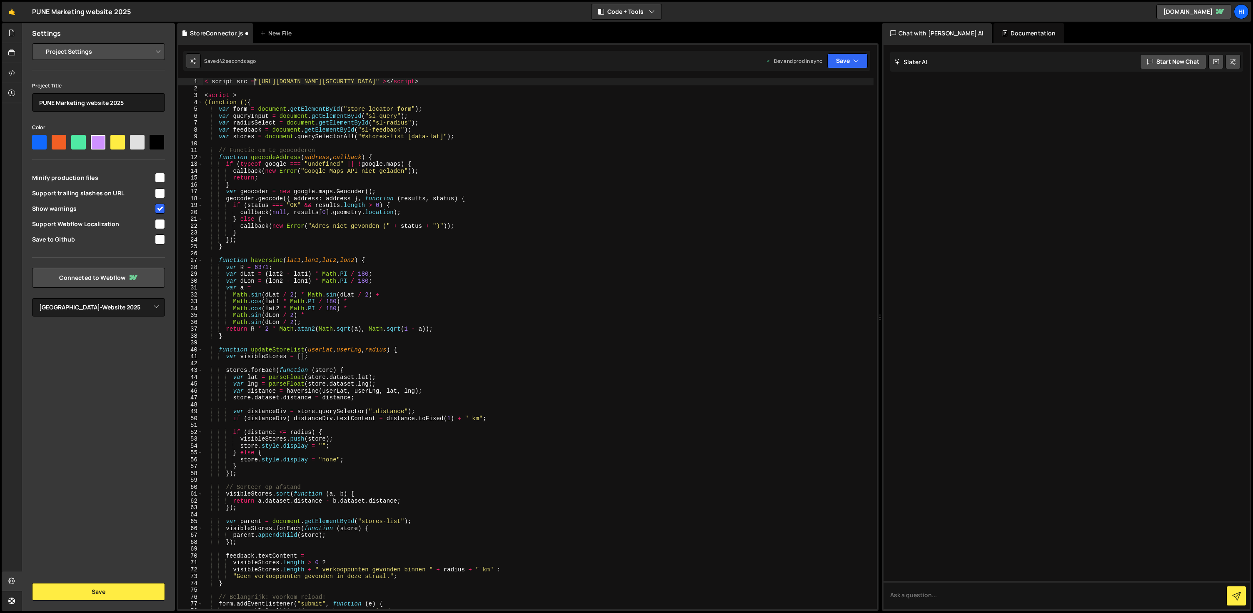
click at [623, 82] on div "< script src = "[URL][DOMAIN_NAME][SECURITY_DATA]" > </ script > < script > (fu…" at bounding box center [538, 350] width 670 height 545
click at [213, 83] on div "< script src = "[URL][DOMAIN_NAME][SECURITY_DATA]" > </ script > < script > (fu…" at bounding box center [538, 350] width 670 height 545
drag, startPoint x: 587, startPoint y: 86, endPoint x: 182, endPoint y: 82, distance: 404.3
click at [182, 82] on div "<script src ="[URL][DOMAIN_NAME][SECURITY_DATA]"></script> 1 2 3 4 5 6 7 8 9 10…" at bounding box center [527, 343] width 698 height 531
drag, startPoint x: 234, startPoint y: 95, endPoint x: 178, endPoint y: 92, distance: 55.4
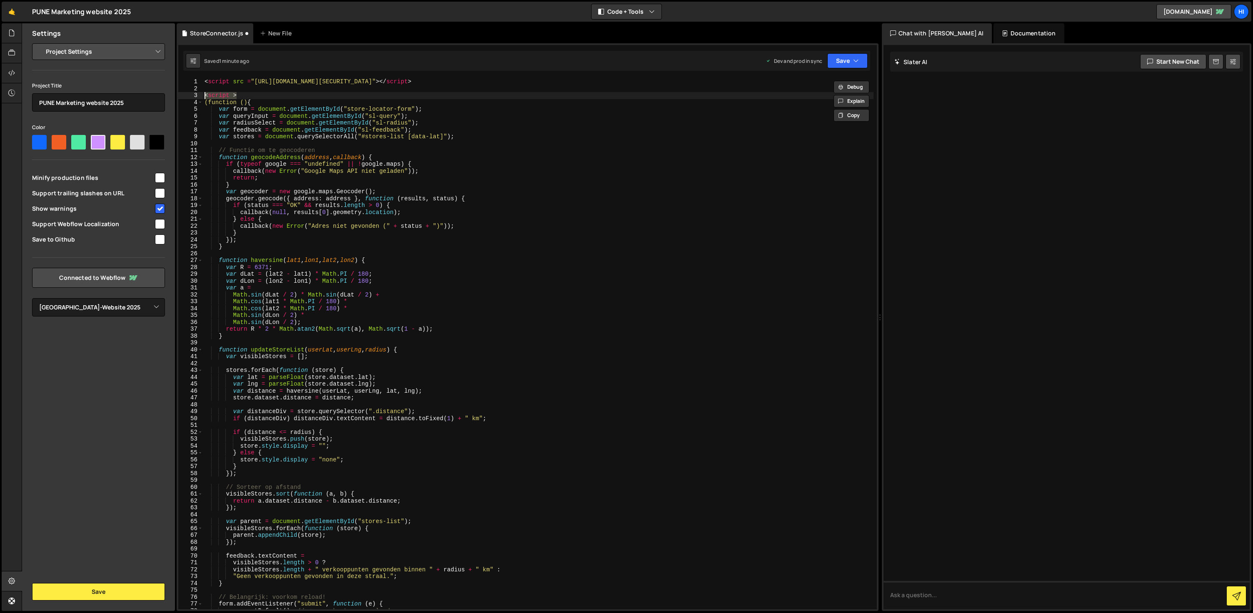
click at [178, 92] on div "<script src ="[URL][DOMAIN_NAME][SECURITY_DATA]"></script> 1 2 3 4 5 6 7 8 9 10…" at bounding box center [527, 343] width 698 height 531
type textarea "<script >"
drag, startPoint x: 214, startPoint y: 81, endPoint x: 186, endPoint y: 82, distance: 28.7
click at [182, 80] on div "1 2 3 4 5 6 7 8 9 10 11 12 13 14 15 16 17 18 19 20 21 22 23 24 25 26 27 28 29 3…" at bounding box center [527, 343] width 698 height 531
drag, startPoint x: 643, startPoint y: 81, endPoint x: 588, endPoint y: 81, distance: 55.4
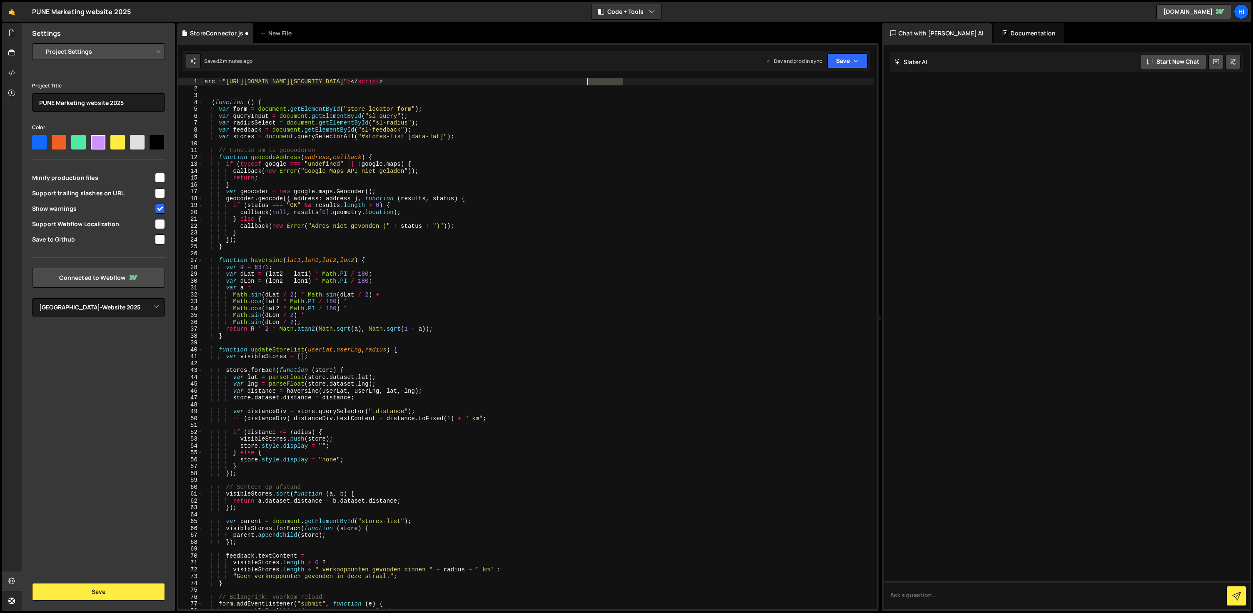
click at [588, 81] on div "src = "[URL][DOMAIN_NAME][SECURITY_DATA]" > </ script > ( function ( ) { var fo…" at bounding box center [538, 350] width 670 height 545
click at [447, 273] on div "src = "[URL][DOMAIN_NAME][SECURITY_DATA]" ( function ( ) { var form = document …" at bounding box center [538, 350] width 670 height 545
type textarea "/script>"
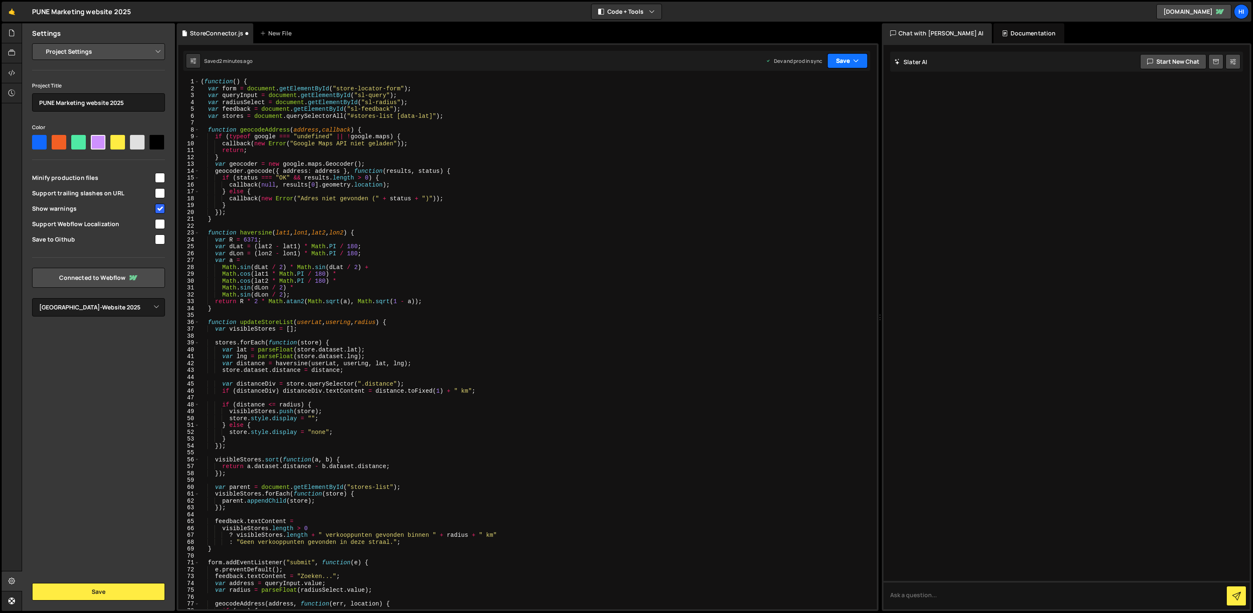
click at [853, 62] on icon "button" at bounding box center [856, 61] width 6 height 8
click at [830, 111] on div "Save to Production S" at bounding box center [819, 108] width 87 height 8
type textarea "function haversine(lat1, lon1, lat2, lon2) {"
click at [376, 234] on div "( function ( ) { var form = document . getElementById ( "store-locator-form" ) …" at bounding box center [536, 350] width 674 height 545
type input "a"
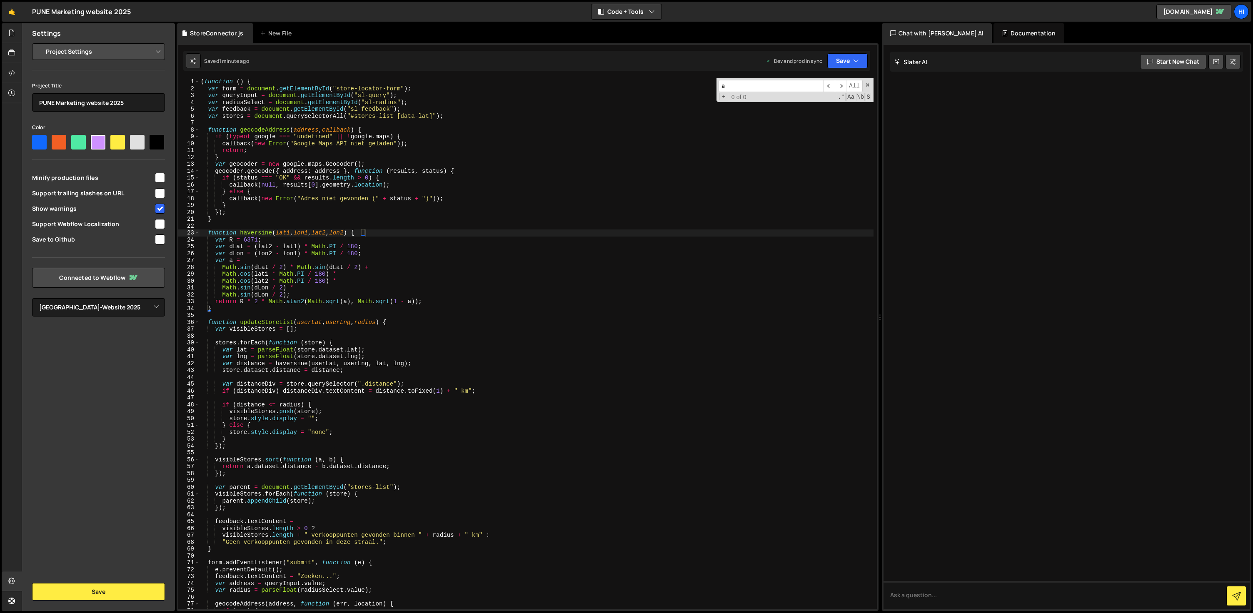
type textarea "var R = 6371;"
type input "ap"
type textarea "parent.appendChild(store);"
type input "api"
type textarea "callback(new Error("Google Maps API niet geladen"));"
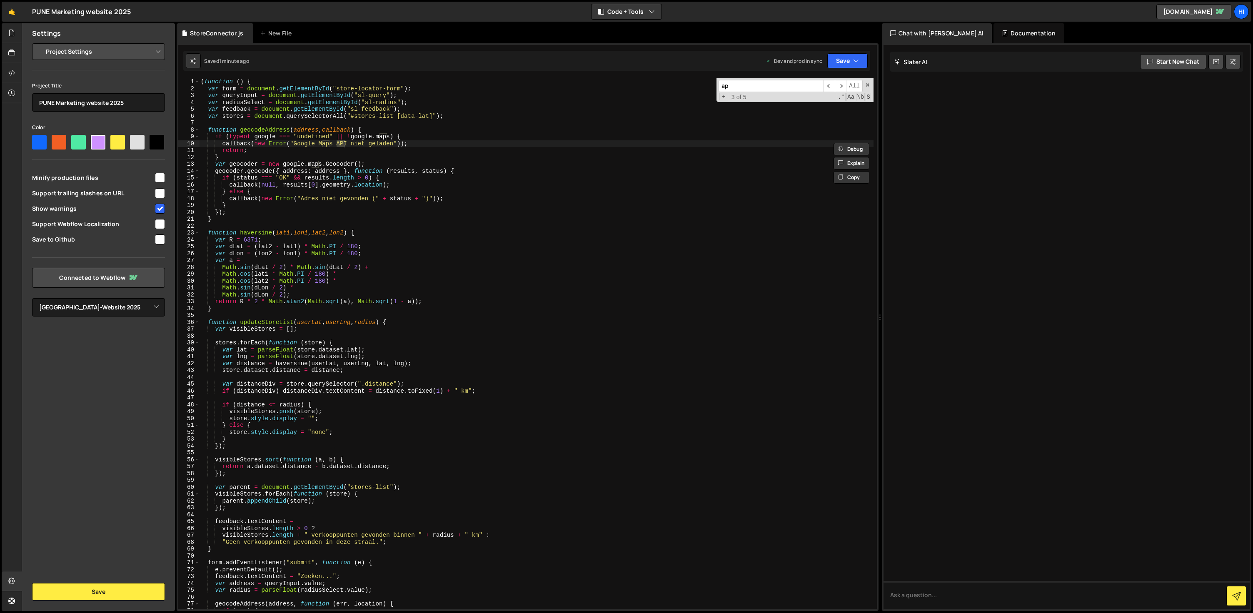
type input "a"
type input "k"
type textarea "if (status === "OK" && results.length > 0) {"
type input "ke"
type textarea "feedback.textContent = "Zoeken...";"
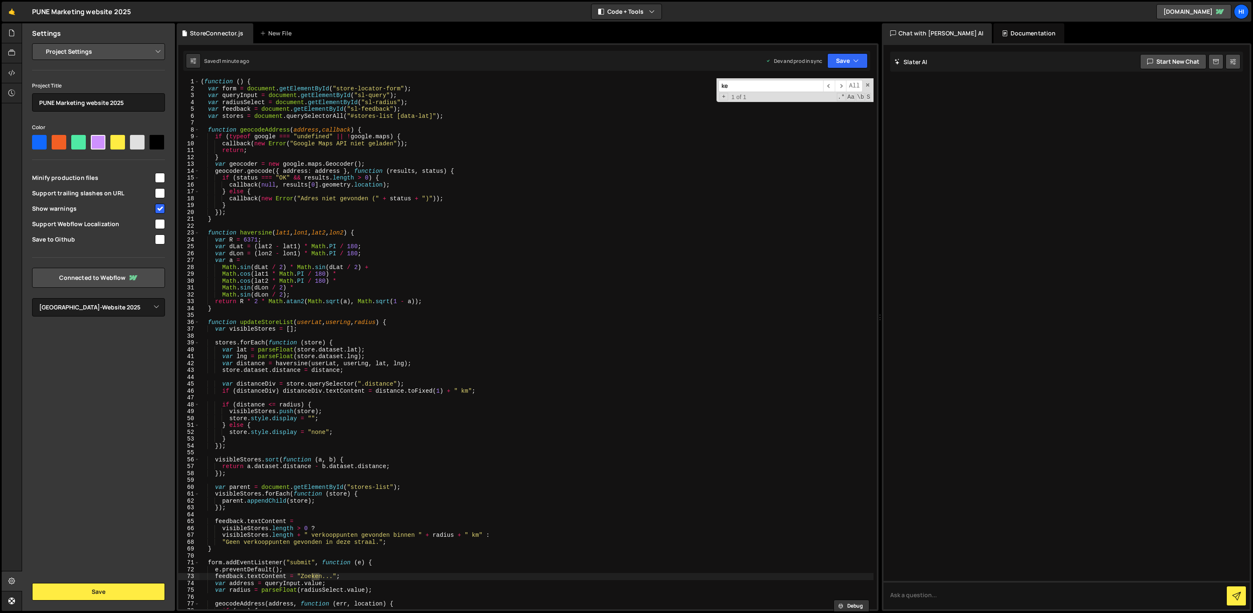
type input "k"
